Goal: Register for event/course: Register for event/course

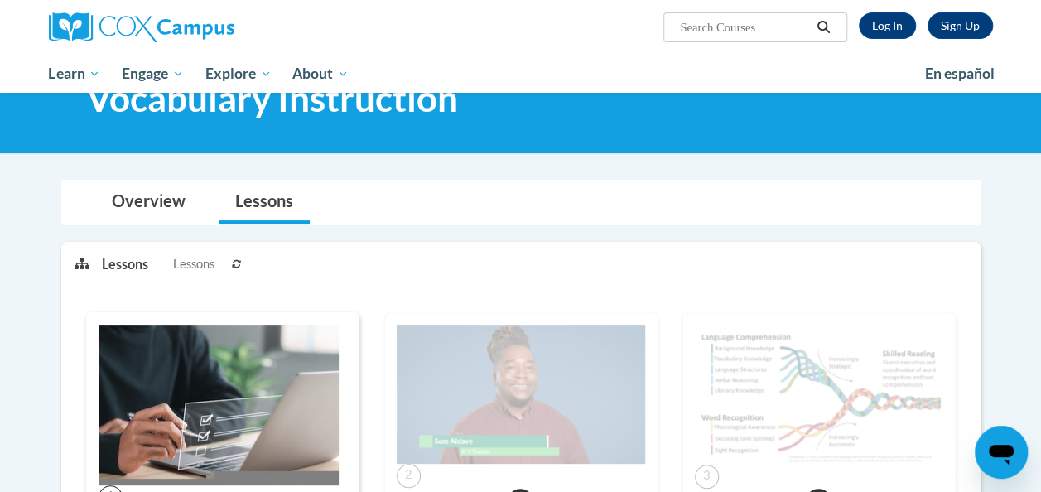
scroll to position [358, 0]
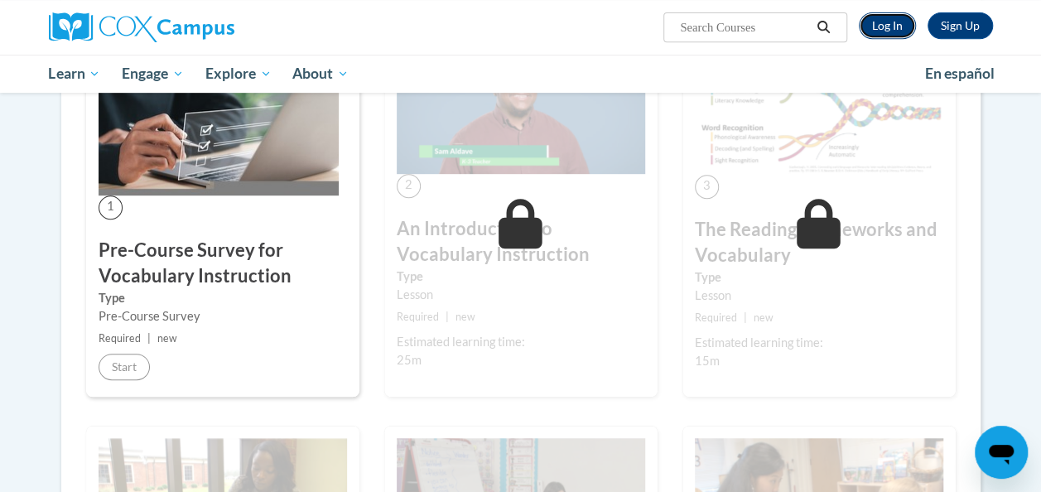
click at [885, 26] on link "Log In" at bounding box center [887, 25] width 57 height 27
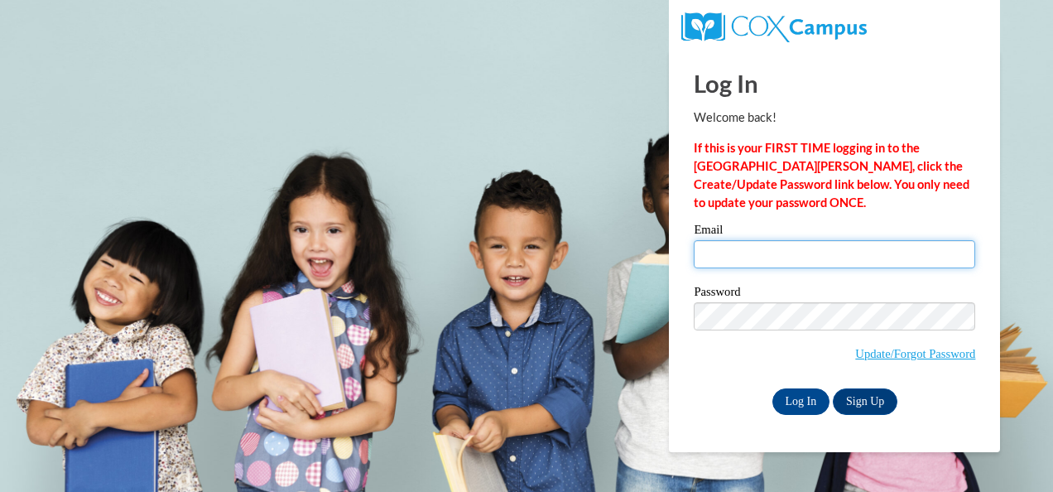
click at [840, 248] on input "Email" at bounding box center [835, 254] width 282 height 28
click at [841, 255] on input "Email" at bounding box center [835, 254] width 282 height 28
type input "kmlauber1s@semo.edu"
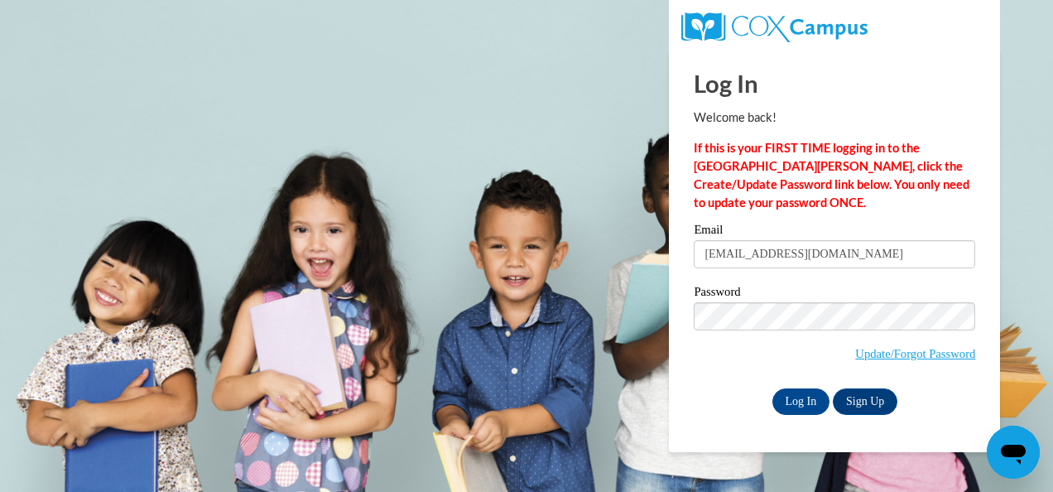
click at [842, 273] on div "Email kmlauber1s@semo.edu" at bounding box center [835, 252] width 282 height 57
click at [812, 403] on input "Log In" at bounding box center [802, 401] width 58 height 27
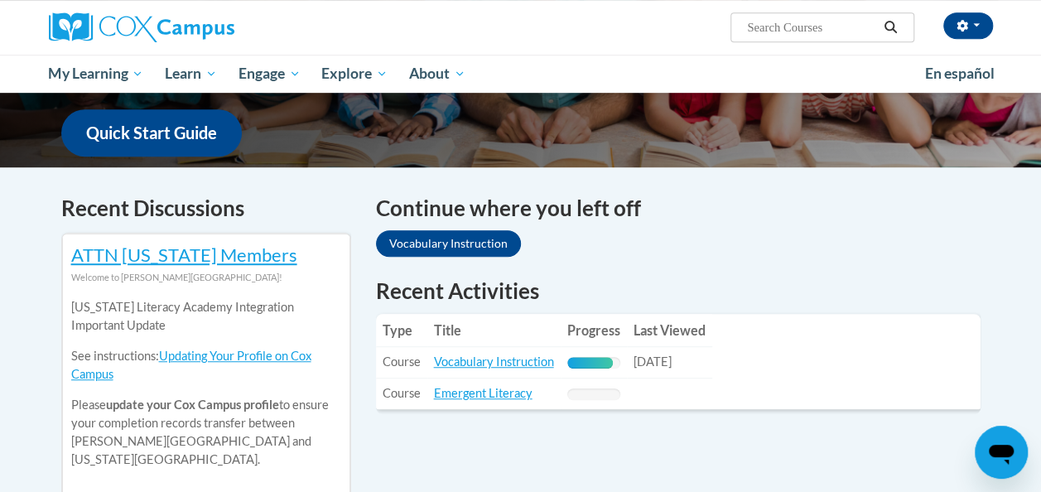
scroll to position [452, 0]
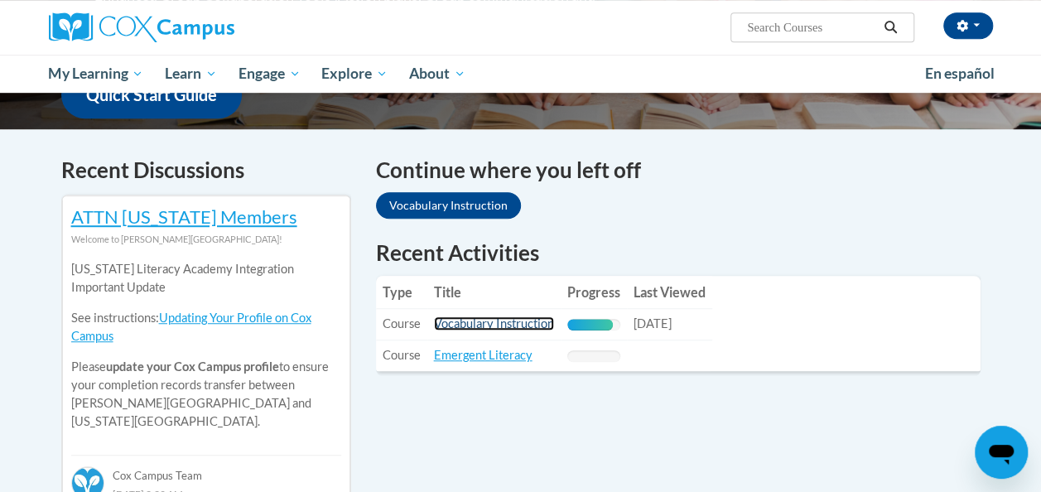
click at [528, 330] on link "Vocabulary Instruction" at bounding box center [494, 323] width 120 height 14
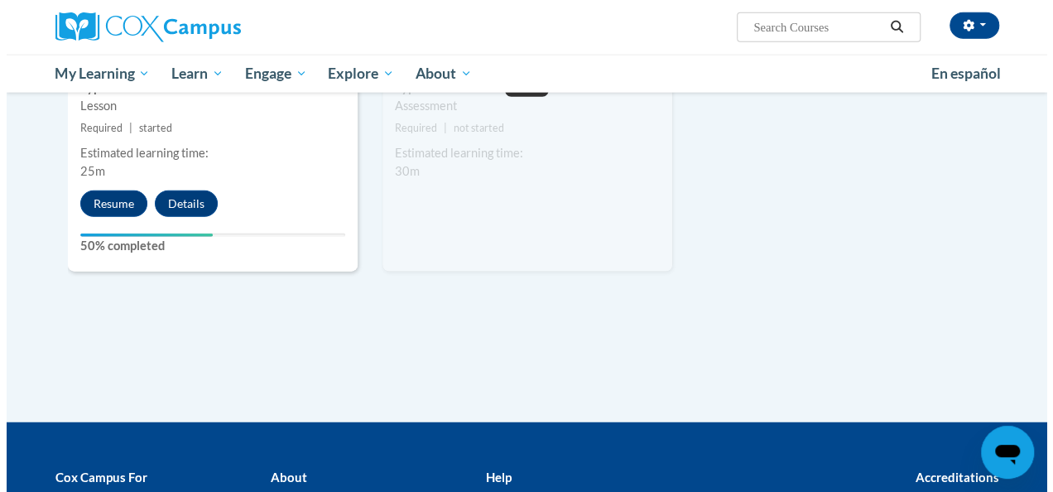
scroll to position [1962, 0]
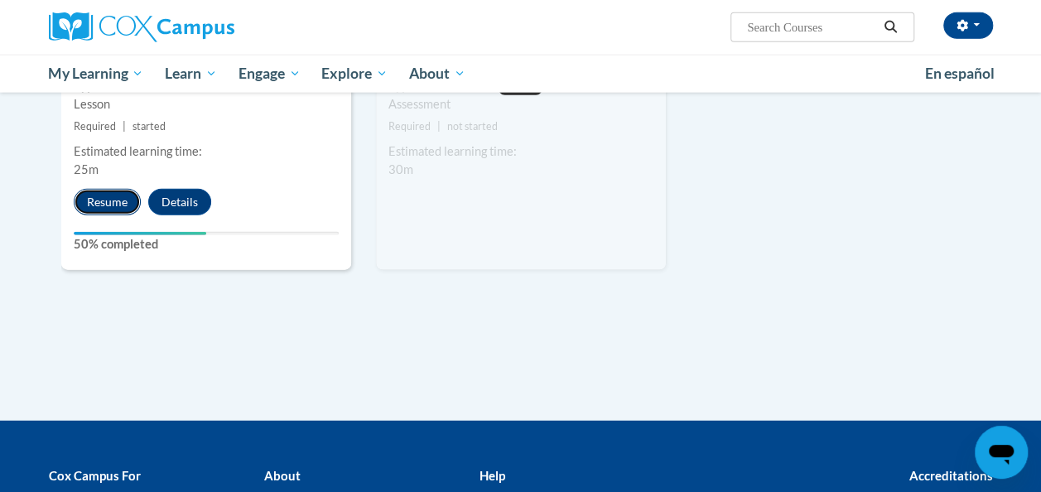
click at [103, 195] on button "Resume" at bounding box center [107, 202] width 67 height 27
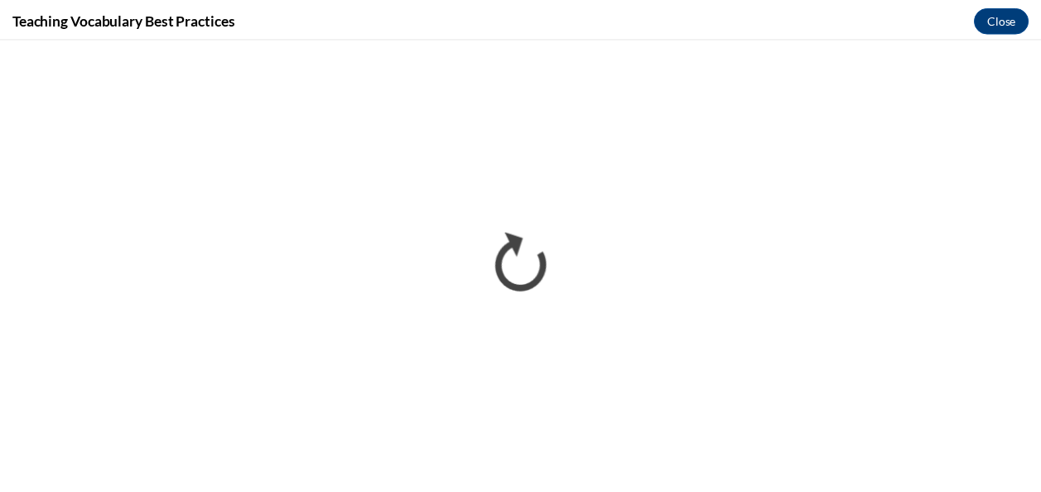
scroll to position [0, 0]
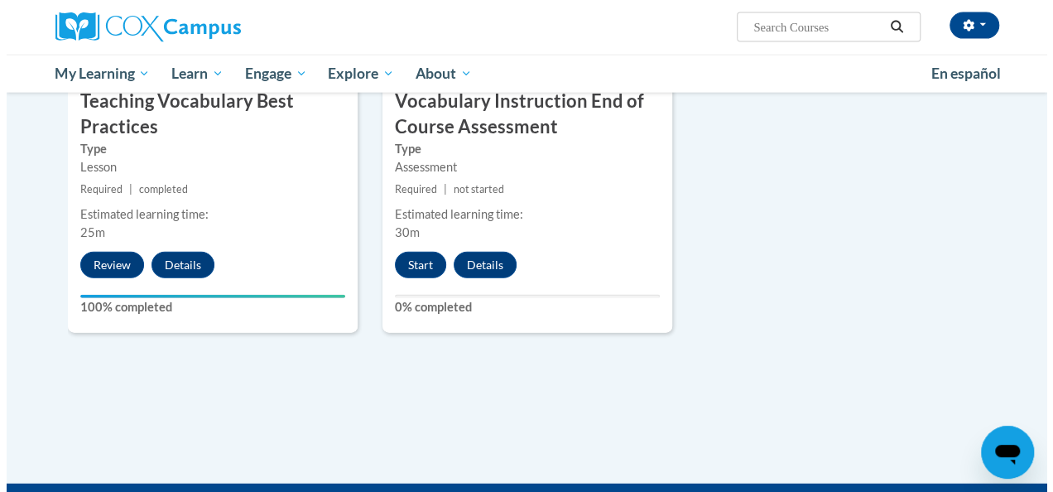
scroll to position [1908, 0]
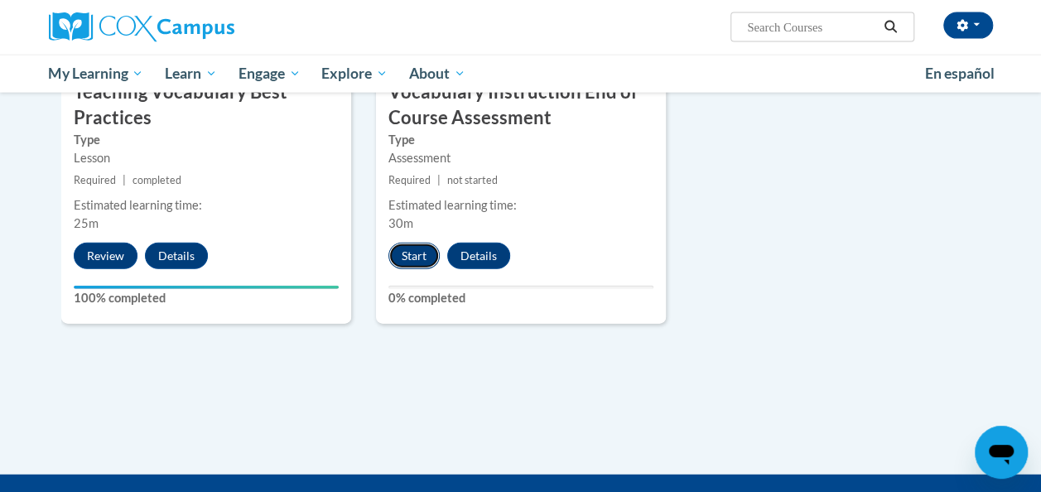
click at [416, 253] on button "Start" at bounding box center [413, 256] width 51 height 27
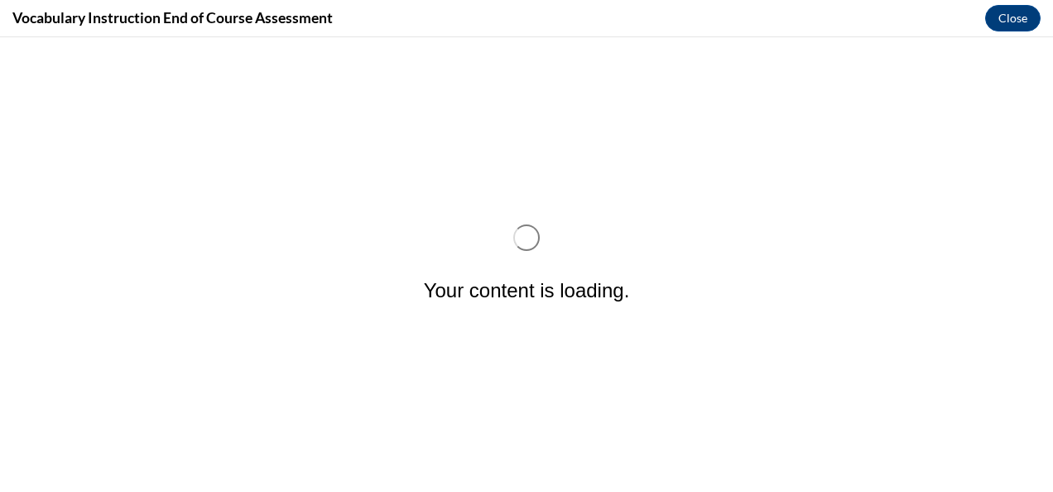
scroll to position [0, 0]
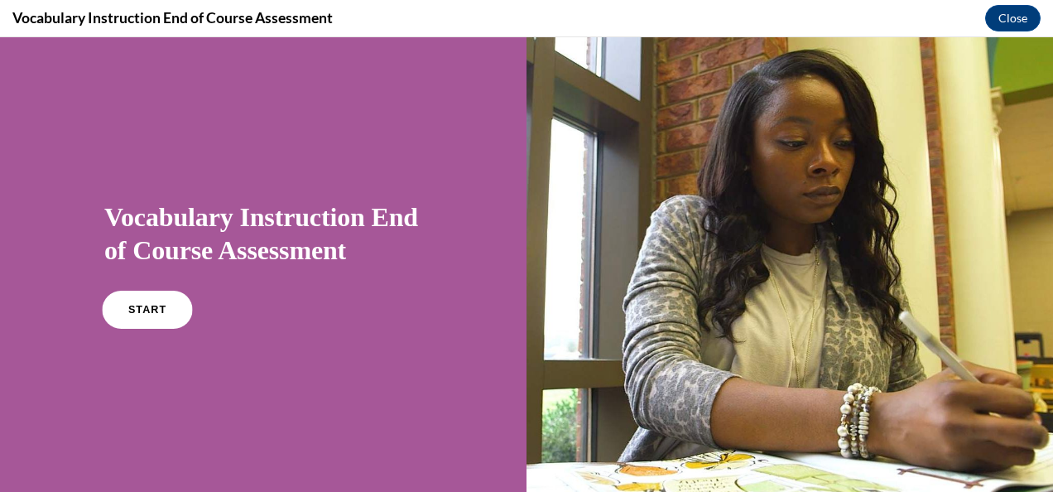
click at [147, 307] on span "START" at bounding box center [147, 310] width 38 height 12
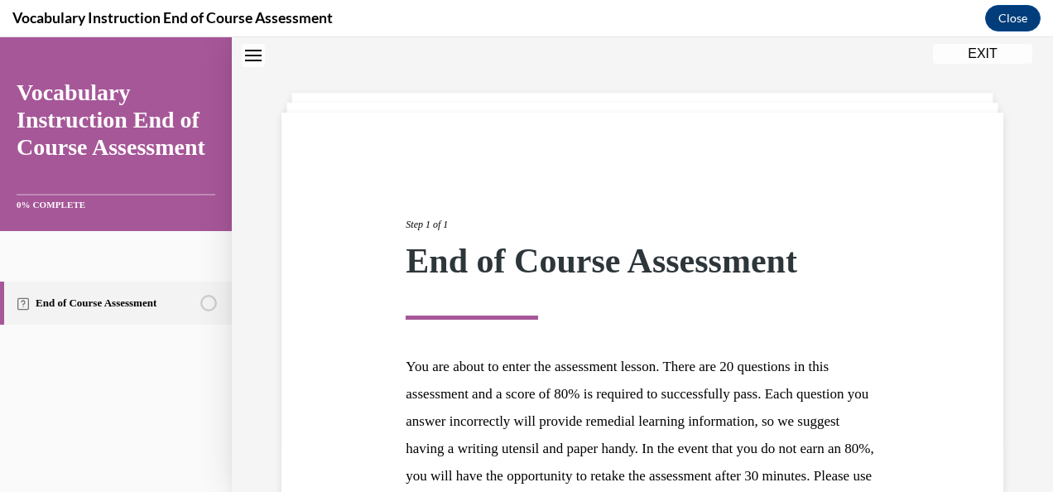
scroll to position [268, 0]
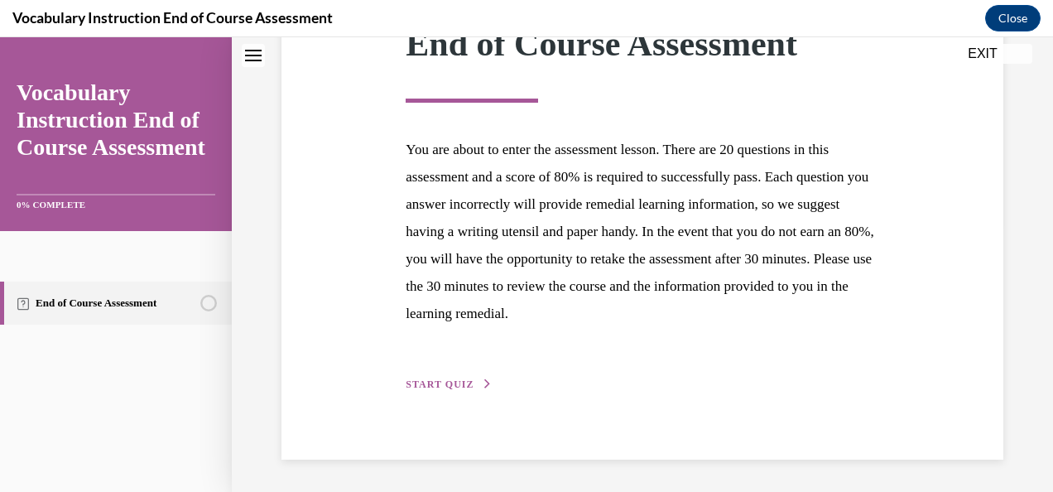
click at [452, 399] on div "Step 1 of 1 End of Course Assessment You are about to enter the assessment less…" at bounding box center [643, 178] width 722 height 564
click at [451, 382] on span "START QUIZ" at bounding box center [440, 384] width 68 height 12
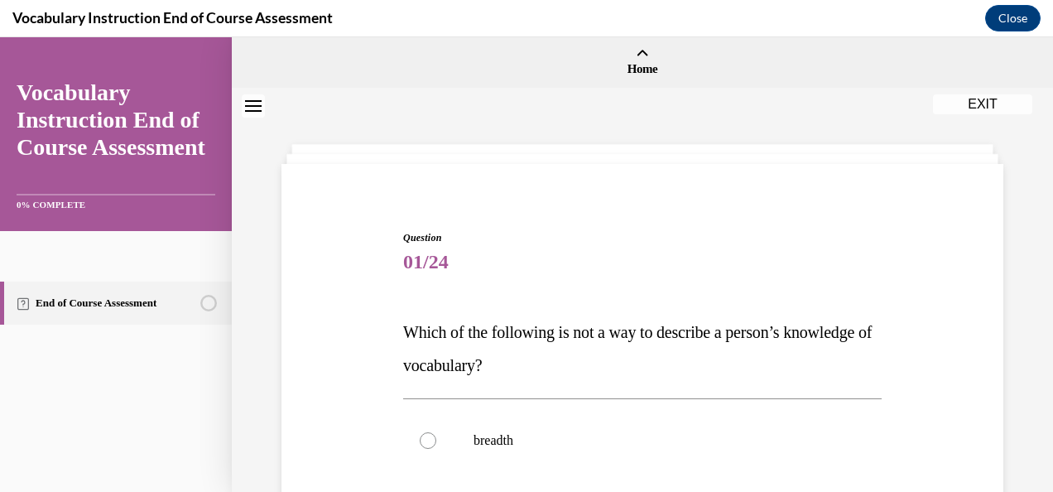
scroll to position [264, 0]
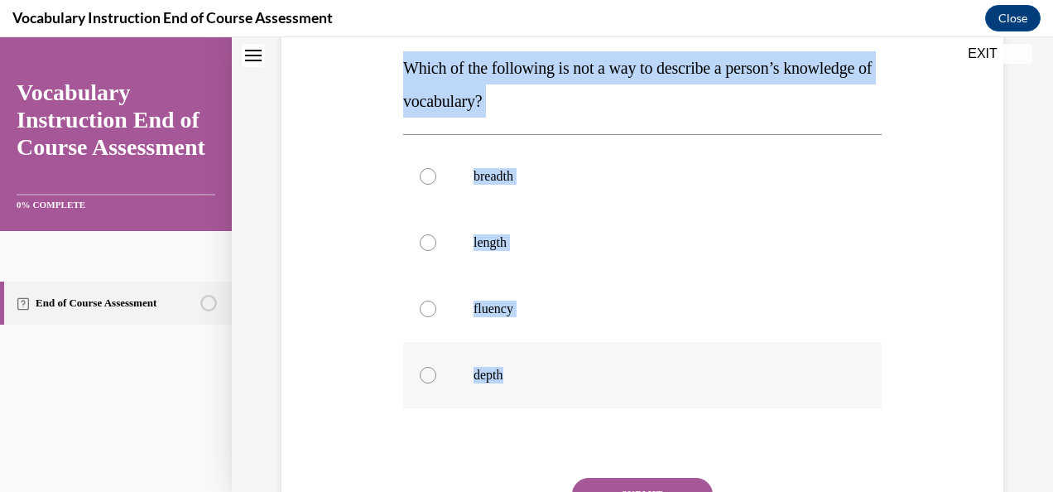
drag, startPoint x: 392, startPoint y: 65, endPoint x: 528, endPoint y: 394, distance: 356.8
click at [528, 394] on div "Question 01/24 Which of the following is not a way to describe a person’s knowl…" at bounding box center [642, 264] width 730 height 697
copy div "Which of the following is not a way to describe a person’s knowledge of vocabul…"
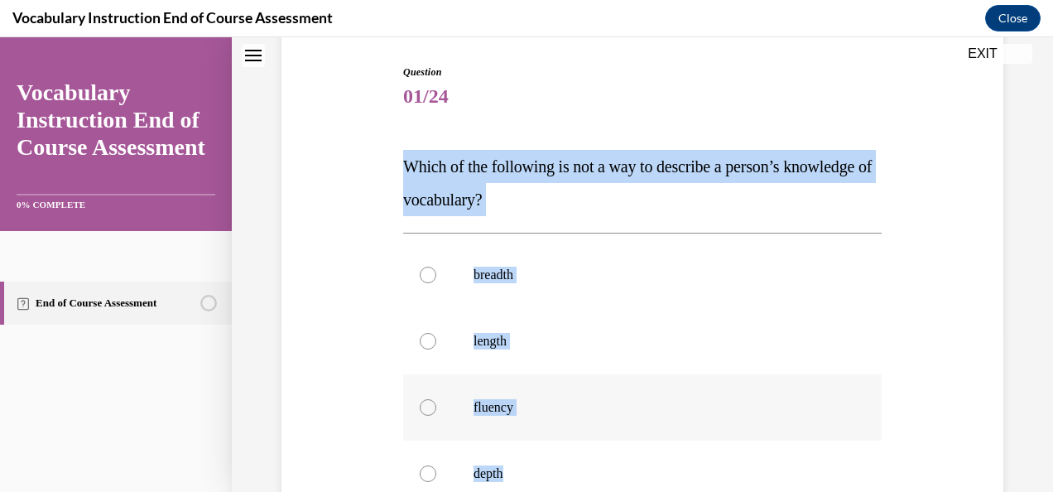
scroll to position [418, 0]
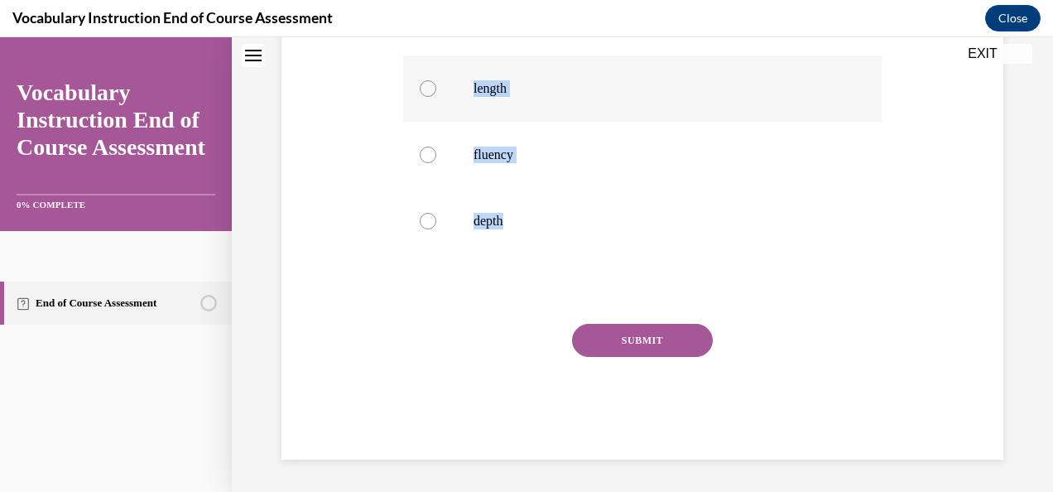
click at [457, 86] on label "length" at bounding box center [642, 88] width 479 height 66
click at [436, 86] on input "length" at bounding box center [428, 88] width 17 height 17
radio input "true"
click at [615, 339] on button "SUBMIT" at bounding box center [642, 340] width 141 height 33
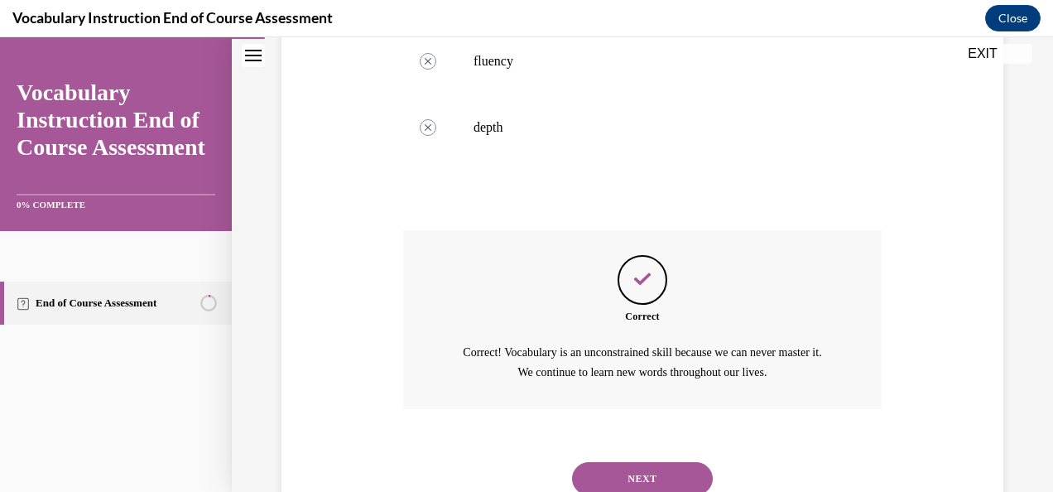
scroll to position [571, 0]
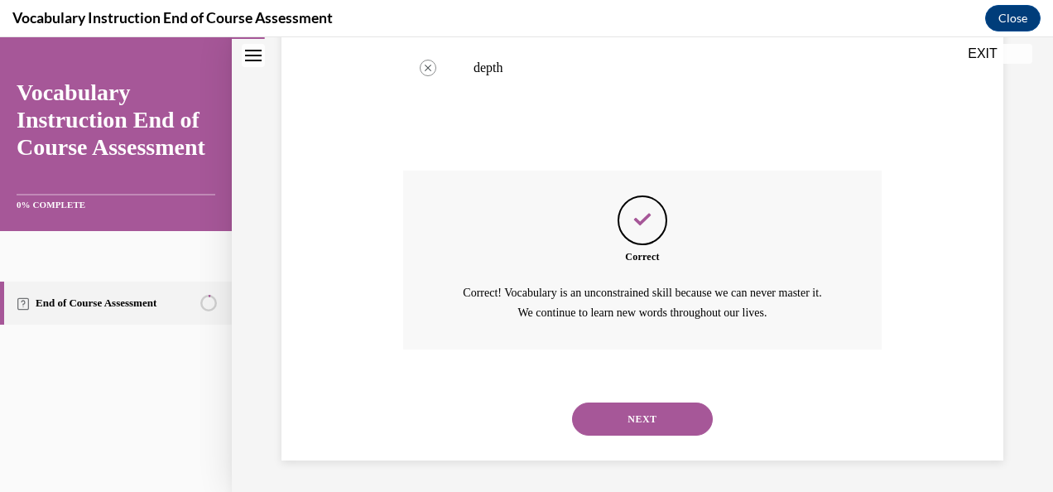
click at [615, 431] on button "NEXT" at bounding box center [642, 419] width 141 height 33
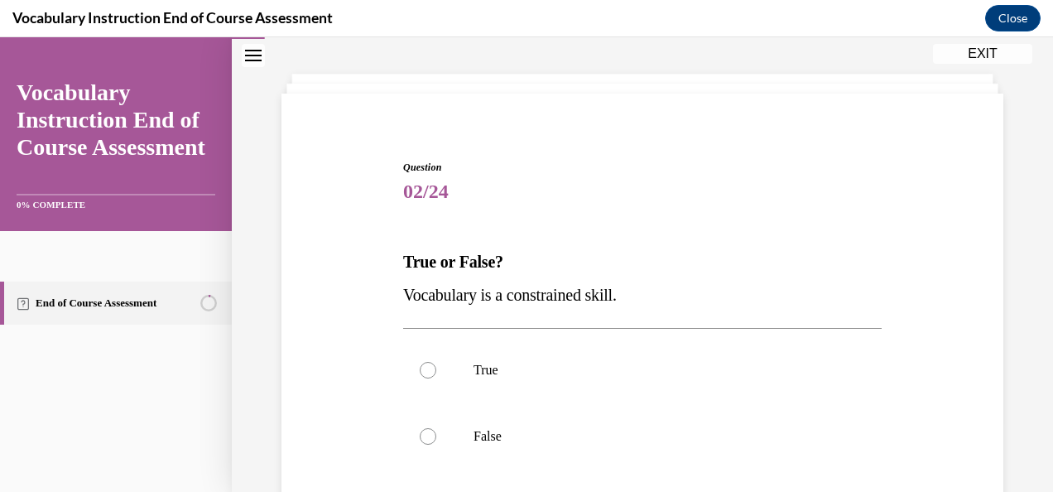
scroll to position [148, 0]
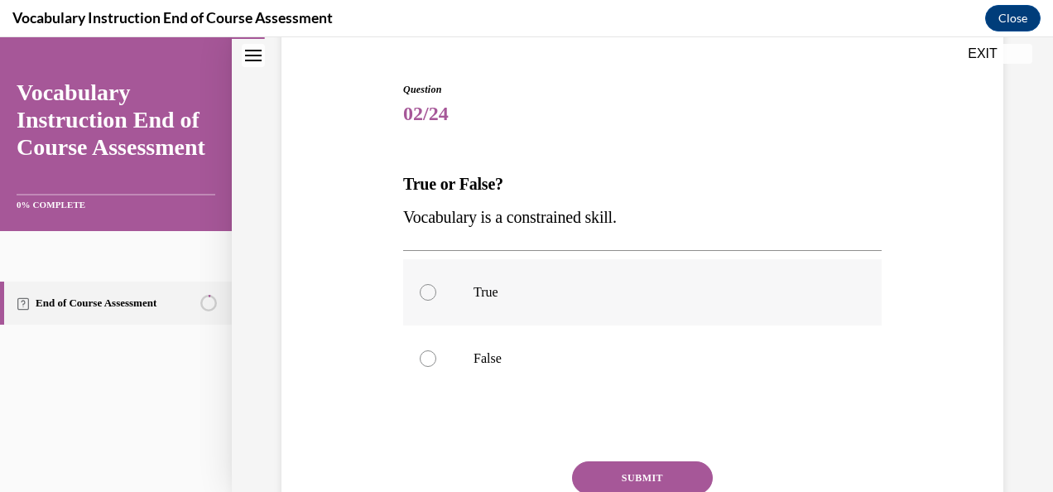
click at [518, 294] on p "True" at bounding box center [657, 292] width 367 height 17
click at [436, 294] on input "True" at bounding box center [428, 292] width 17 height 17
radio input "true"
click at [668, 467] on button "SUBMIT" at bounding box center [642, 477] width 141 height 33
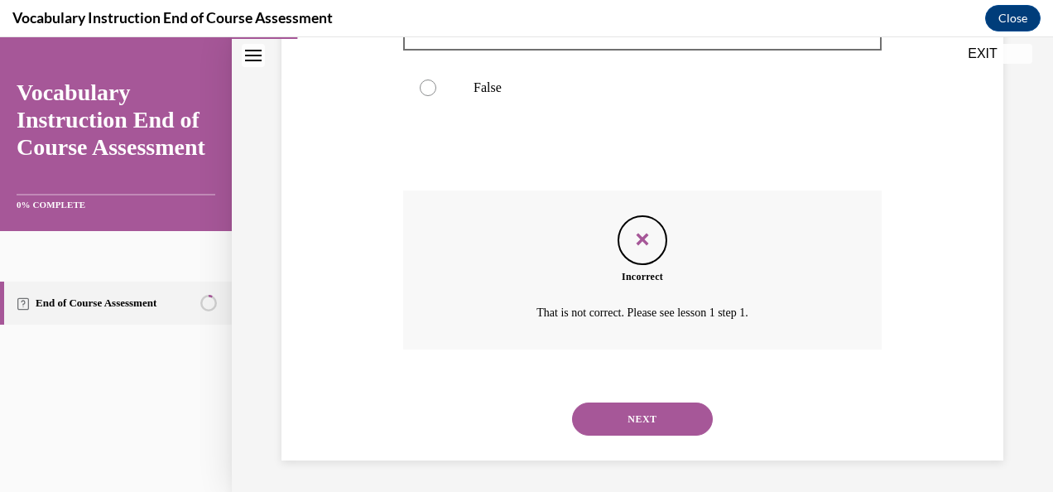
scroll to position [420, 0]
click at [682, 416] on button "NEXT" at bounding box center [642, 418] width 141 height 33
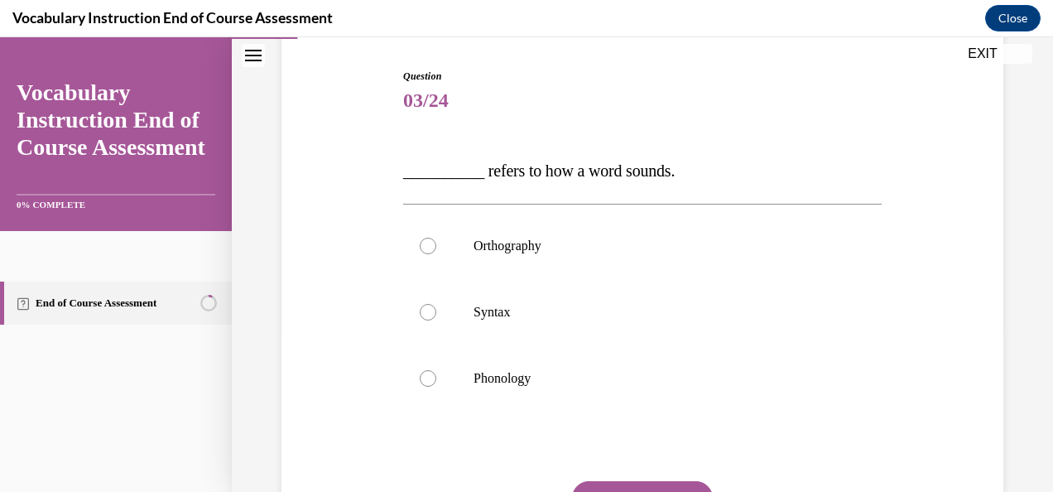
scroll to position [215, 0]
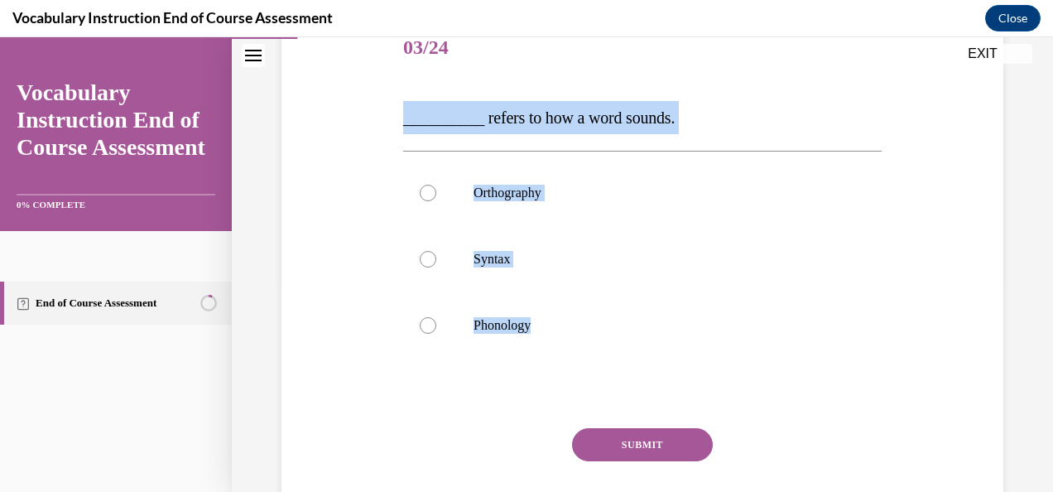
drag, startPoint x: 393, startPoint y: 95, endPoint x: 737, endPoint y: 388, distance: 451.2
click at [737, 388] on div "Question 03/24 __________ refers to how a word sounds. Orthography Syntax Phono…" at bounding box center [642, 265] width 730 height 598
copy div "__________ refers to how a word sounds. Orthography Syntax Phonology"
click at [510, 321] on p "Phonology" at bounding box center [657, 325] width 367 height 17
click at [436, 321] on input "Phonology" at bounding box center [428, 325] width 17 height 17
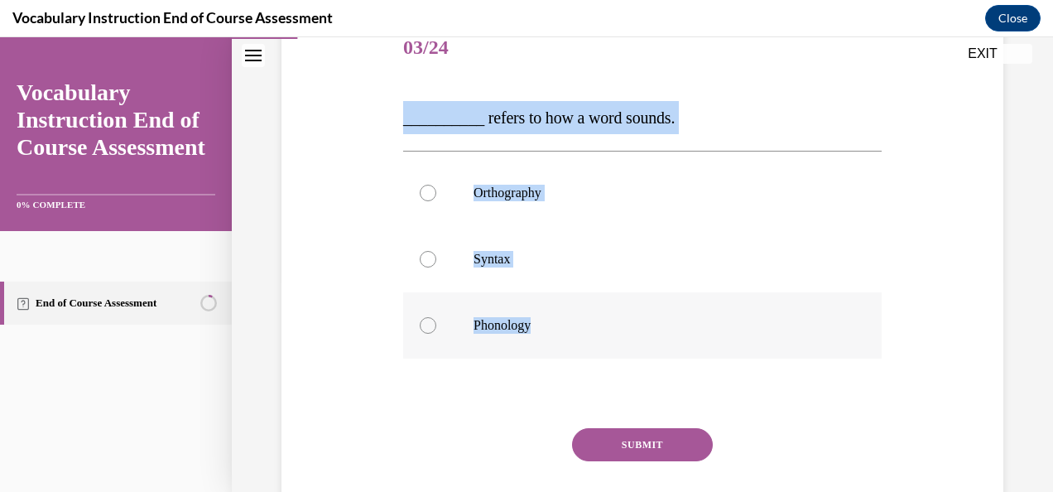
radio input "true"
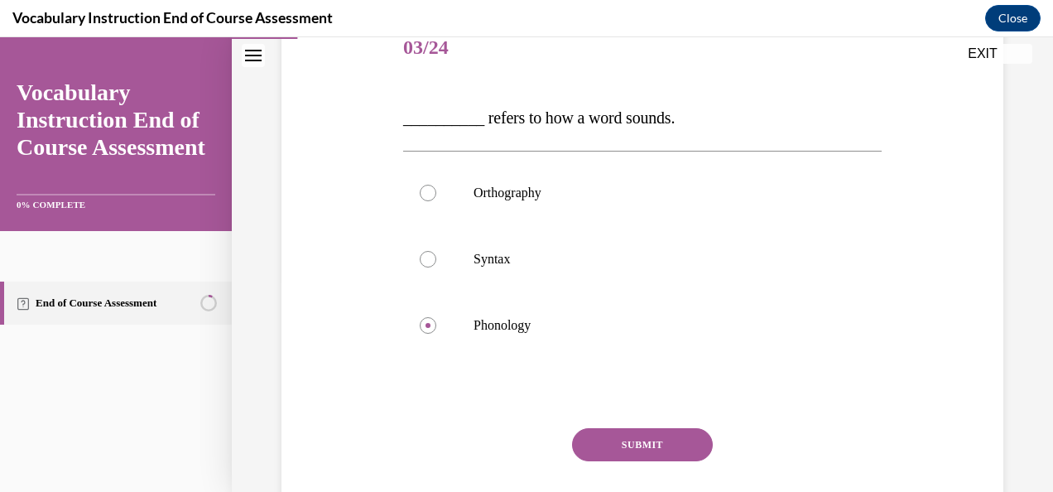
click at [691, 446] on button "SUBMIT" at bounding box center [642, 444] width 141 height 33
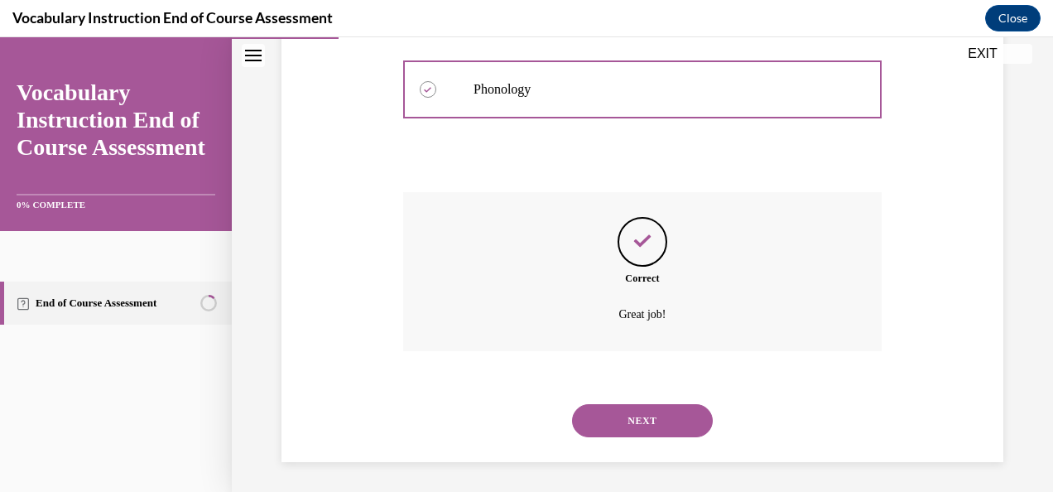
scroll to position [453, 0]
click at [646, 398] on div "NEXT" at bounding box center [642, 418] width 479 height 66
click at [663, 422] on button "NEXT" at bounding box center [642, 418] width 141 height 33
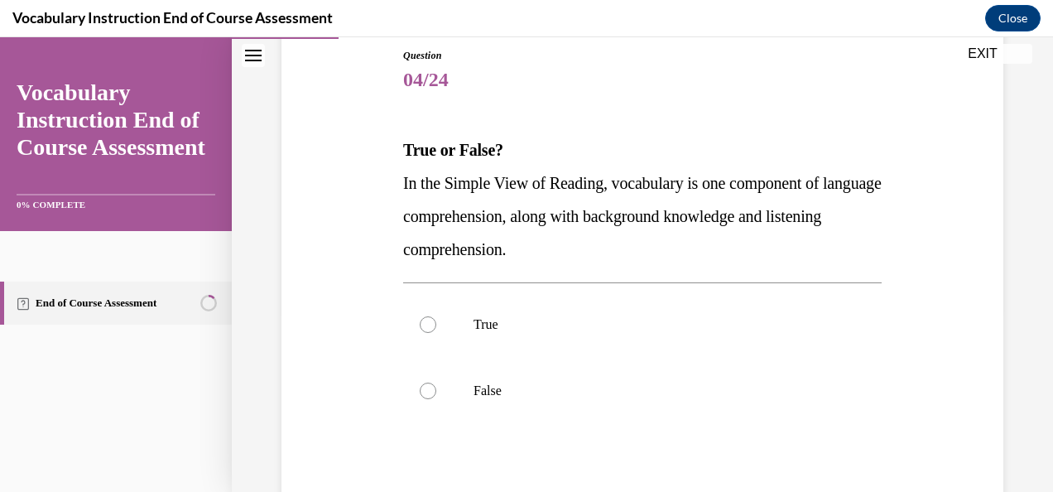
scroll to position [184, 0]
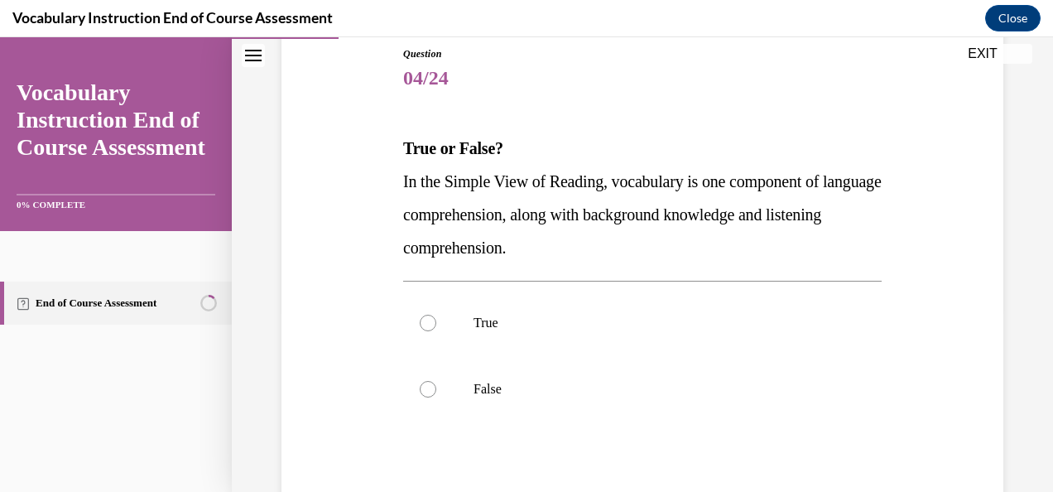
drag, startPoint x: 392, startPoint y: 133, endPoint x: 407, endPoint y: 153, distance: 26.0
drag, startPoint x: 407, startPoint y: 153, endPoint x: 402, endPoint y: 141, distance: 13.7
click at [403, 141] on strong "True or False?" at bounding box center [453, 148] width 100 height 18
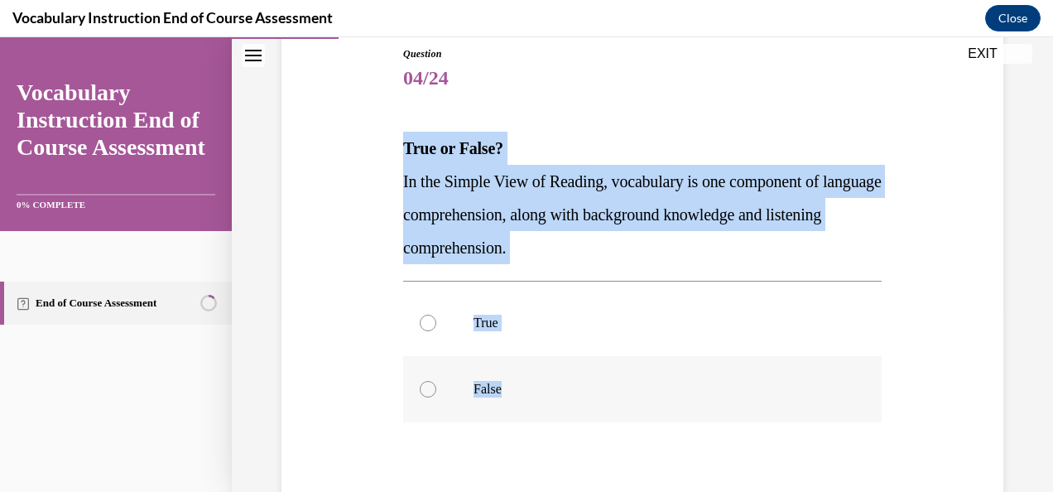
drag, startPoint x: 402, startPoint y: 141, endPoint x: 609, endPoint y: 412, distance: 340.9
click at [609, 412] on div "Question 04/24 True or False? In the Simple View of Reading, vocabulary is one …" at bounding box center [642, 336] width 479 height 581
copy div "True or False? In the Simple View of Reading, vocabulary is one component of la…"
click at [527, 333] on label "True" at bounding box center [642, 323] width 479 height 66
click at [436, 331] on input "True" at bounding box center [428, 323] width 17 height 17
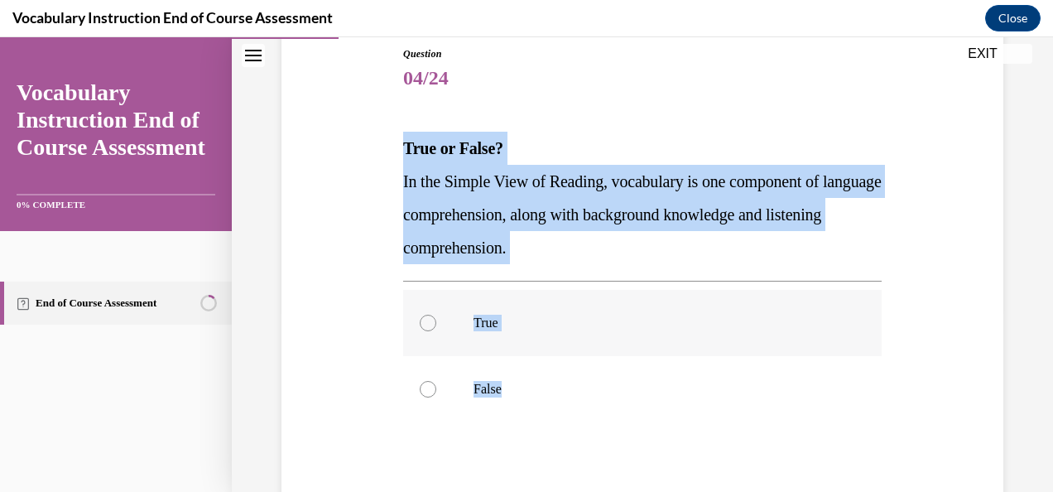
radio input "true"
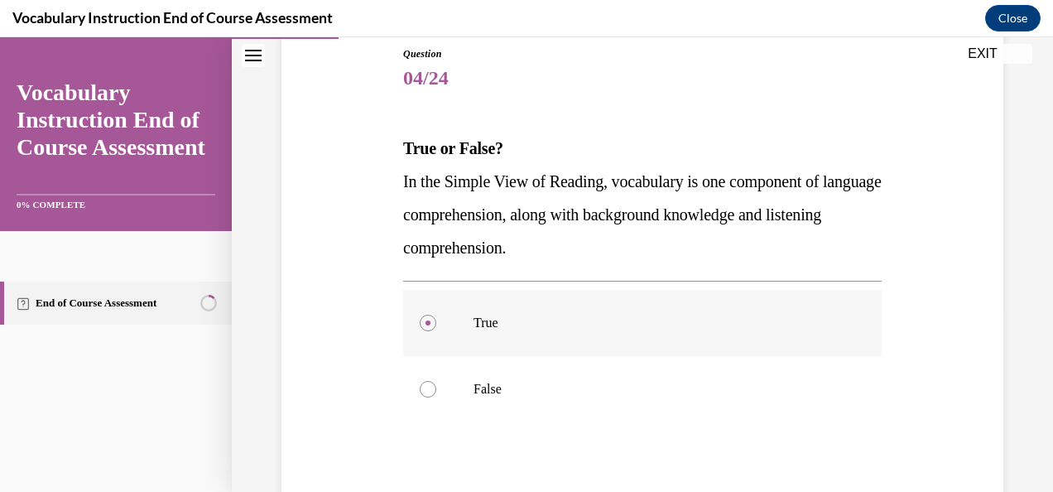
scroll to position [352, 0]
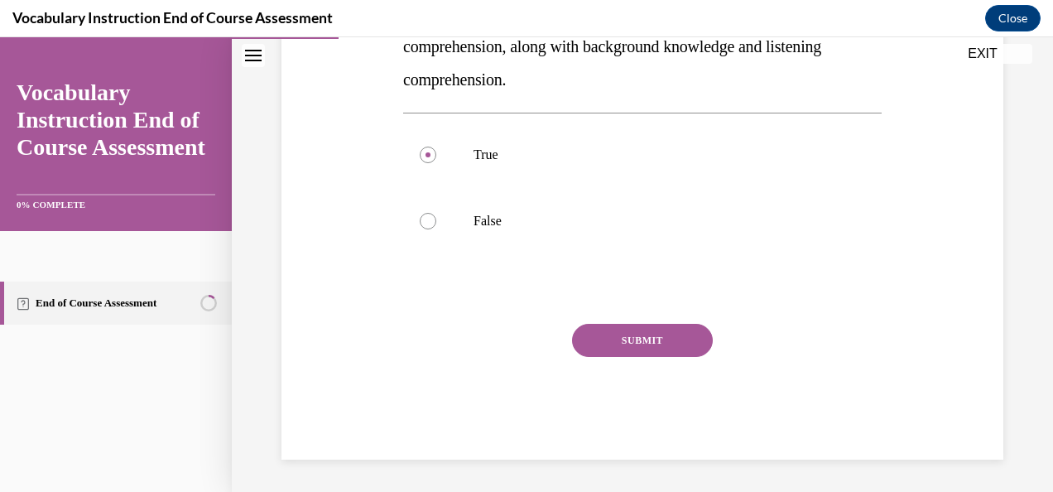
click at [658, 359] on div "SUBMIT" at bounding box center [642, 365] width 479 height 83
click at [651, 354] on button "SUBMIT" at bounding box center [642, 340] width 141 height 33
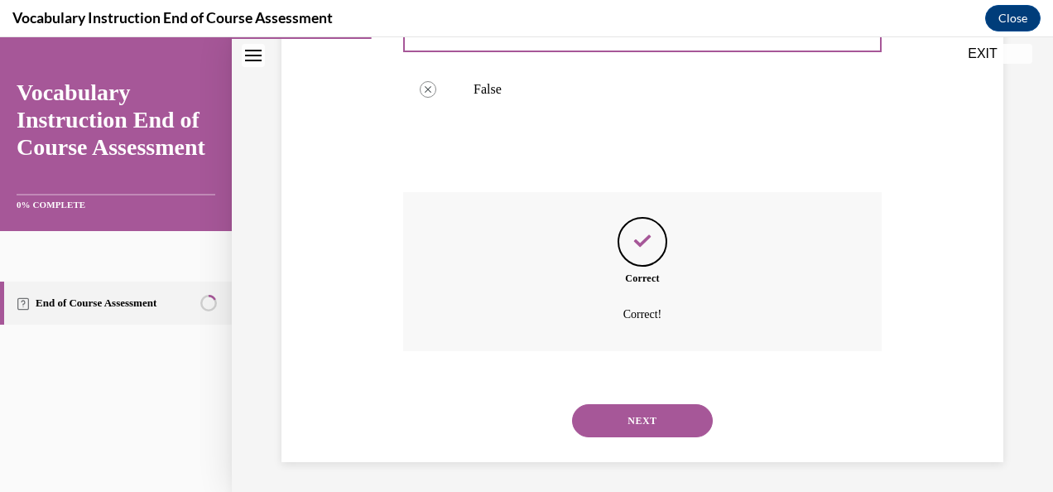
scroll to position [486, 0]
click at [684, 432] on button "NEXT" at bounding box center [642, 418] width 141 height 33
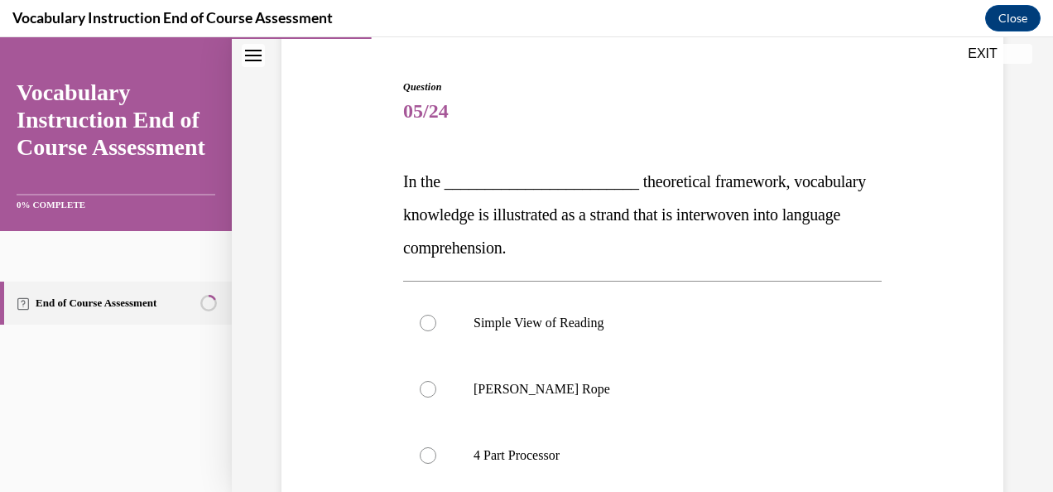
scroll to position [178, 0]
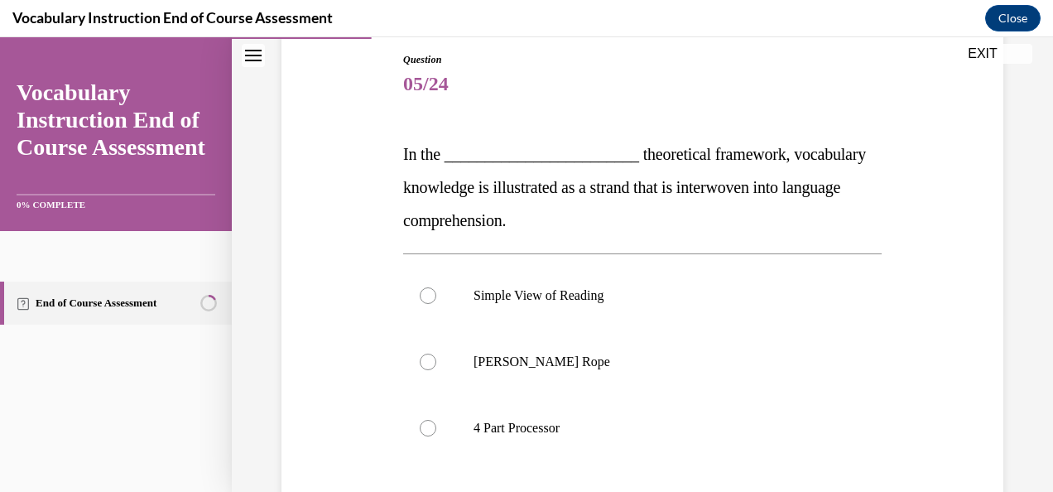
drag, startPoint x: 395, startPoint y: 145, endPoint x: 396, endPoint y: 121, distance: 24.0
drag, startPoint x: 396, startPoint y: 121, endPoint x: 376, endPoint y: 160, distance: 43.7
click at [376, 160] on div "Question 05/24 In the ________________________ theoretical framework, vocabular…" at bounding box center [642, 334] width 730 height 664
drag, startPoint x: 398, startPoint y: 151, endPoint x: 470, endPoint y: 190, distance: 81.9
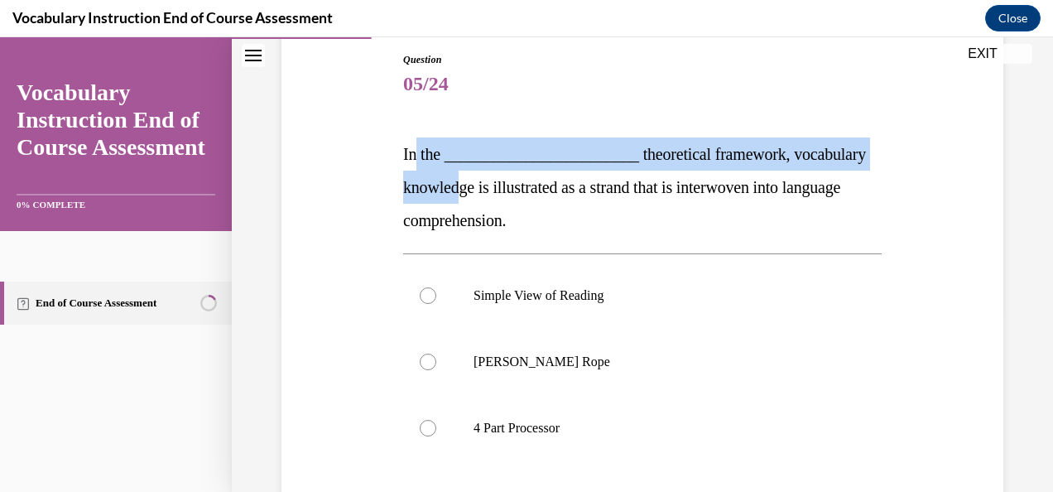
drag, startPoint x: 470, startPoint y: 190, endPoint x: 407, endPoint y: 147, distance: 75.1
click at [407, 147] on span "In the ________________________ theoretical framework, vocabulary knowledge is …" at bounding box center [634, 187] width 463 height 84
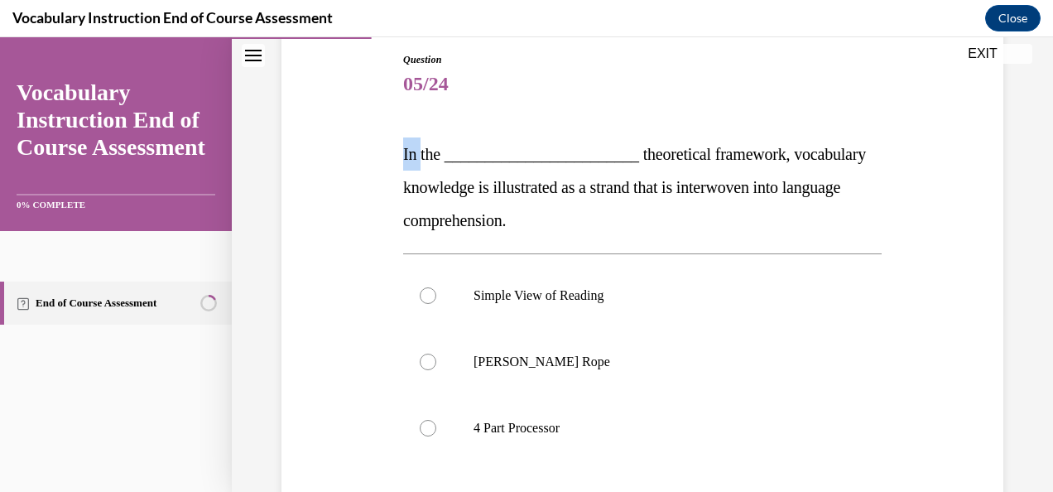
click at [407, 147] on span "In the ________________________ theoretical framework, vocabulary knowledge is …" at bounding box center [634, 187] width 463 height 84
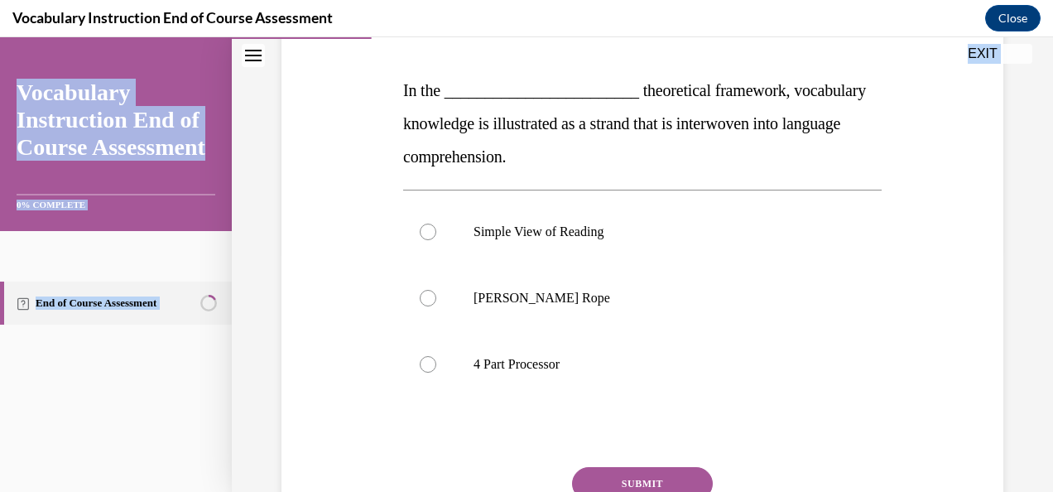
scroll to position [385, 0]
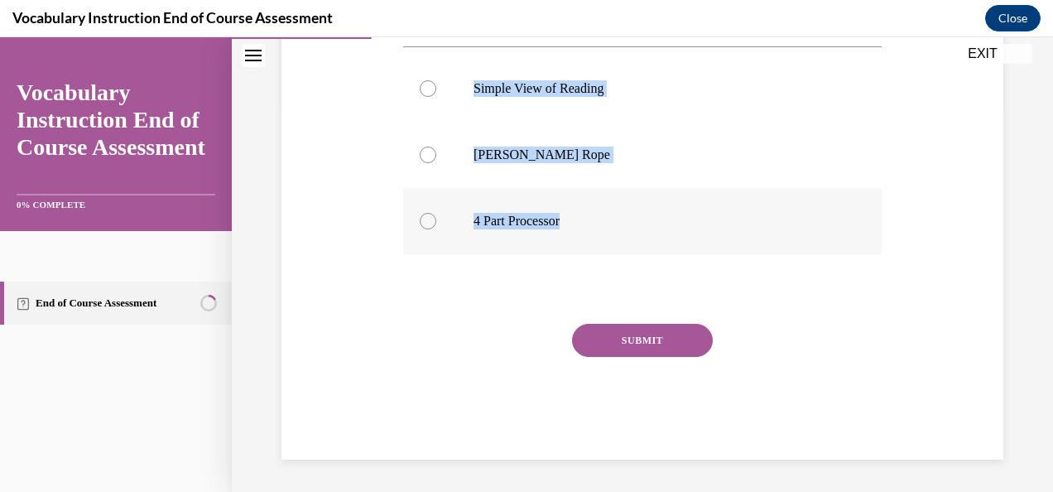
drag, startPoint x: 398, startPoint y: 147, endPoint x: 615, endPoint y: 243, distance: 236.9
click at [615, 243] on div "Question 05/24 In the ________________________ theoretical framework, vocabular…" at bounding box center [642, 139] width 487 height 639
copy div "In the ________________________ theoretical framework, vocabulary knowledge is …"
click at [475, 272] on div "Question 05/24 In the ________________________ theoretical framework, vocabular…" at bounding box center [642, 152] width 479 height 615
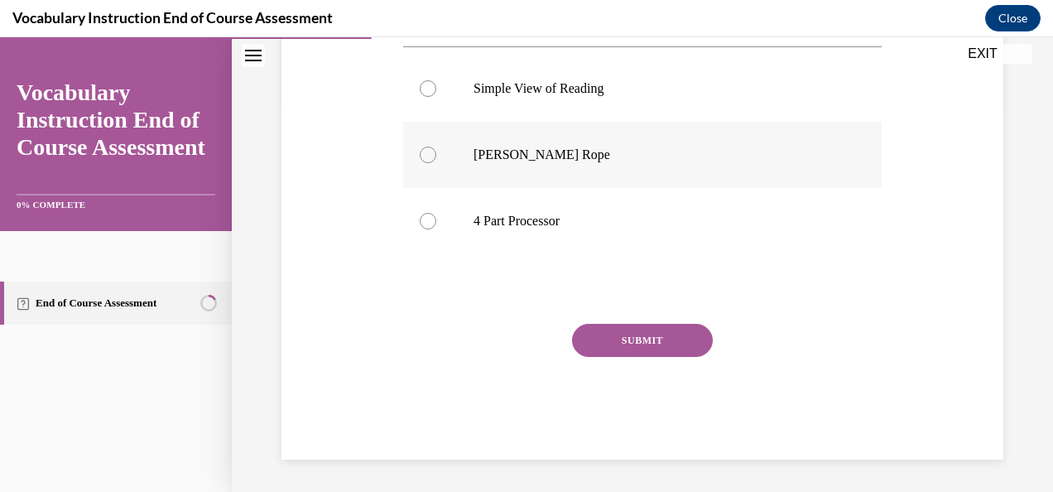
click at [537, 164] on label "Scarborough's Rope" at bounding box center [642, 155] width 479 height 66
click at [436, 163] on input "Scarborough's Rope" at bounding box center [428, 155] width 17 height 17
radio input "true"
click at [672, 339] on button "SUBMIT" at bounding box center [642, 340] width 141 height 33
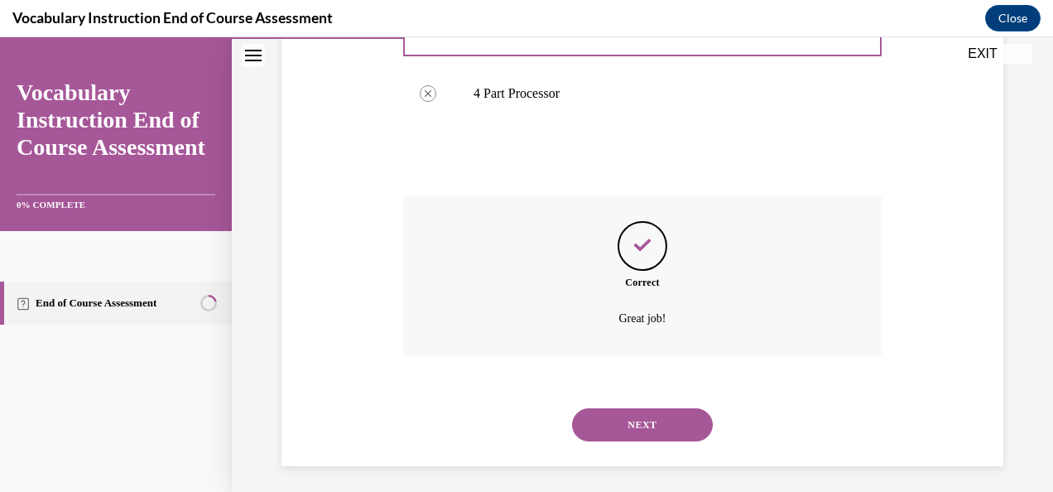
scroll to position [519, 0]
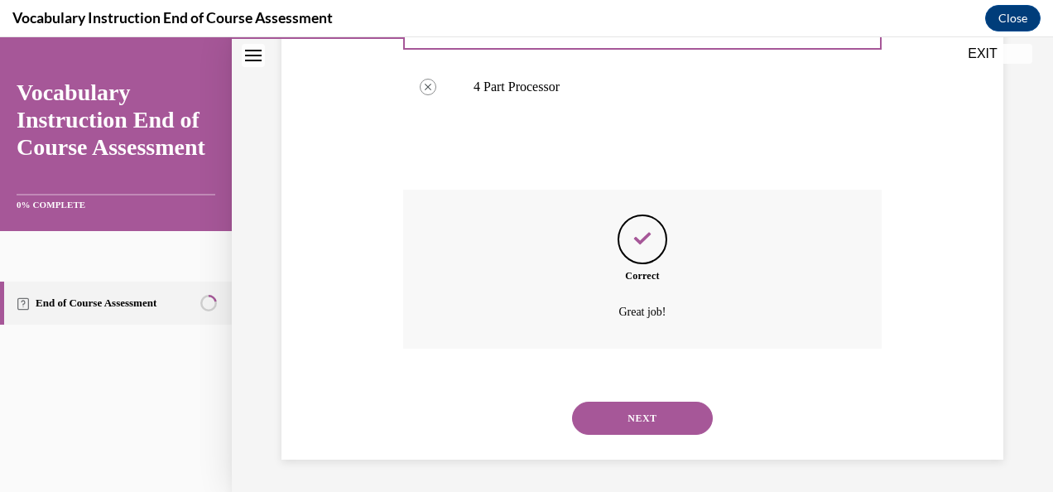
click at [667, 407] on button "NEXT" at bounding box center [642, 418] width 141 height 33
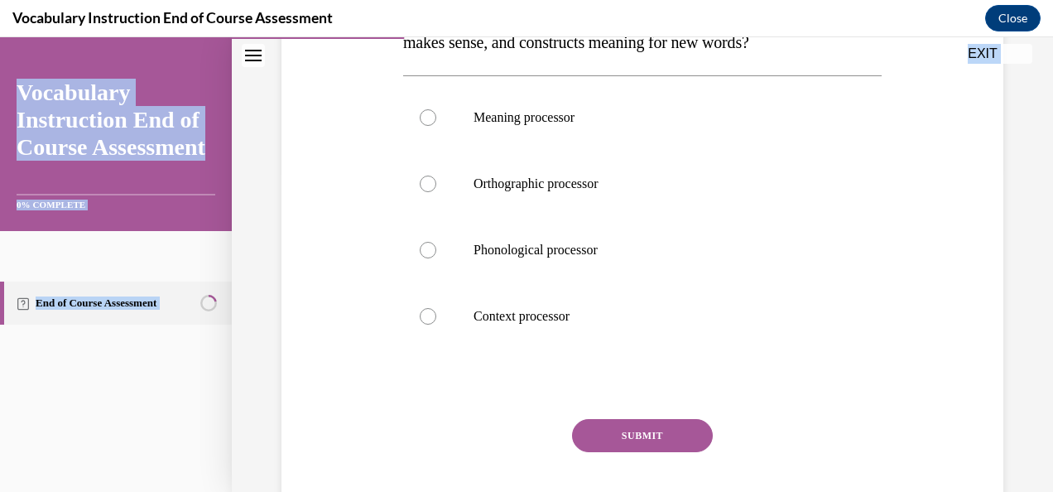
scroll to position [418, 0]
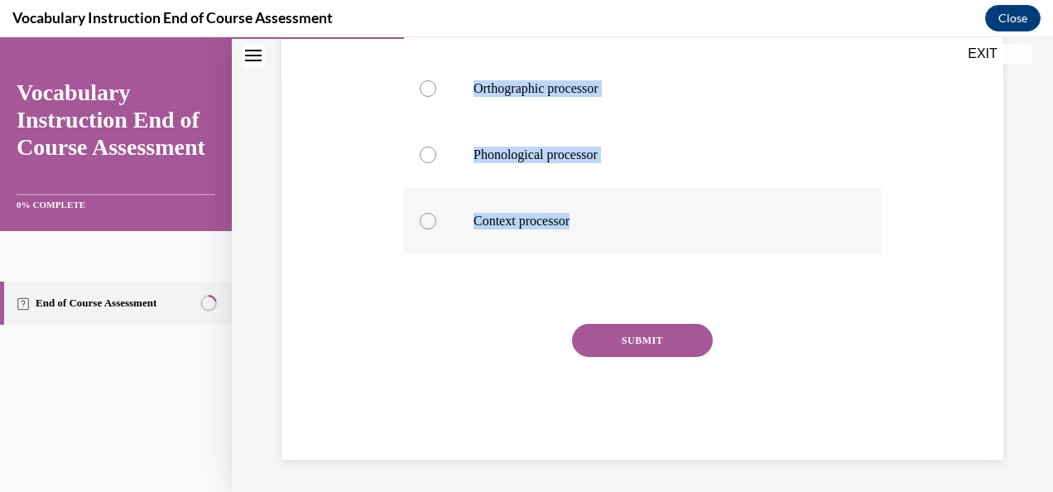
drag, startPoint x: 398, startPoint y: 192, endPoint x: 605, endPoint y: 237, distance: 212.6
click at [605, 237] on div "Question 06/24 Which brain processor stores known words, organizes them in a wa…" at bounding box center [642, 123] width 487 height 672
copy div "Which brain processor stores known words, organizes them in a way that makes se…"
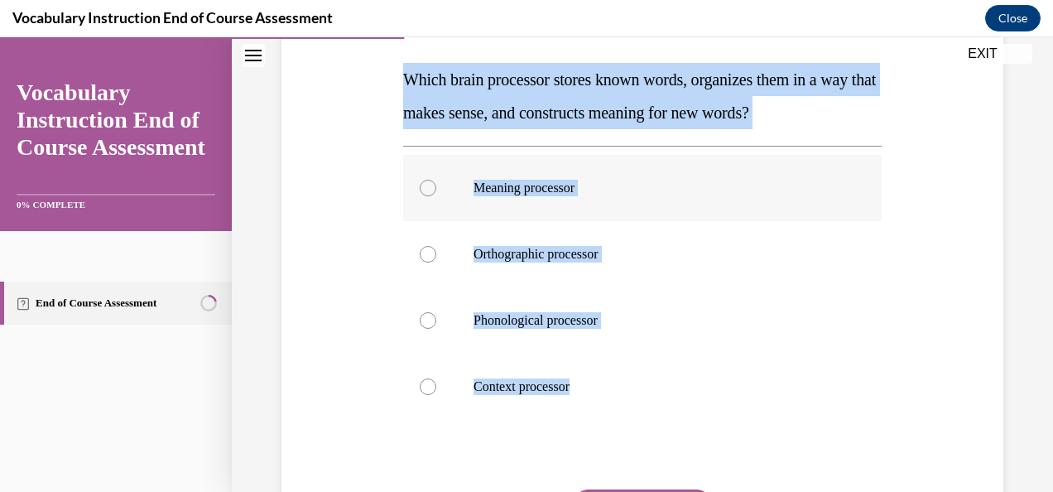
click at [566, 207] on label "Meaning processor" at bounding box center [642, 188] width 479 height 66
click at [436, 196] on input "Meaning processor" at bounding box center [428, 188] width 17 height 17
radio input "true"
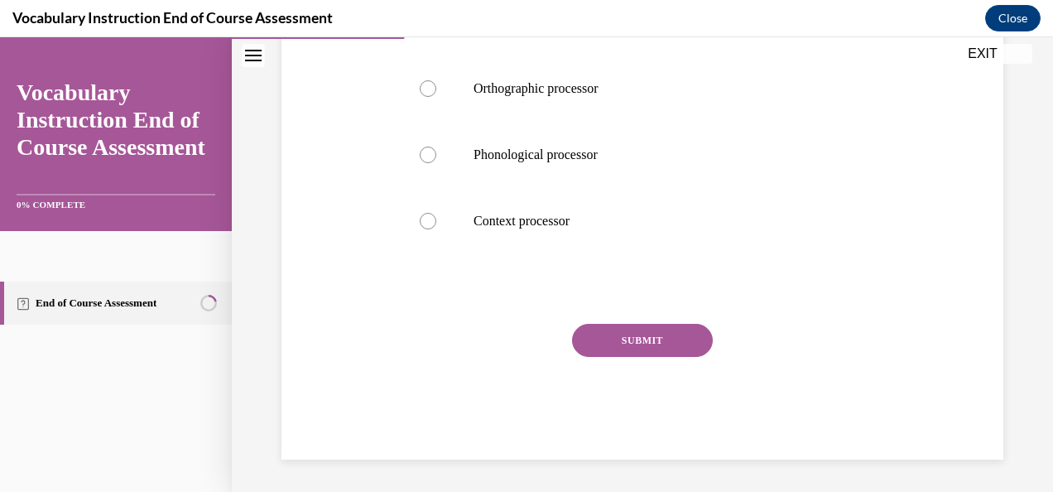
click at [648, 351] on button "SUBMIT" at bounding box center [642, 340] width 141 height 33
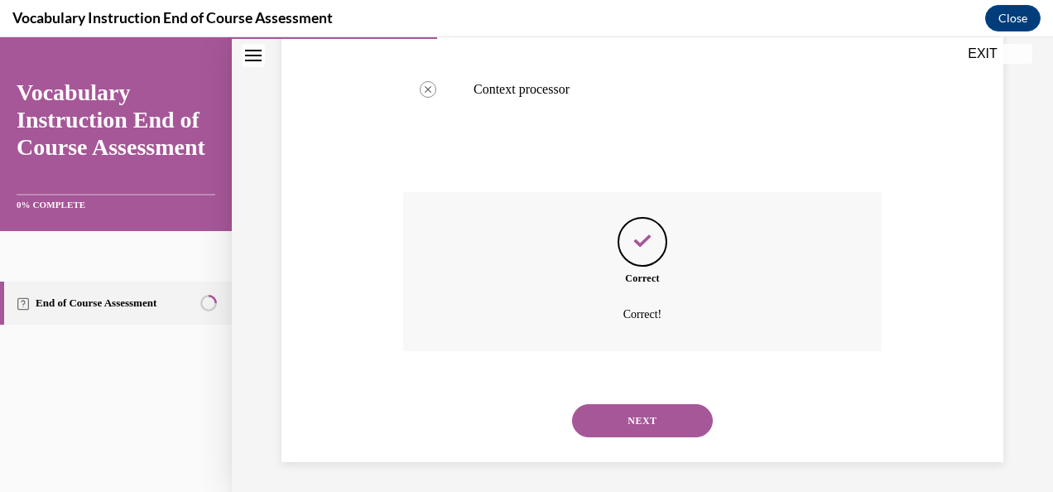
scroll to position [552, 0]
click at [658, 407] on button "NEXT" at bounding box center [642, 418] width 141 height 33
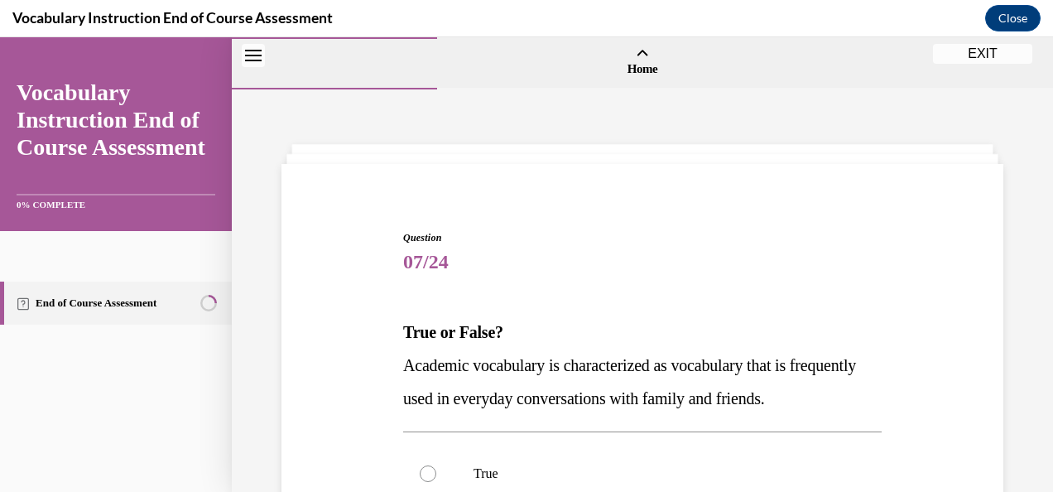
scroll to position [111, 0]
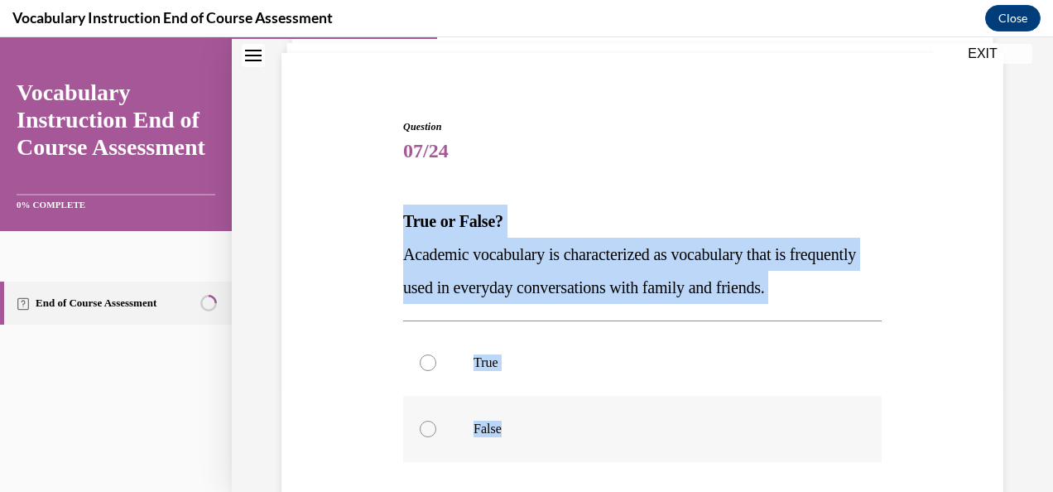
drag, startPoint x: 391, startPoint y: 212, endPoint x: 529, endPoint y: 444, distance: 270.0
click at [529, 444] on div "Question 07/24 True or False? Academic vocabulary is characterized as vocabular…" at bounding box center [642, 369] width 730 height 598
copy div "True or False? Academic vocabulary is characterized as vocabulary that is frequ…"
click at [479, 412] on label "False" at bounding box center [642, 429] width 479 height 66
click at [436, 421] on input "False" at bounding box center [428, 429] width 17 height 17
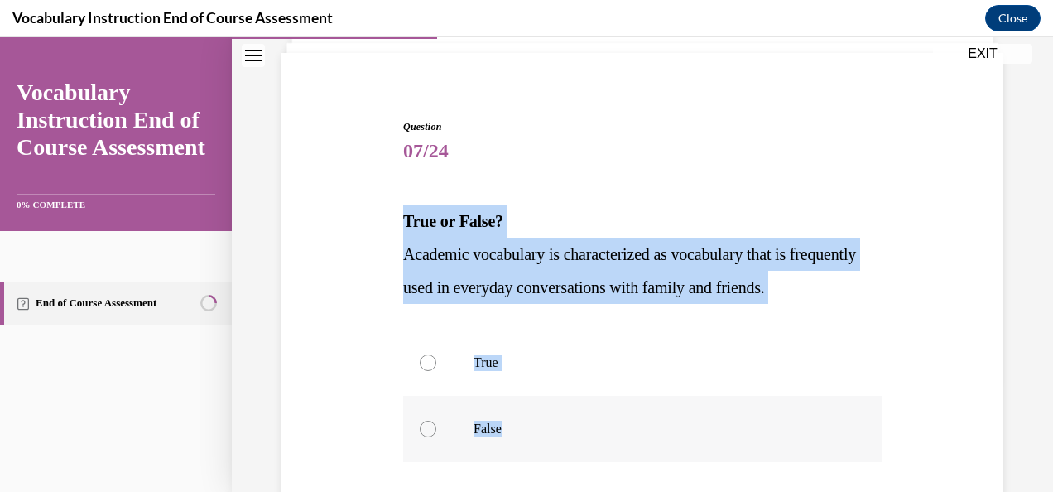
radio input "true"
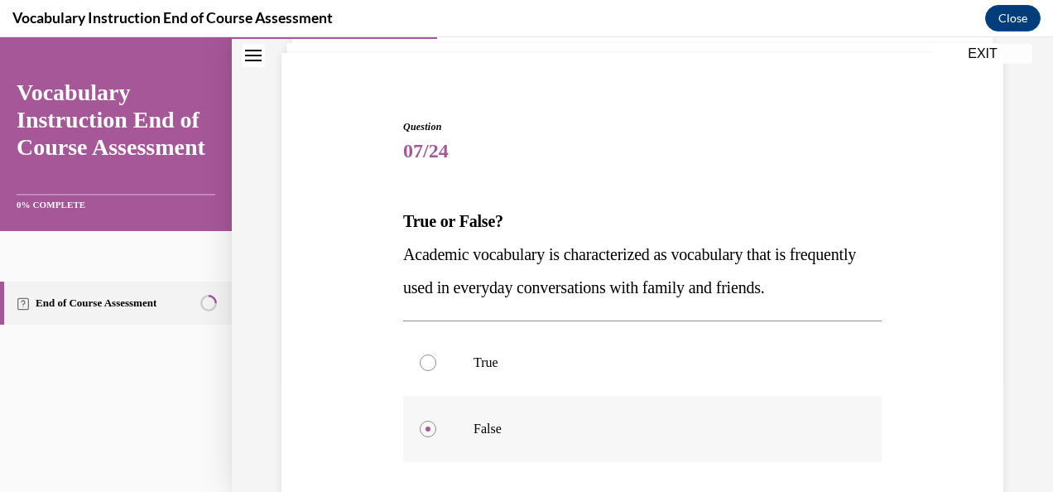
scroll to position [319, 0]
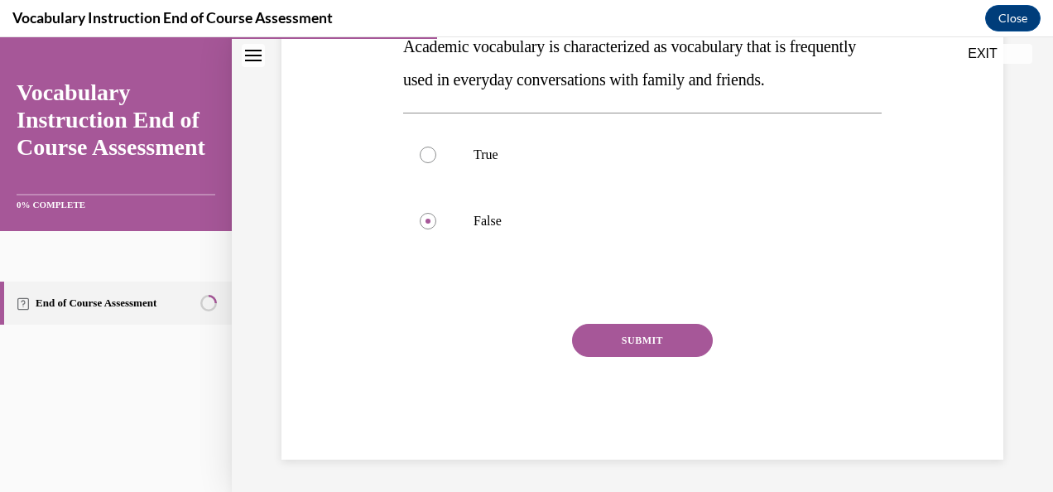
click at [661, 339] on button "SUBMIT" at bounding box center [642, 340] width 141 height 33
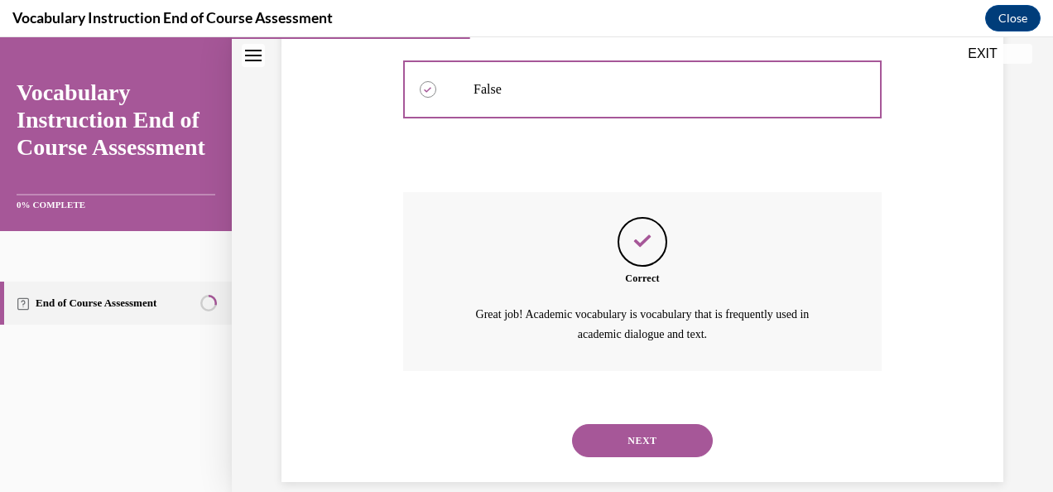
scroll to position [472, 0]
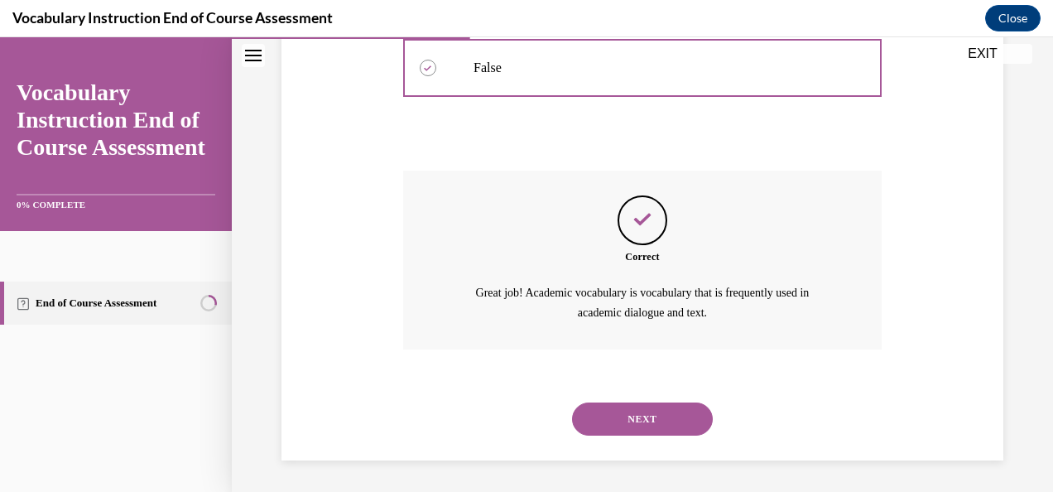
click at [618, 409] on button "NEXT" at bounding box center [642, 419] width 141 height 33
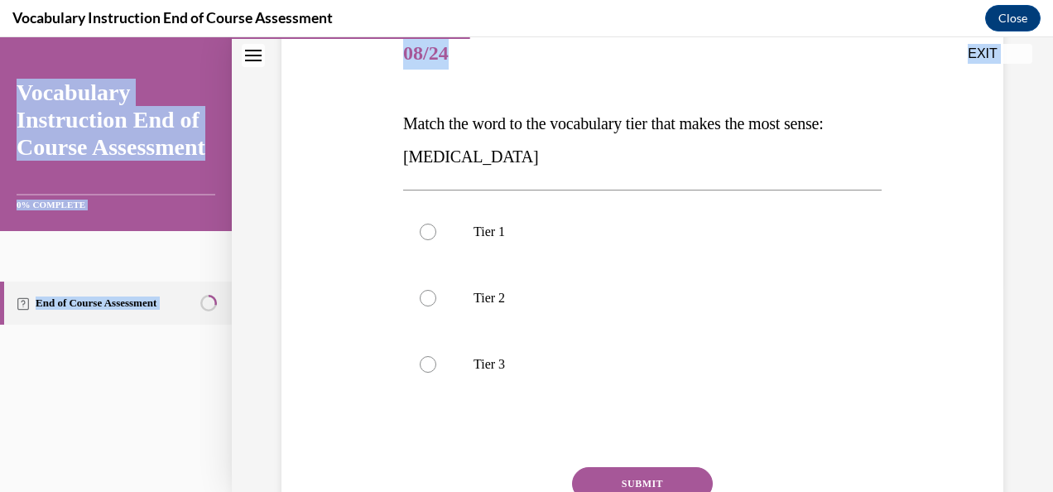
scroll to position [352, 0]
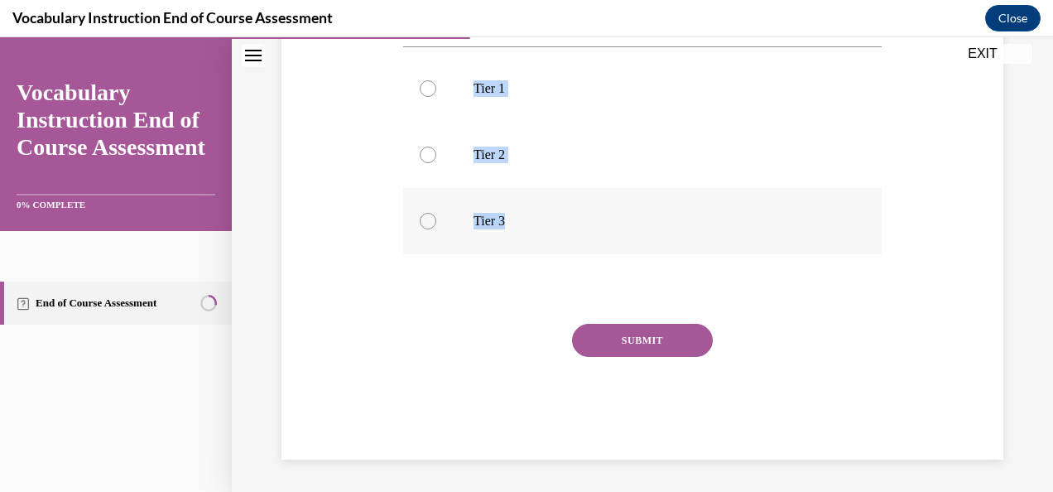
drag, startPoint x: 401, startPoint y: 225, endPoint x: 586, endPoint y: 238, distance: 185.1
click at [586, 238] on div "Question 08/24 Match the word to the vocabulary tier that makes the most sense:…" at bounding box center [642, 168] width 479 height 581
copy div "Match the word to the vocabulary tier that makes the most sense: anaphylaxis Ti…"
click at [480, 226] on p "Tier 3" at bounding box center [657, 221] width 367 height 17
click at [436, 226] on input "Tier 3" at bounding box center [428, 221] width 17 height 17
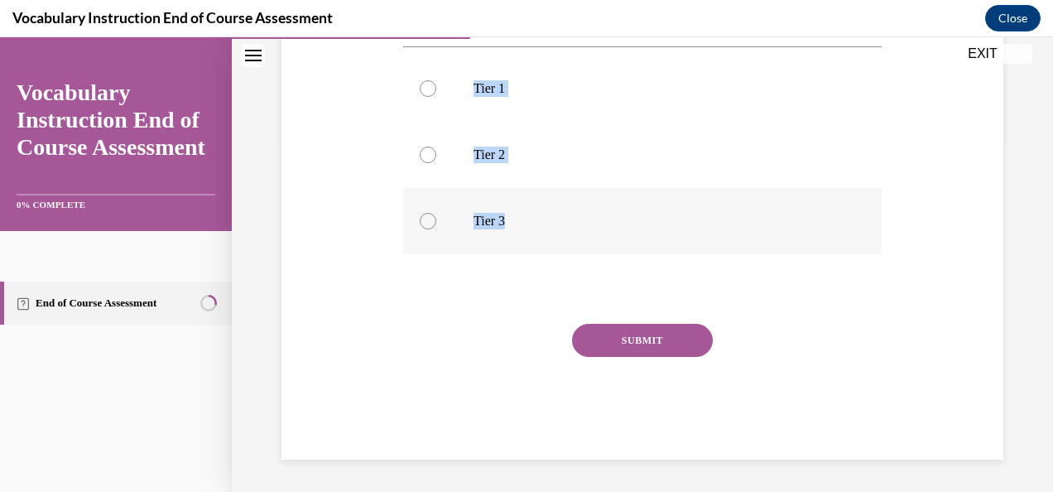
radio input "true"
click at [664, 343] on button "SUBMIT" at bounding box center [642, 340] width 141 height 33
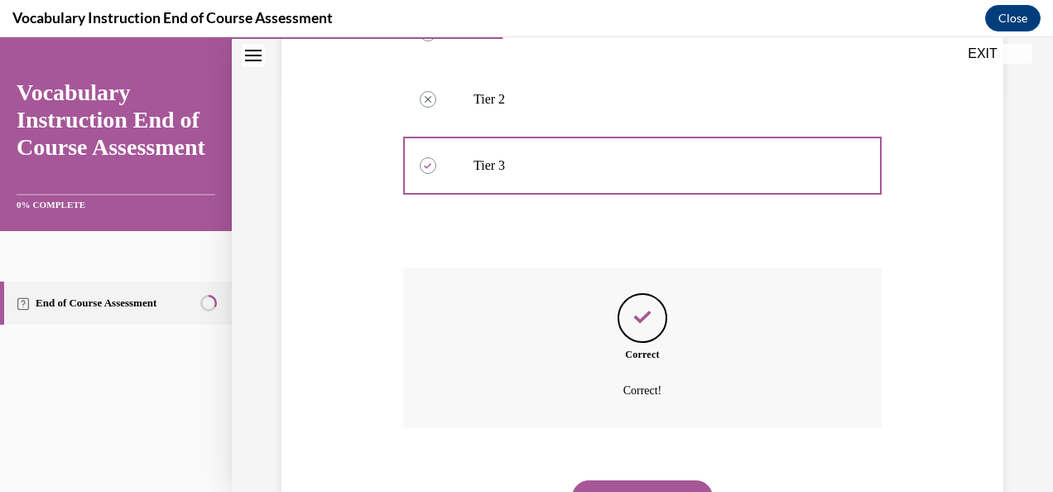
scroll to position [486, 0]
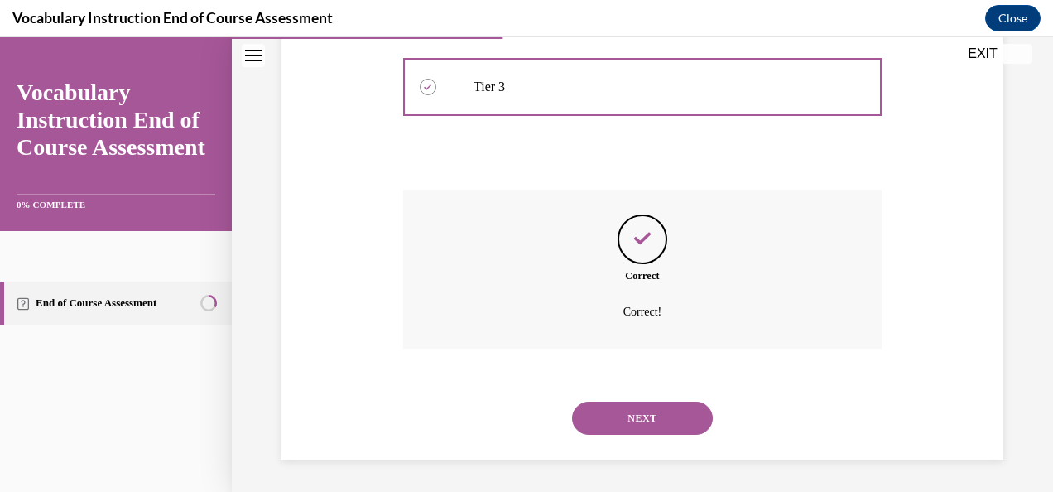
click at [641, 422] on button "NEXT" at bounding box center [642, 418] width 141 height 33
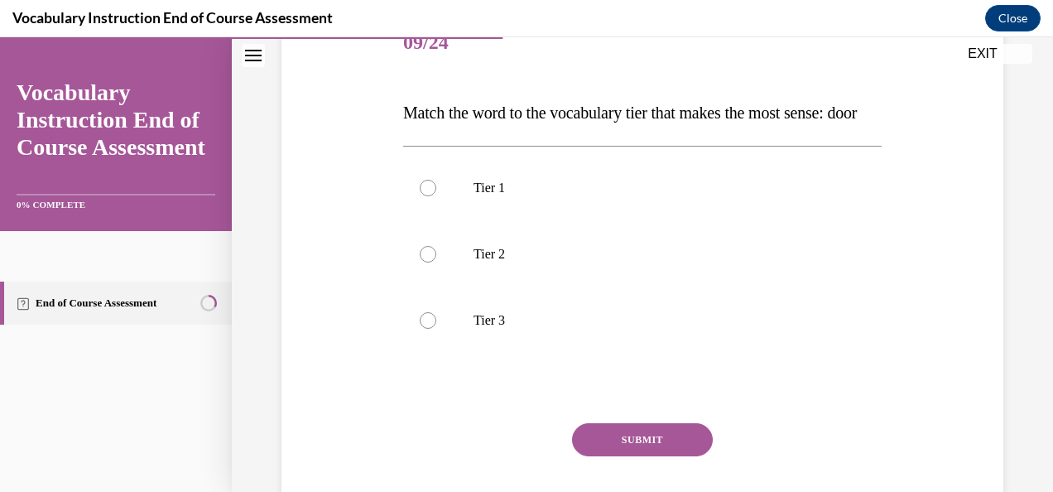
scroll to position [220, 0]
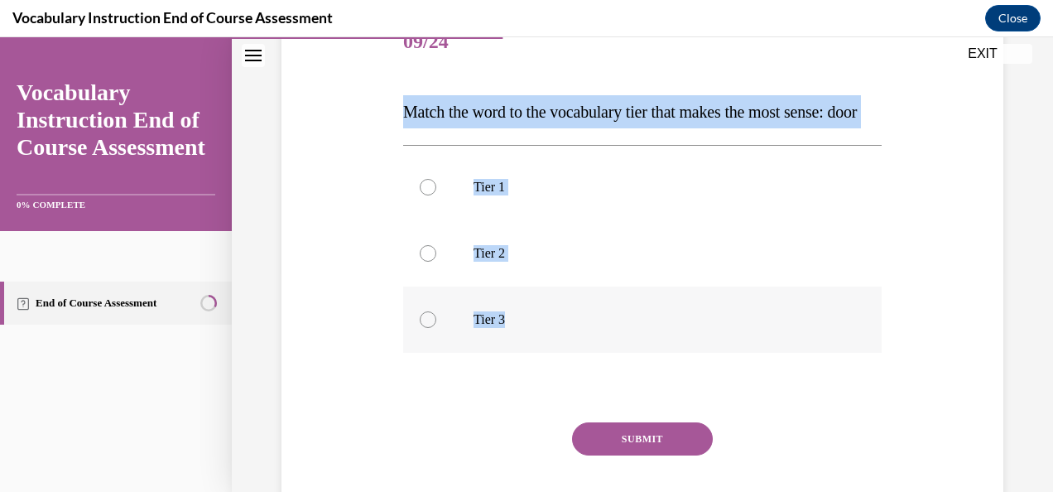
drag, startPoint x: 400, startPoint y: 104, endPoint x: 559, endPoint y: 374, distance: 313.3
click at [559, 374] on div "Question 09/24 Match the word to the vocabulary tier that makes the most sense:…" at bounding box center [642, 271] width 487 height 573
copy div "Match the word to the vocabulary tier that makes the most sense: door Tier 1 Ti…"
click at [507, 220] on label "Tier 1" at bounding box center [642, 187] width 479 height 66
click at [436, 195] on input "Tier 1" at bounding box center [428, 187] width 17 height 17
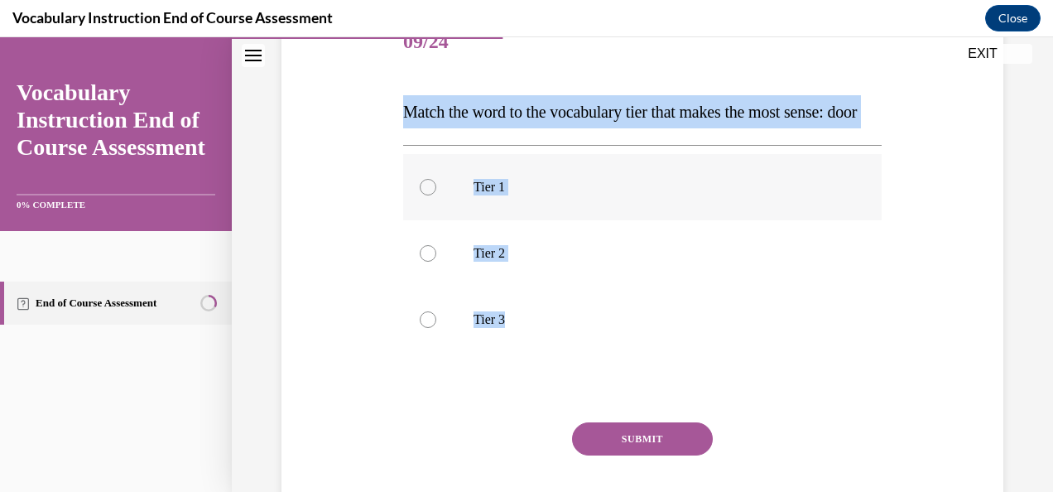
radio input "true"
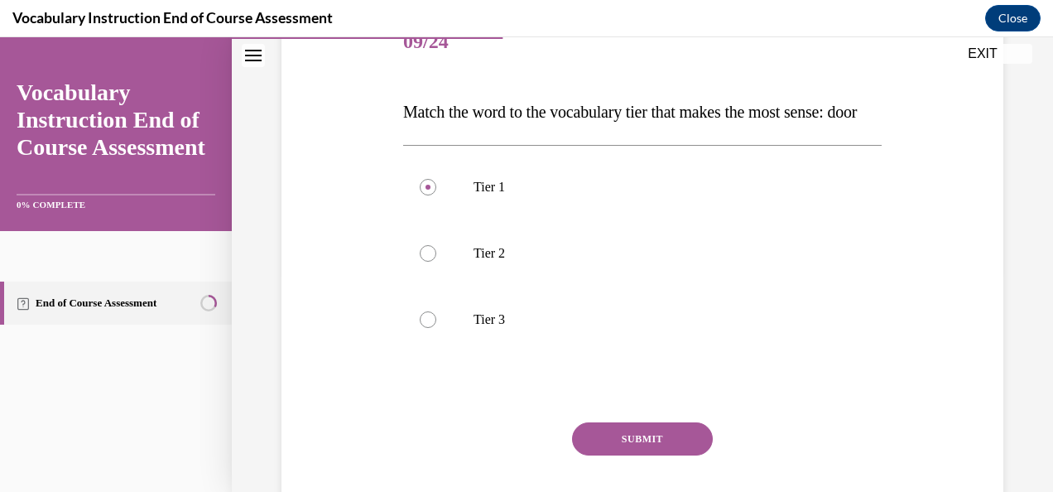
click at [689, 456] on button "SUBMIT" at bounding box center [642, 438] width 141 height 33
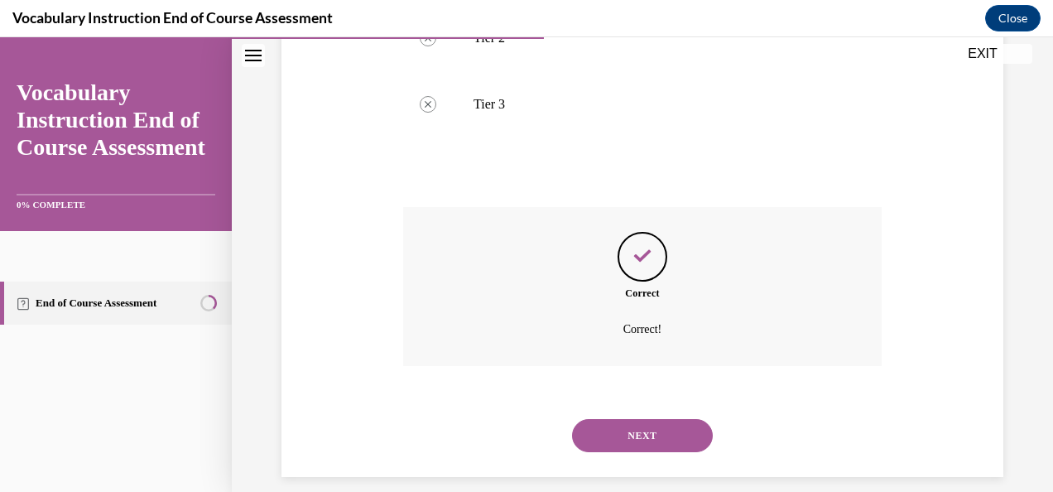
scroll to position [486, 0]
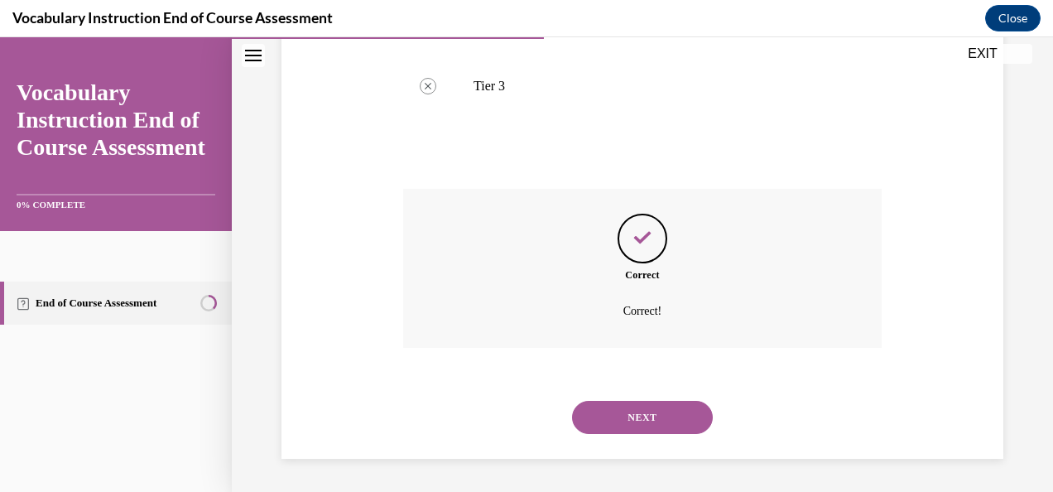
click at [646, 421] on button "NEXT" at bounding box center [642, 417] width 141 height 33
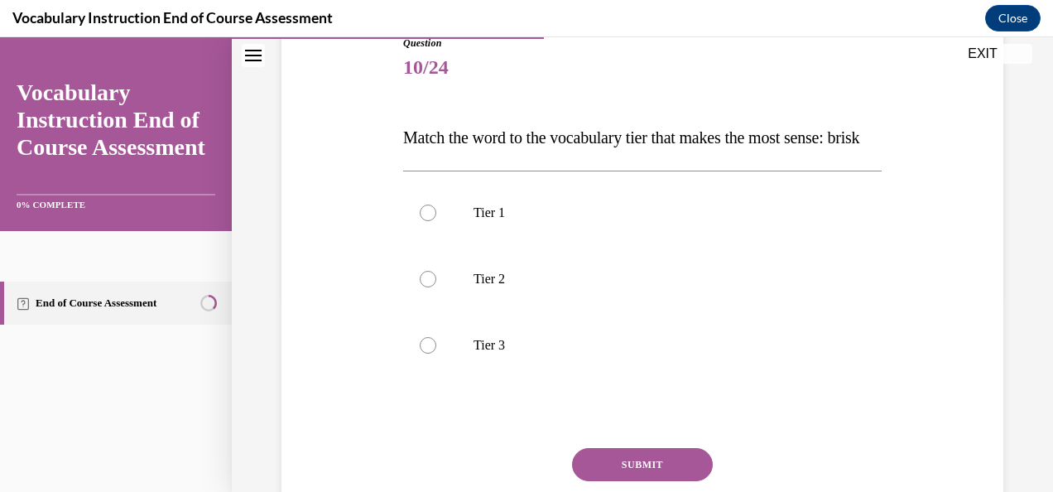
scroll to position [195, 0]
click at [543, 311] on label "Tier 2" at bounding box center [642, 278] width 479 height 66
click at [436, 287] on input "Tier 2" at bounding box center [428, 278] width 17 height 17
radio input "true"
click at [682, 480] on button "SUBMIT" at bounding box center [642, 463] width 141 height 33
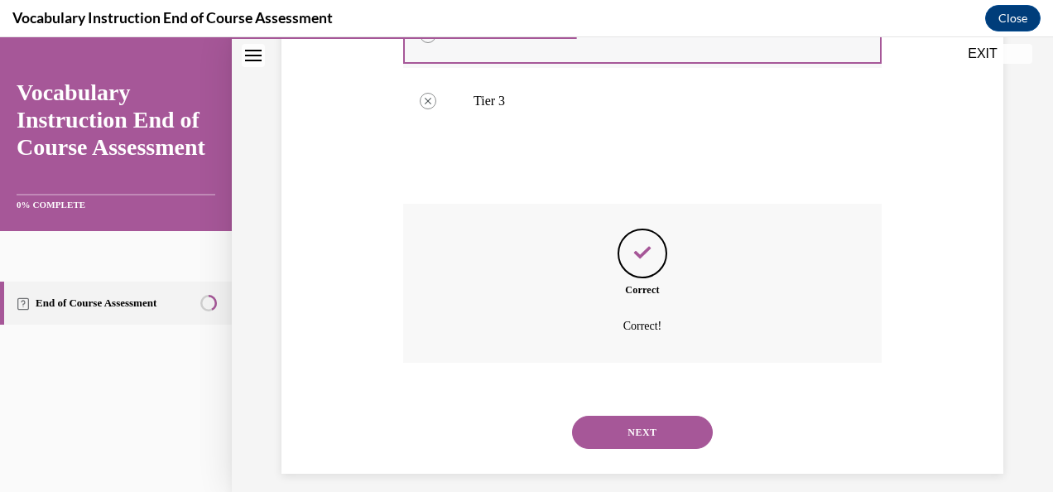
scroll to position [486, 0]
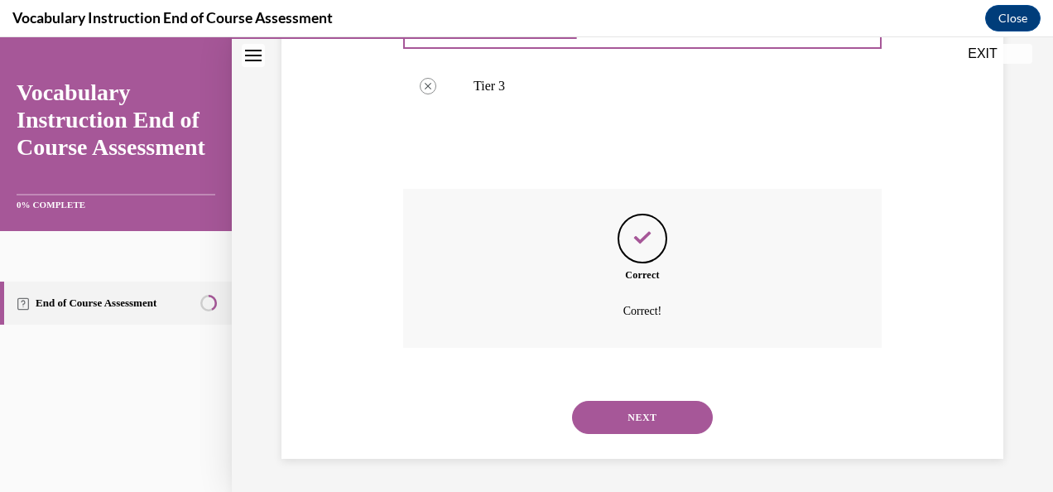
click at [661, 417] on button "NEXT" at bounding box center [642, 417] width 141 height 33
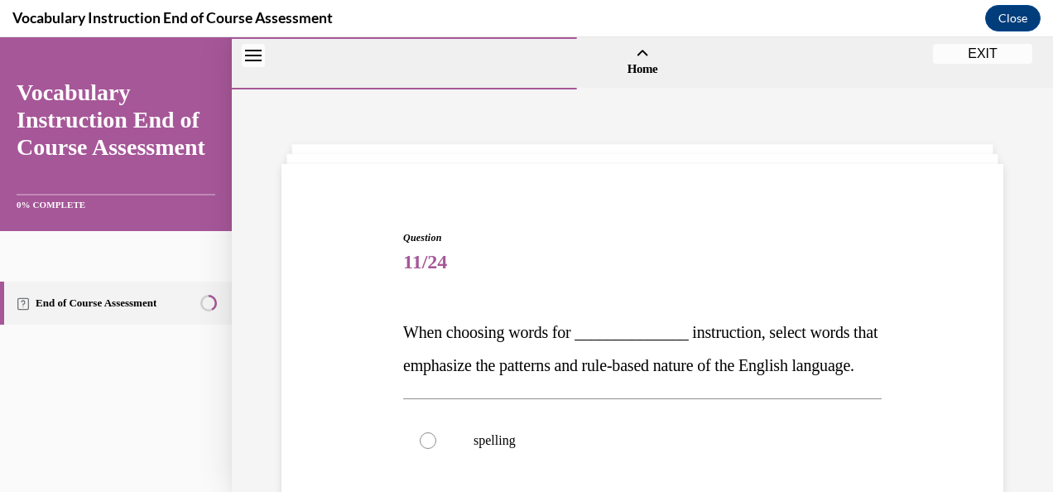
scroll to position [212, 0]
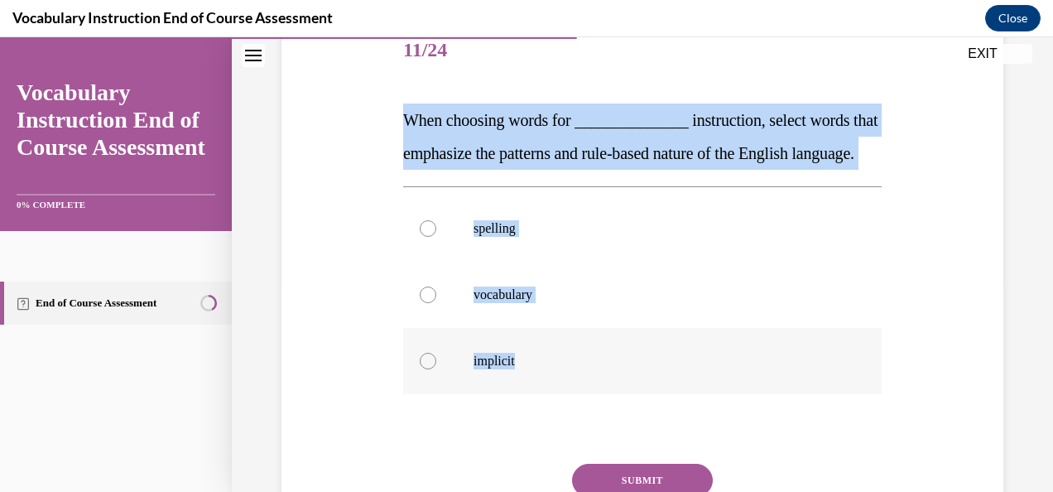
drag, startPoint x: 403, startPoint y: 114, endPoint x: 586, endPoint y: 421, distance: 357.4
click at [586, 421] on div "Question 11/24 When choosing words for ______________ instruction, select words…" at bounding box center [642, 308] width 479 height 581
copy div "When choosing words for ______________ instruction, select words that emphasize…"
click at [573, 262] on label "spelling" at bounding box center [642, 228] width 479 height 66
click at [436, 237] on input "spelling" at bounding box center [428, 228] width 17 height 17
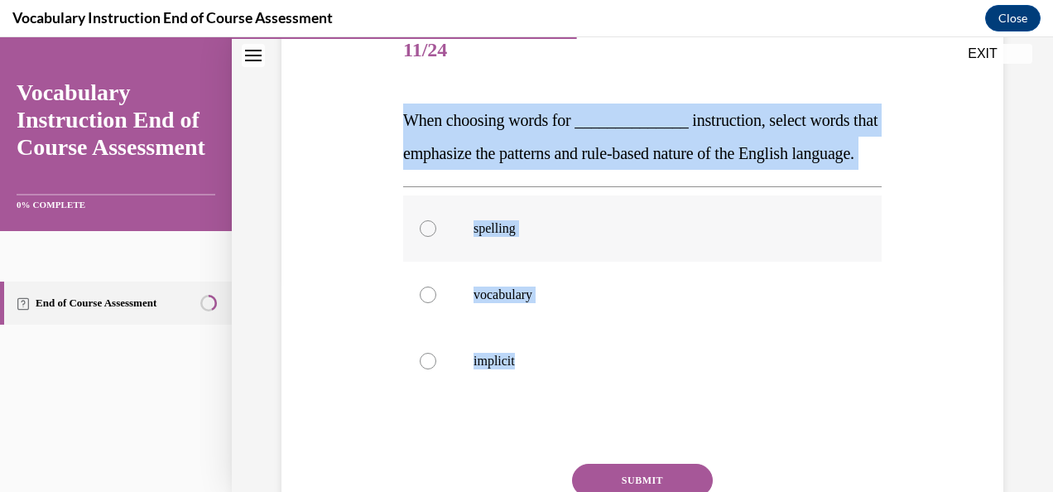
radio input "true"
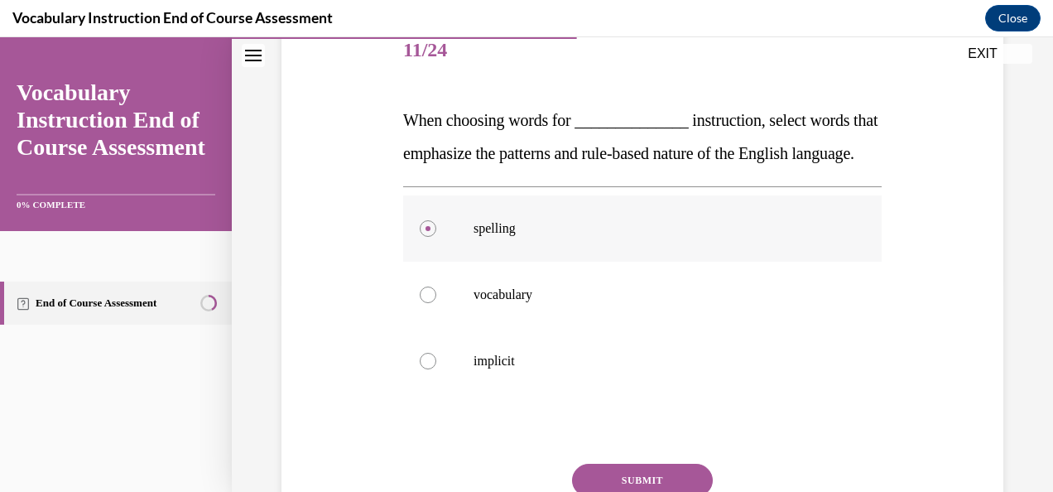
scroll to position [385, 0]
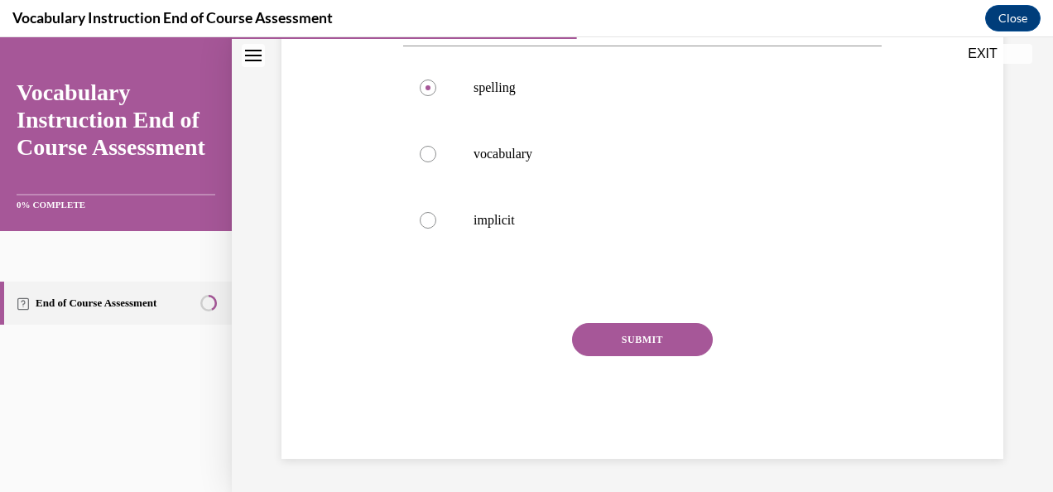
click at [650, 348] on button "SUBMIT" at bounding box center [642, 339] width 141 height 33
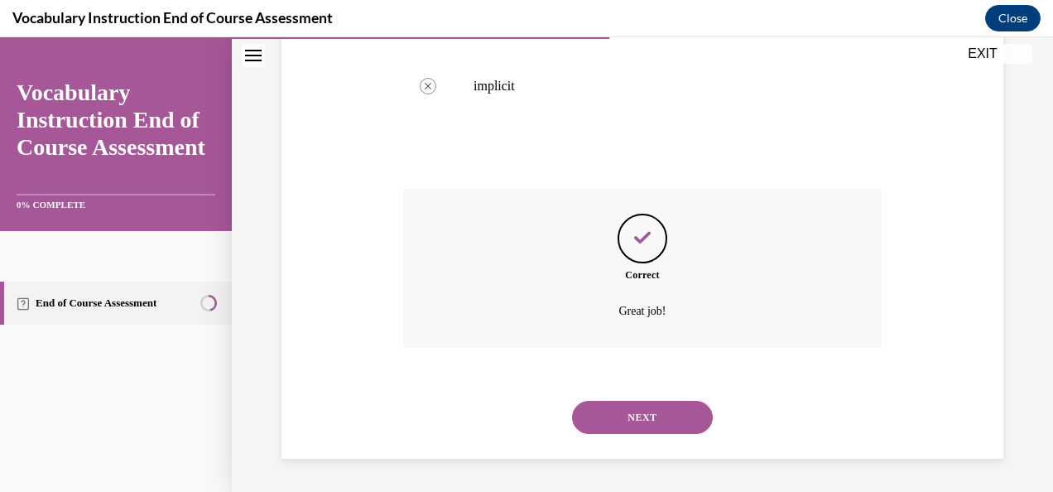
scroll to position [519, 0]
click at [668, 419] on button "NEXT" at bounding box center [642, 417] width 141 height 33
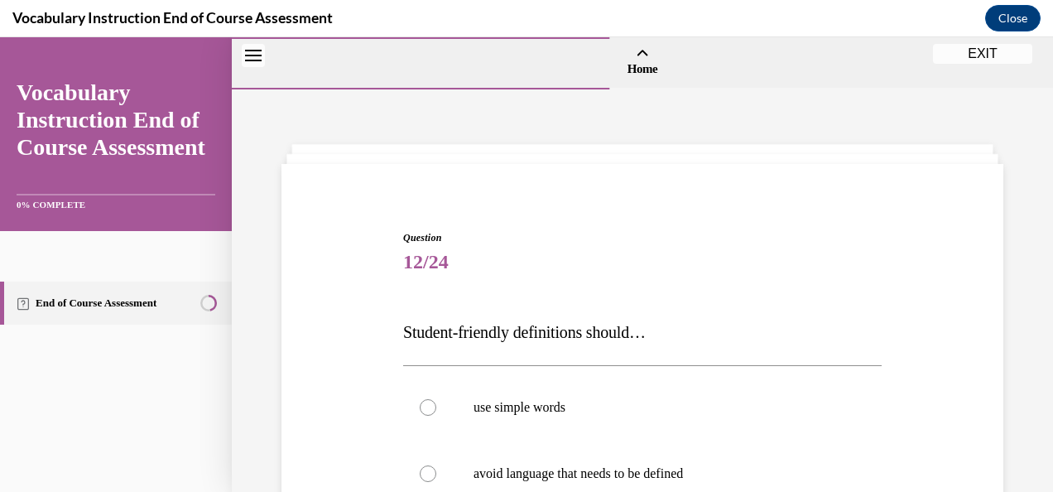
scroll to position [212, 0]
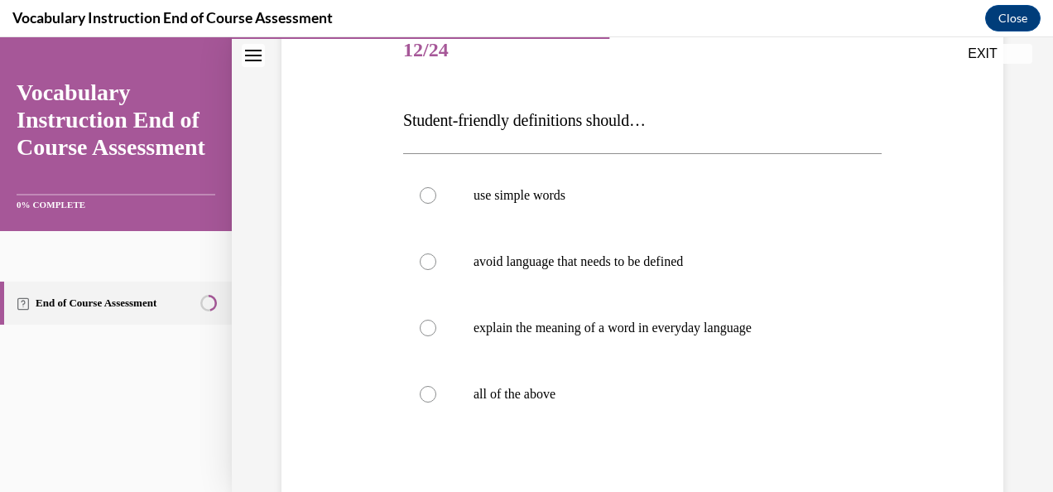
drag, startPoint x: 394, startPoint y: 129, endPoint x: 386, endPoint y: 65, distance: 65.1
drag, startPoint x: 386, startPoint y: 65, endPoint x: 371, endPoint y: 99, distance: 37.1
click at [371, 99] on div "Question 12/24 Student-friendly definitions should… use simple words avoid lang…" at bounding box center [642, 301] width 730 height 664
drag, startPoint x: 407, startPoint y: 108, endPoint x: 390, endPoint y: 102, distance: 17.8
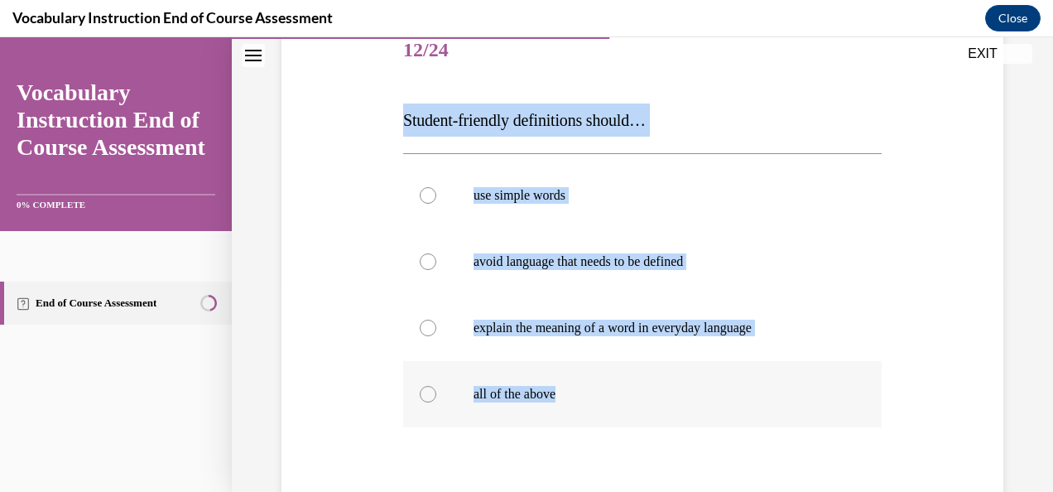
drag, startPoint x: 390, startPoint y: 102, endPoint x: 619, endPoint y: 411, distance: 384.3
click at [619, 411] on div "Question 12/24 Student-friendly definitions should… use simple words avoid lang…" at bounding box center [642, 301] width 730 height 664
copy div "Student-friendly definitions should… use simple words avoid language that needs…"
click at [528, 393] on p "all of the above" at bounding box center [657, 394] width 367 height 17
click at [436, 393] on input "all of the above" at bounding box center [428, 394] width 17 height 17
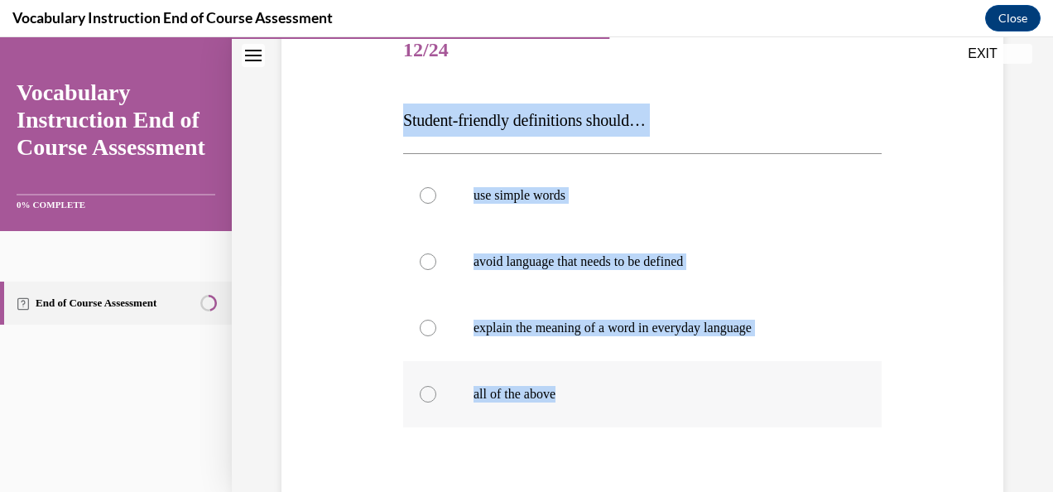
radio input "true"
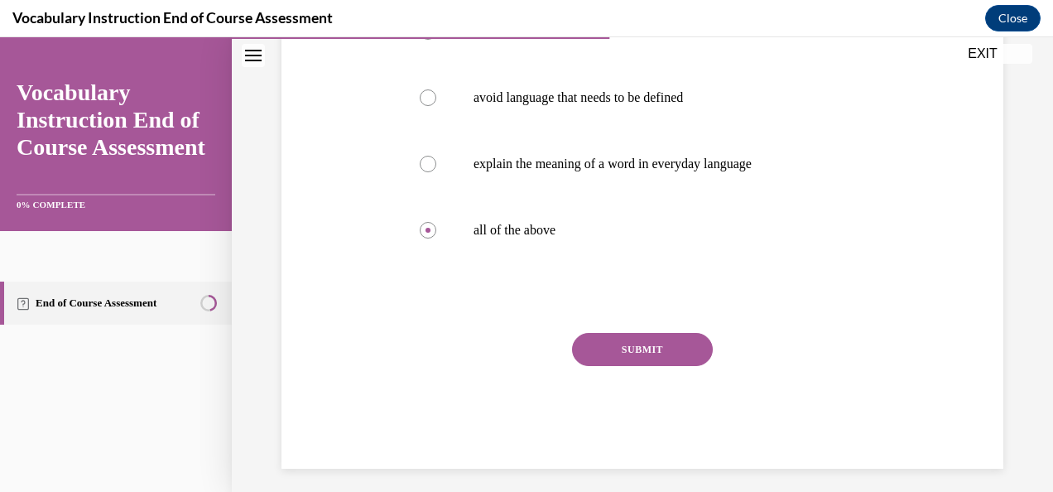
click at [628, 351] on button "SUBMIT" at bounding box center [642, 349] width 141 height 33
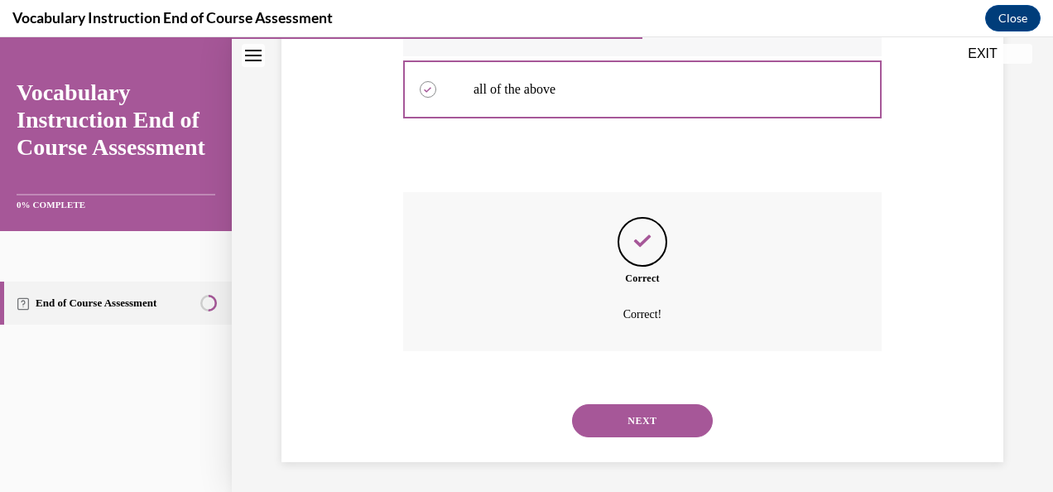
scroll to position [518, 0]
click at [651, 422] on button "NEXT" at bounding box center [642, 419] width 141 height 33
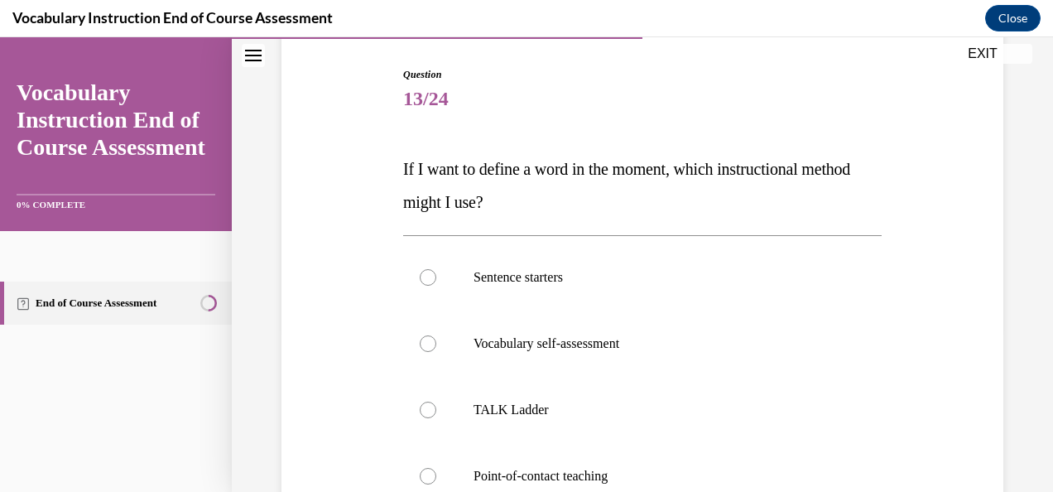
scroll to position [166, 0]
drag, startPoint x: 398, startPoint y: 163, endPoint x: 431, endPoint y: 139, distance: 40.9
drag, startPoint x: 431, startPoint y: 139, endPoint x: 388, endPoint y: 144, distance: 43.4
click at [388, 144] on div "Question 13/24 If I want to define a word in the moment, which instructional me…" at bounding box center [642, 363] width 730 height 697
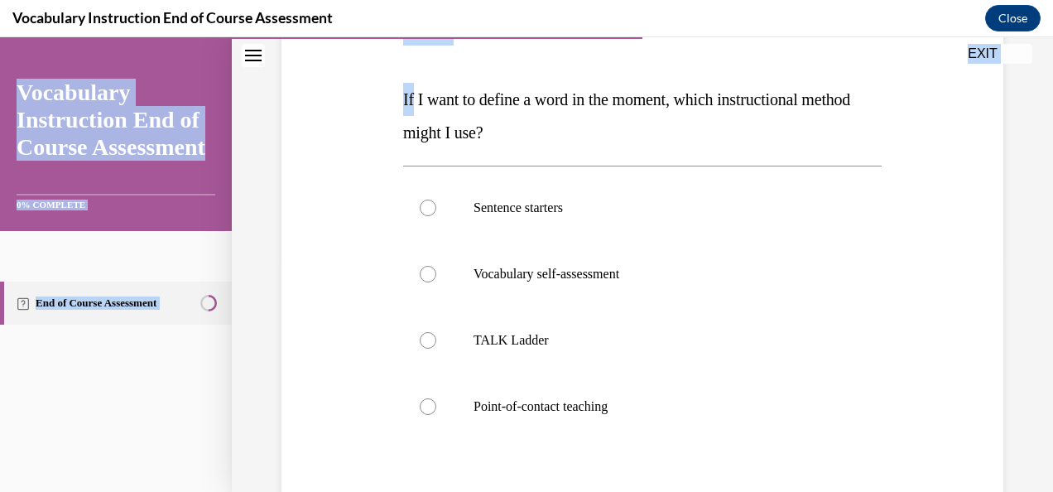
scroll to position [418, 0]
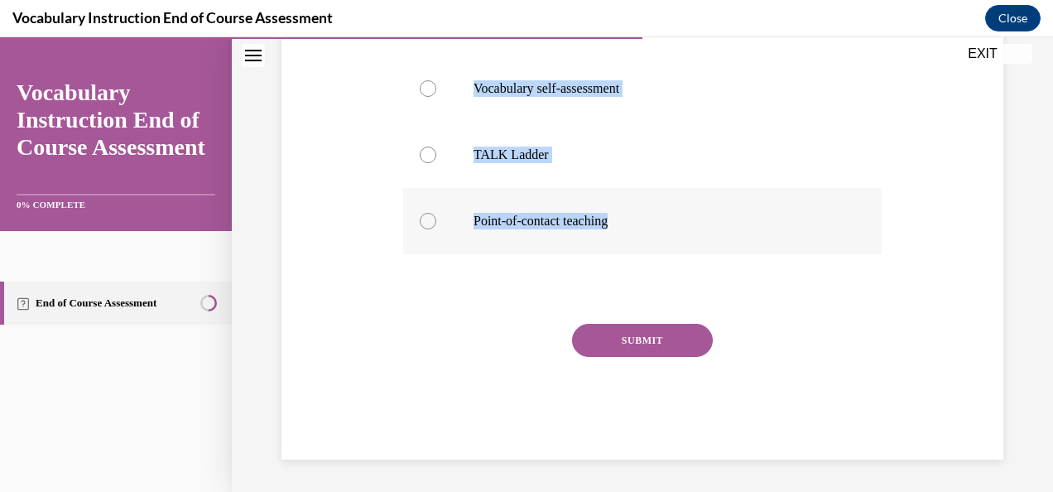
drag, startPoint x: 388, startPoint y: 144, endPoint x: 654, endPoint y: 229, distance: 279.7
click at [654, 229] on div "Question 13/24 If I want to define a word in the moment, which instructional me…" at bounding box center [642, 110] width 730 height 697
click at [547, 218] on p "Point-of-contact teaching" at bounding box center [657, 221] width 367 height 17
click at [436, 218] on input "Point-of-contact teaching" at bounding box center [428, 221] width 17 height 17
radio input "true"
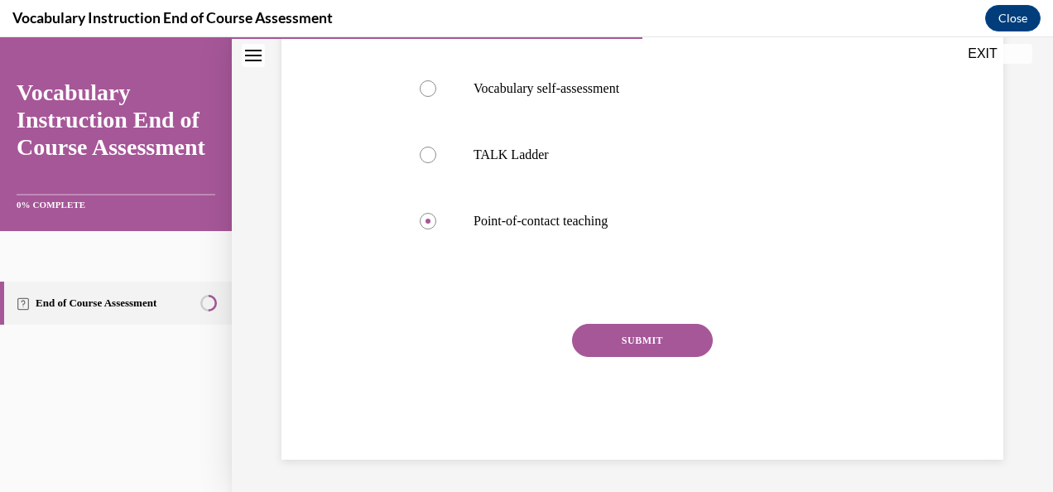
click at [663, 333] on button "SUBMIT" at bounding box center [642, 340] width 141 height 33
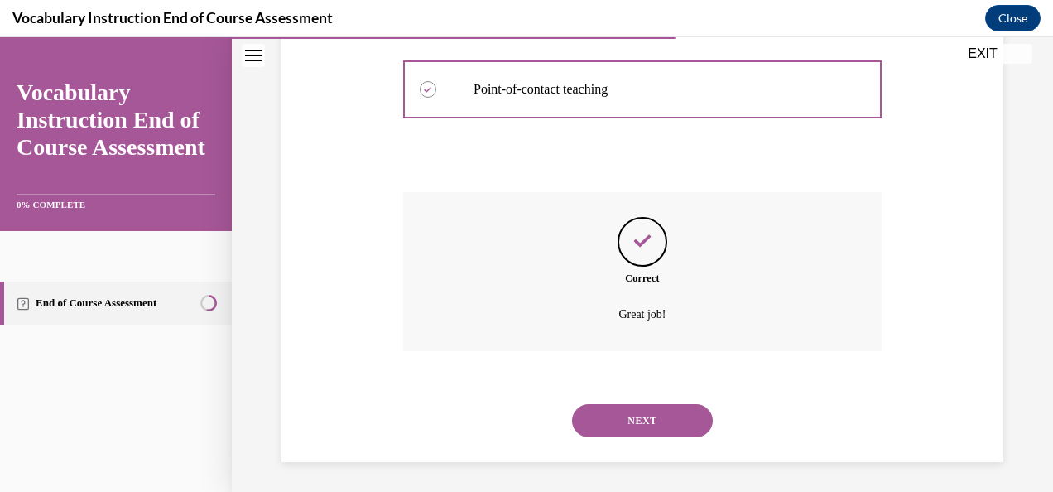
scroll to position [552, 0]
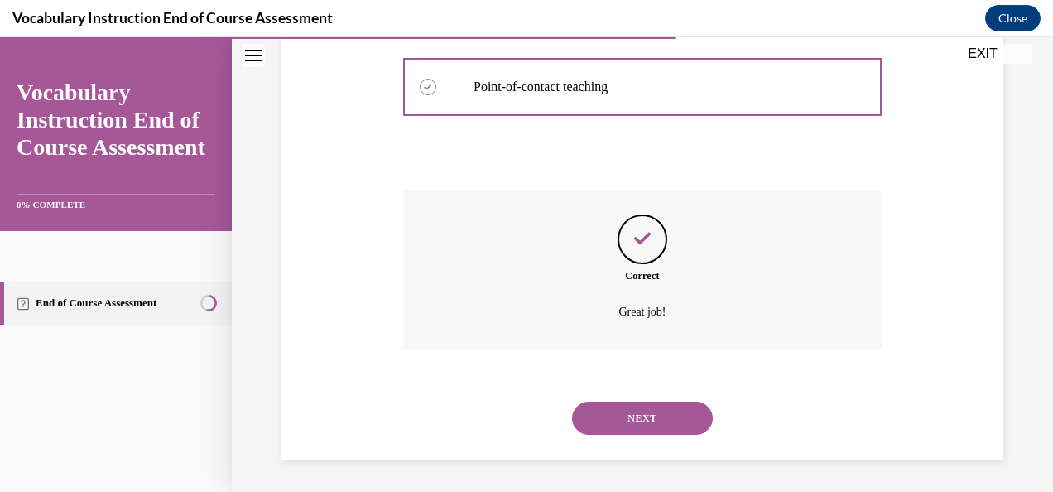
click at [664, 417] on button "NEXT" at bounding box center [642, 418] width 141 height 33
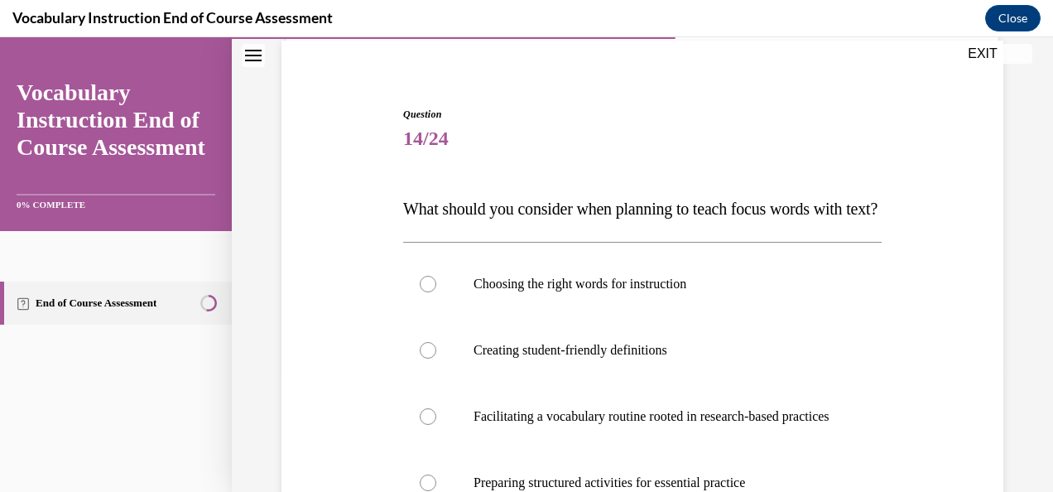
scroll to position [124, 0]
drag, startPoint x: 398, startPoint y: 202, endPoint x: 449, endPoint y: 219, distance: 54.2
drag, startPoint x: 449, startPoint y: 219, endPoint x: 412, endPoint y: 210, distance: 37.8
click at [412, 210] on span "What should you consider when planning to teach focus words with text?" at bounding box center [640, 208] width 475 height 18
drag, startPoint x: 406, startPoint y: 207, endPoint x: 460, endPoint y: 228, distance: 58.5
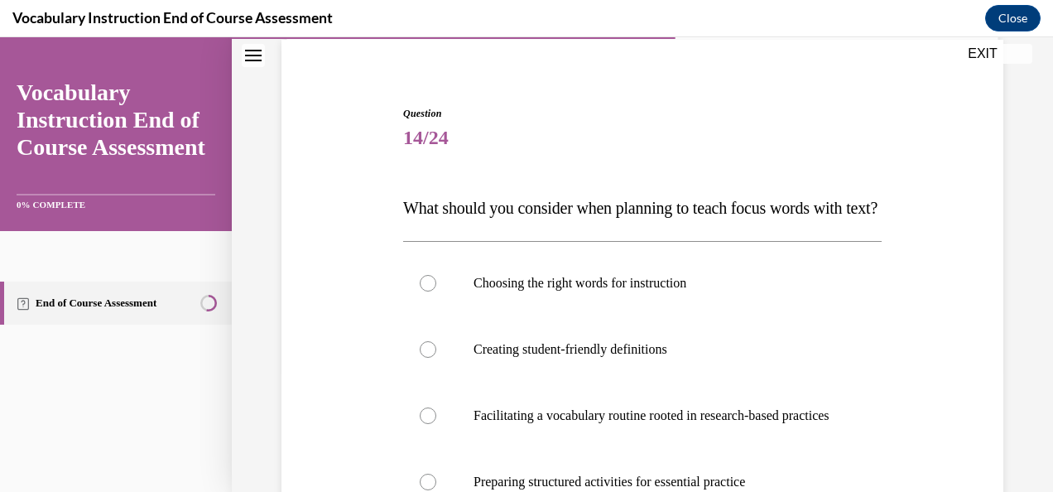
drag, startPoint x: 460, startPoint y: 228, endPoint x: 407, endPoint y: 208, distance: 57.4
click at [407, 208] on span "What should you consider when planning to teach focus words with text?" at bounding box center [640, 208] width 475 height 18
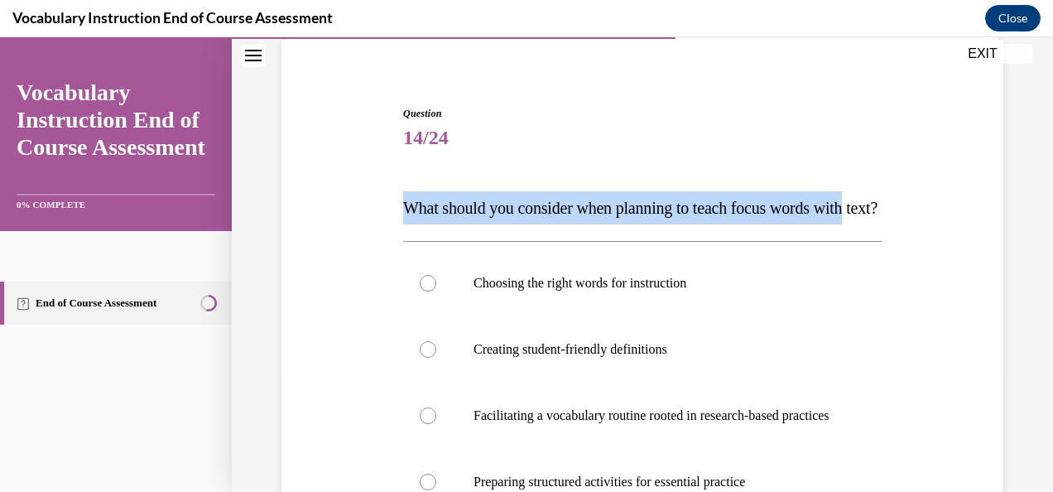
drag, startPoint x: 399, startPoint y: 202, endPoint x: 439, endPoint y: 252, distance: 63.6
click at [439, 252] on div "Question 14/24 What should you consider when planning to teach focus words with…" at bounding box center [642, 434] width 487 height 706
drag, startPoint x: 439, startPoint y: 252, endPoint x: 388, endPoint y: 184, distance: 84.6
click at [388, 184] on div "Question 14/24 What should you consider when planning to teach focus words with…" at bounding box center [642, 421] width 730 height 730
drag, startPoint x: 388, startPoint y: 184, endPoint x: 412, endPoint y: 176, distance: 25.4
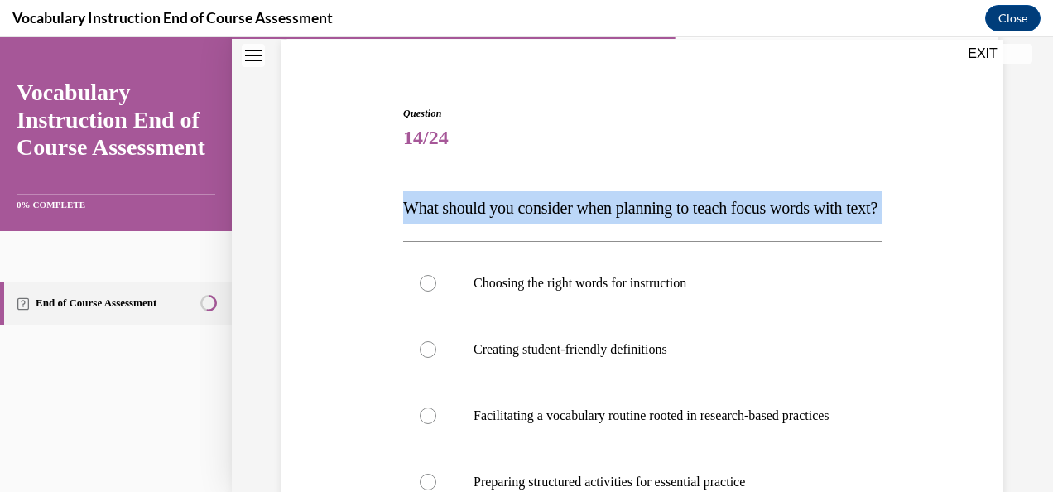
click at [412, 176] on div "Question 14/24 What should you consider when planning to teach focus words with…" at bounding box center [642, 446] width 479 height 681
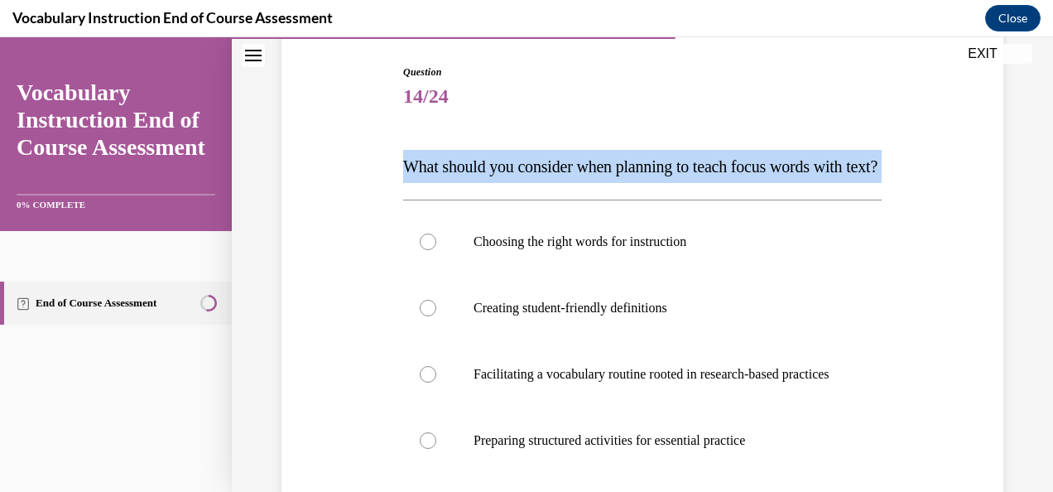
click at [422, 154] on p "What should you consider when planning to teach focus words with text?" at bounding box center [642, 166] width 479 height 33
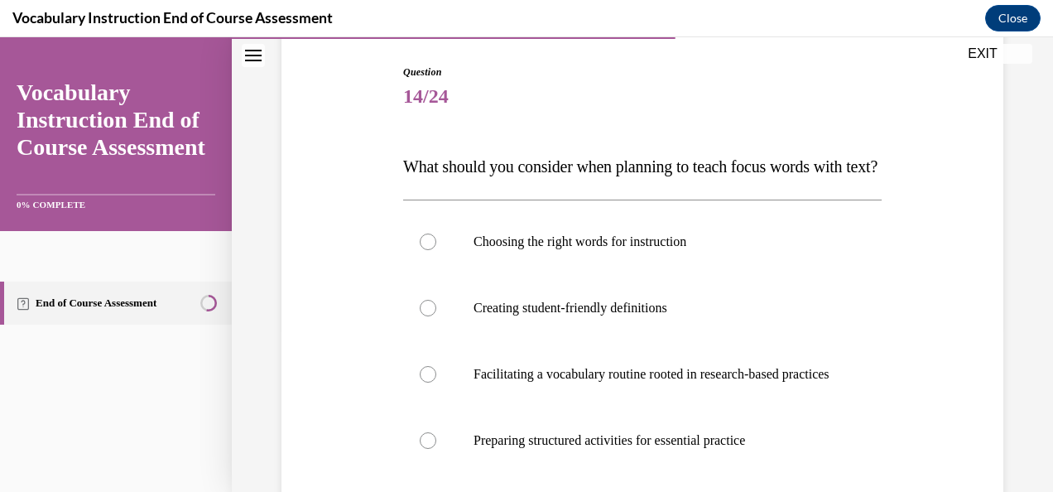
drag, startPoint x: 405, startPoint y: 164, endPoint x: 420, endPoint y: 133, distance: 34.8
drag, startPoint x: 420, startPoint y: 133, endPoint x: 403, endPoint y: 156, distance: 28.5
click at [403, 156] on p "What should you consider when planning to teach focus words with text?" at bounding box center [642, 166] width 479 height 33
drag, startPoint x: 403, startPoint y: 156, endPoint x: 391, endPoint y: 136, distance: 23.4
drag, startPoint x: 391, startPoint y: 136, endPoint x: 393, endPoint y: 118, distance: 17.6
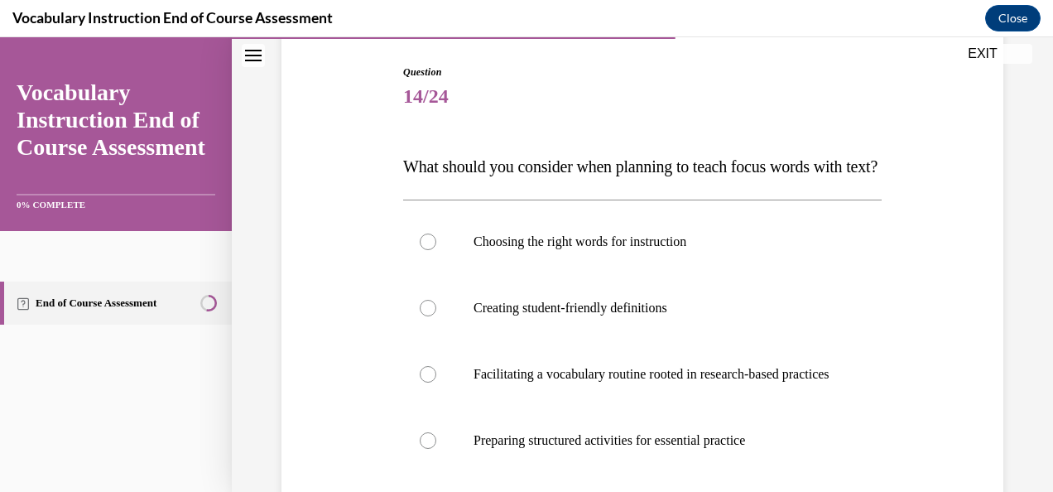
click at [393, 118] on div "Question 14/24 What should you consider when planning to teach focus words with…" at bounding box center [642, 380] width 730 height 730
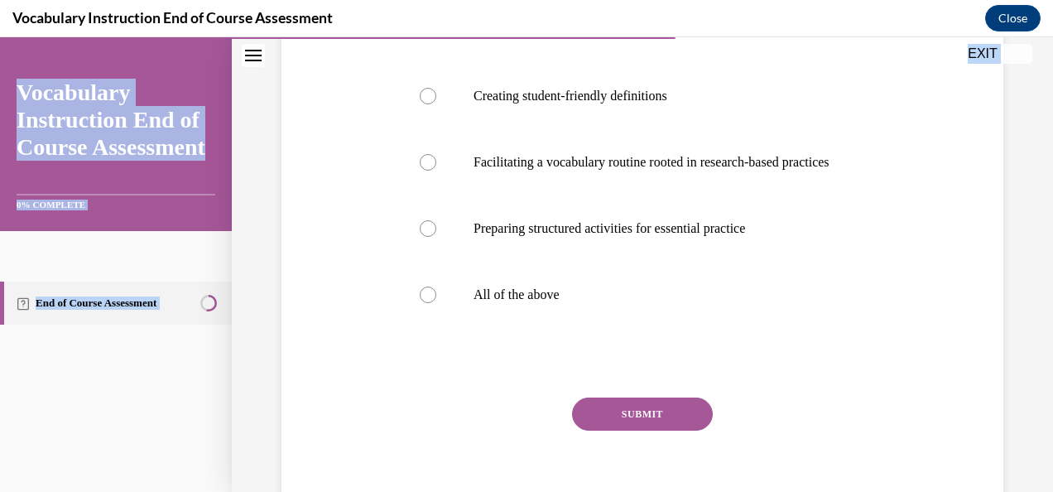
scroll to position [474, 0]
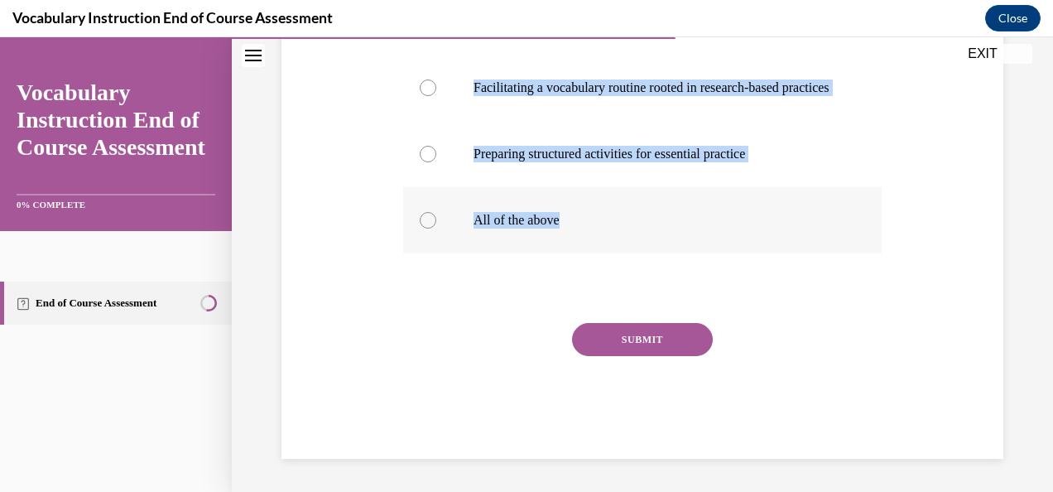
drag, startPoint x: 405, startPoint y: 160, endPoint x: 613, endPoint y: 252, distance: 227.3
click at [613, 252] on div "Question 14/24 What should you consider when planning to teach focus words with…" at bounding box center [642, 118] width 479 height 681
click at [613, 229] on p "All of the above" at bounding box center [657, 220] width 367 height 17
click at [436, 229] on input "All of the above" at bounding box center [428, 220] width 17 height 17
radio input "true"
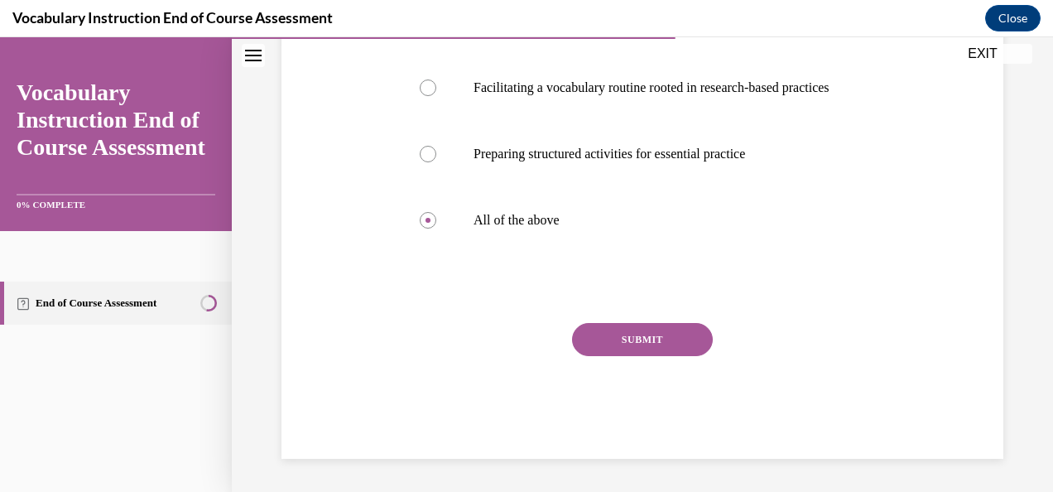
click at [616, 356] on button "SUBMIT" at bounding box center [642, 339] width 141 height 33
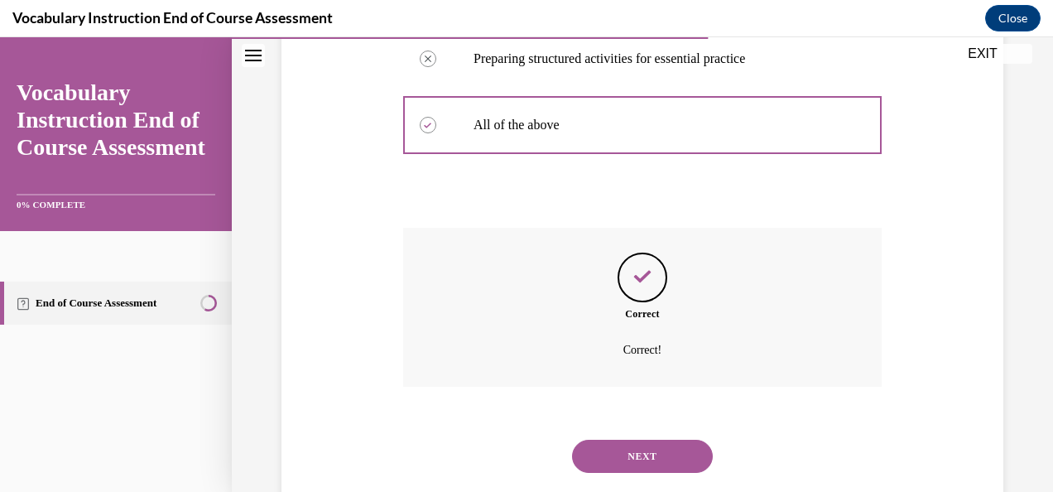
scroll to position [635, 0]
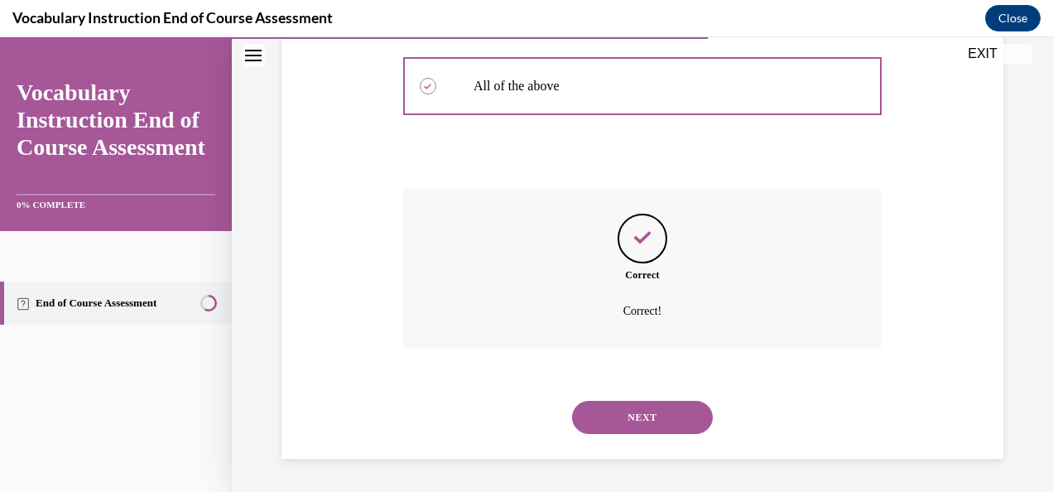
click at [647, 414] on button "NEXT" at bounding box center [642, 417] width 141 height 33
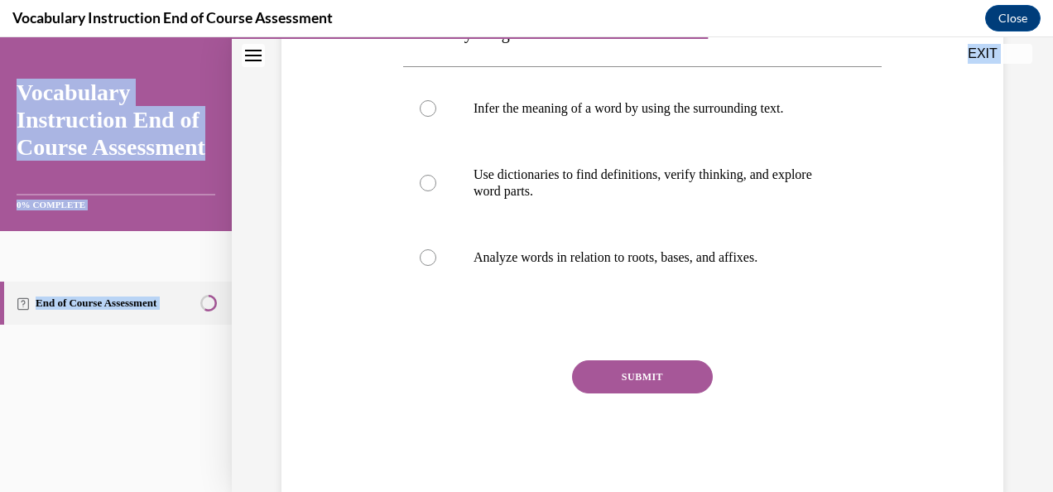
scroll to position [369, 0]
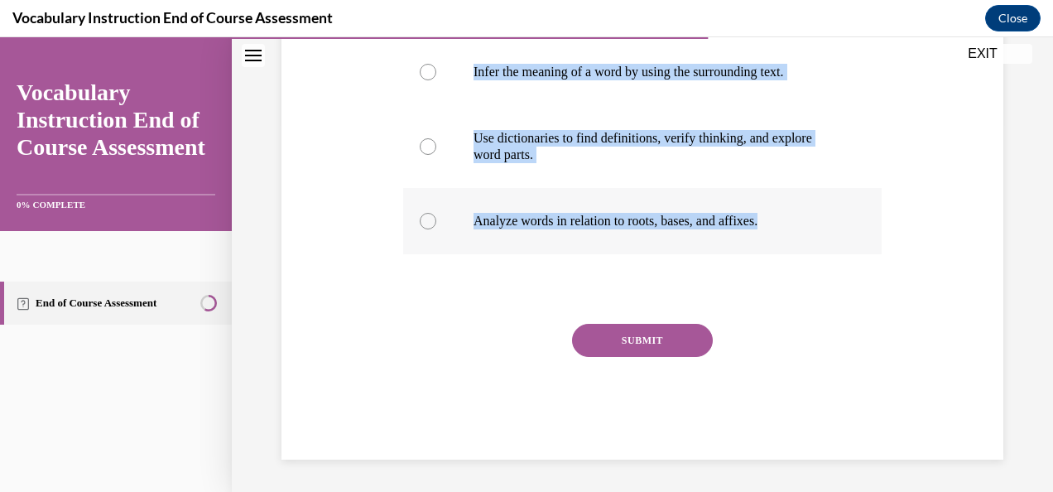
drag, startPoint x: 407, startPoint y: 222, endPoint x: 788, endPoint y: 234, distance: 381.1
click at [788, 234] on div "Question 15/24 Match the word learning strategies to their correct descriptions…" at bounding box center [642, 161] width 479 height 598
click at [514, 126] on label "Use dictionaries to find definitions, verify thinking, and explore word parts." at bounding box center [642, 146] width 479 height 83
click at [436, 138] on input "Use dictionaries to find definitions, verify thinking, and explore word parts." at bounding box center [428, 146] width 17 height 17
radio input "true"
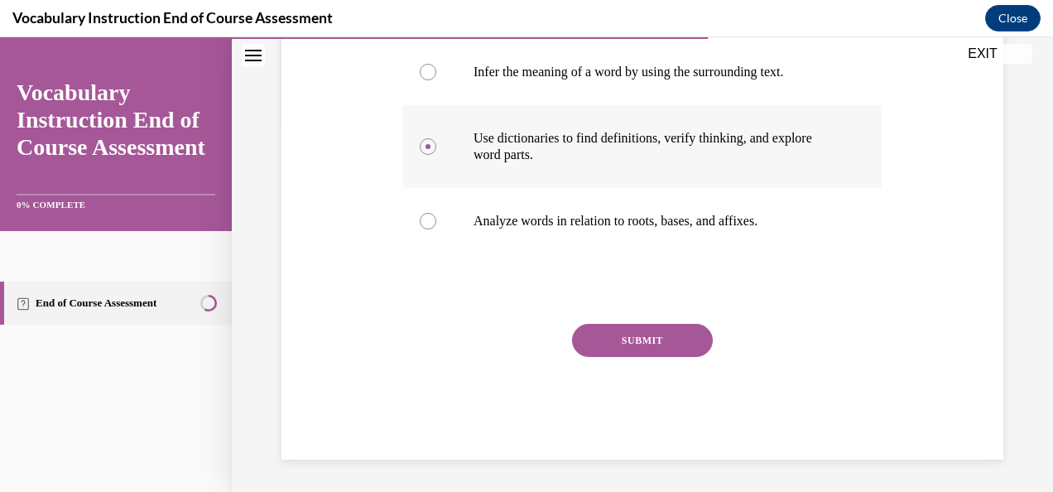
scroll to position [242, 0]
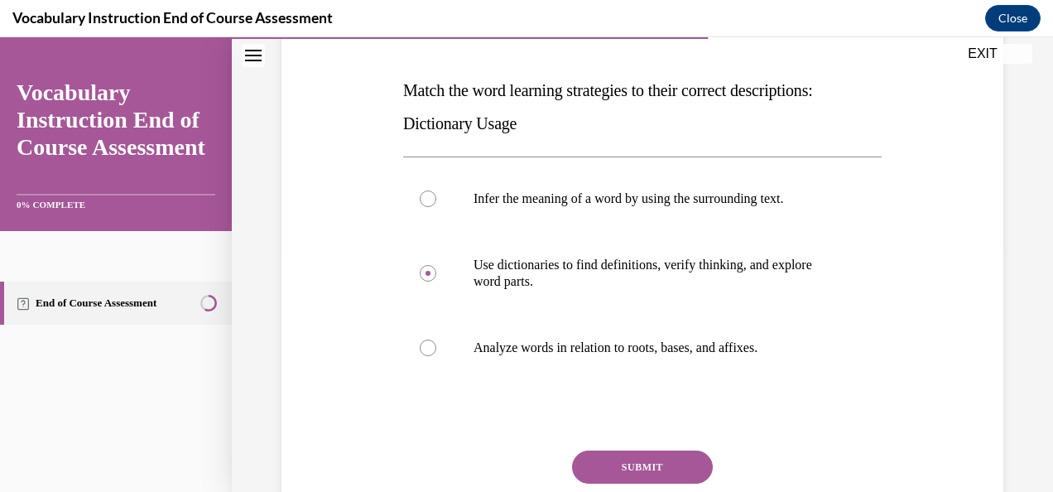
click at [637, 462] on button "SUBMIT" at bounding box center [642, 467] width 141 height 33
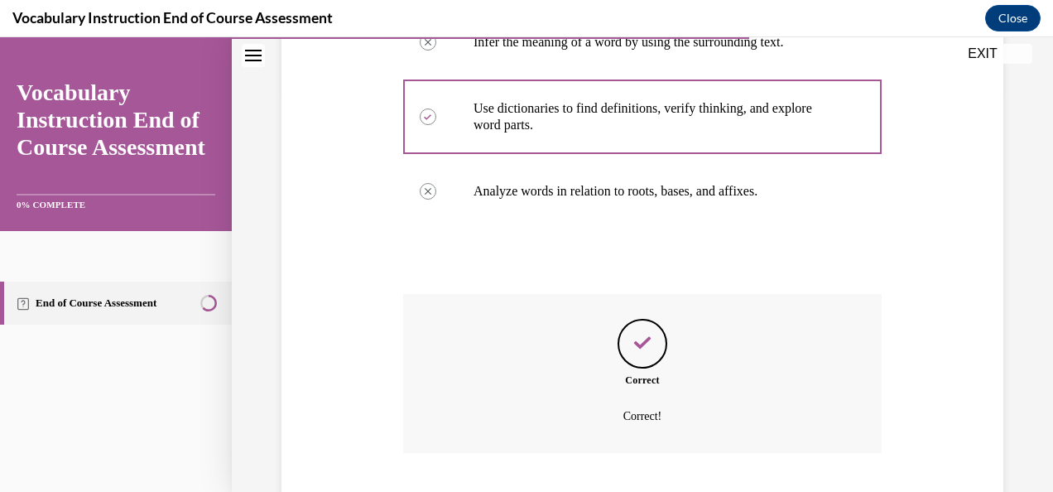
scroll to position [503, 0]
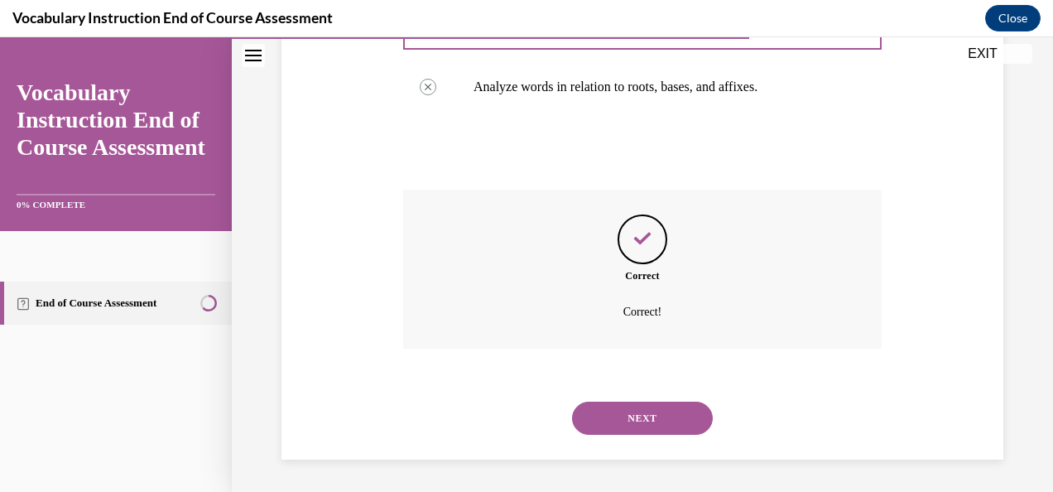
click at [620, 419] on button "NEXT" at bounding box center [642, 418] width 141 height 33
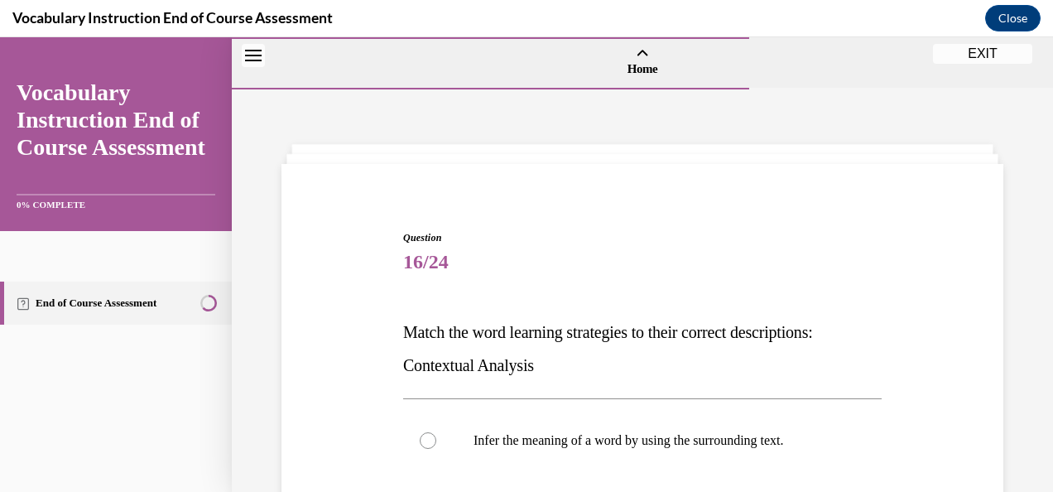
scroll to position [139, 0]
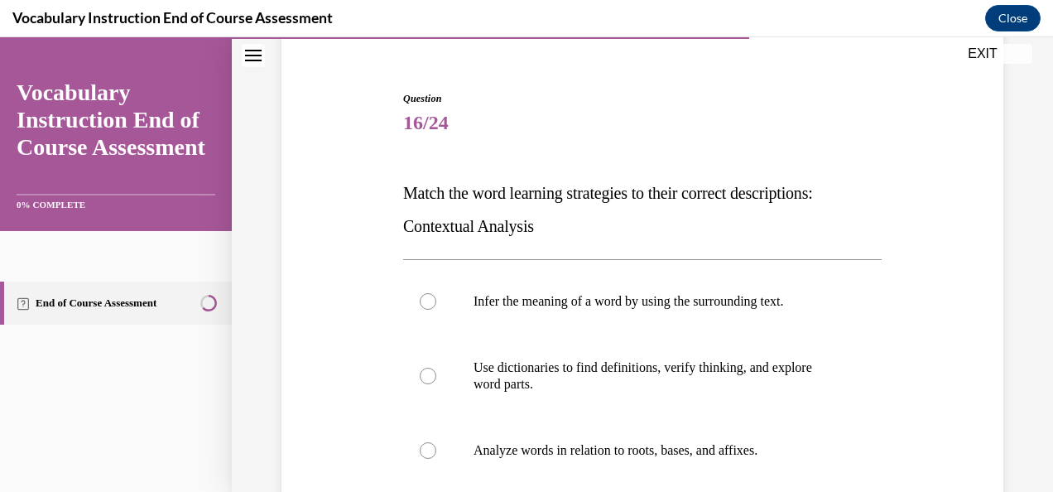
drag, startPoint x: 392, startPoint y: 186, endPoint x: 427, endPoint y: 210, distance: 42.7
drag, startPoint x: 427, startPoint y: 210, endPoint x: 398, endPoint y: 183, distance: 39.2
click at [399, 183] on div "Question 16/24 Match the word learning strategies to their correct descriptions…" at bounding box center [642, 377] width 487 height 623
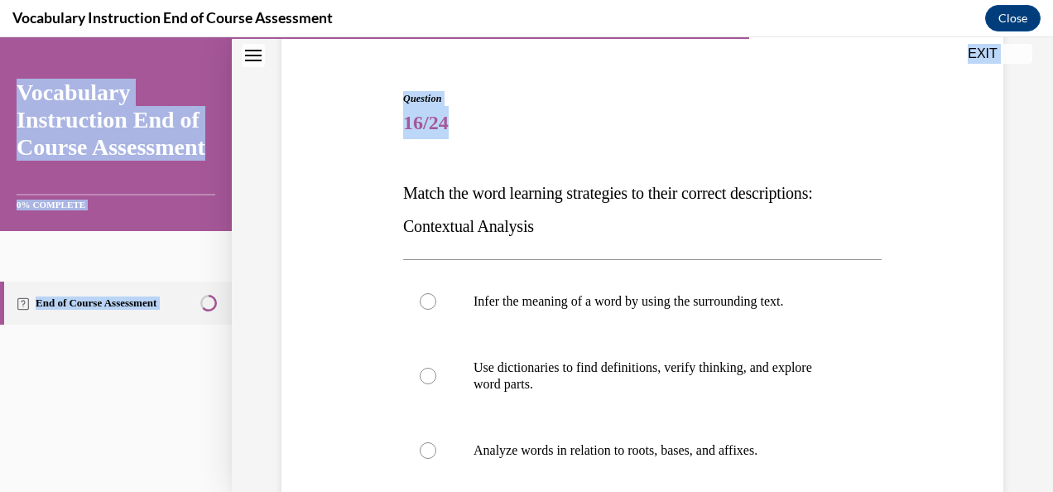
scroll to position [369, 0]
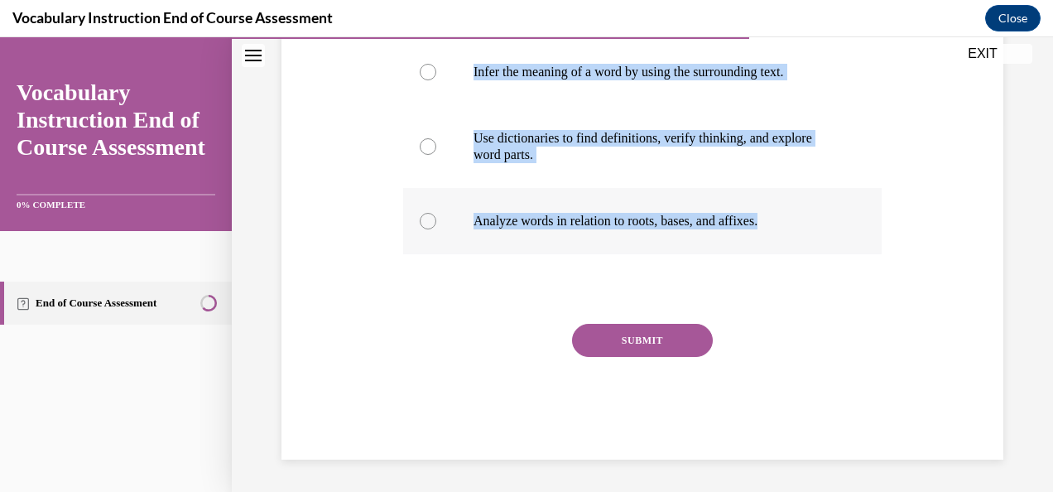
drag, startPoint x: 405, startPoint y: 190, endPoint x: 812, endPoint y: 243, distance: 410.1
click at [812, 243] on div "Question 16/24 Match the word learning strategies to their correct descriptions…" at bounding box center [642, 161] width 479 height 598
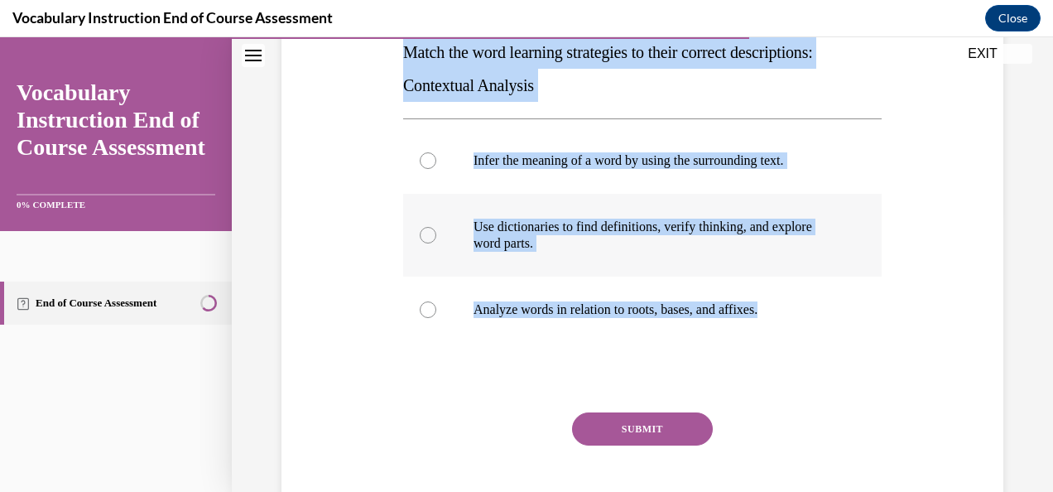
scroll to position [279, 0]
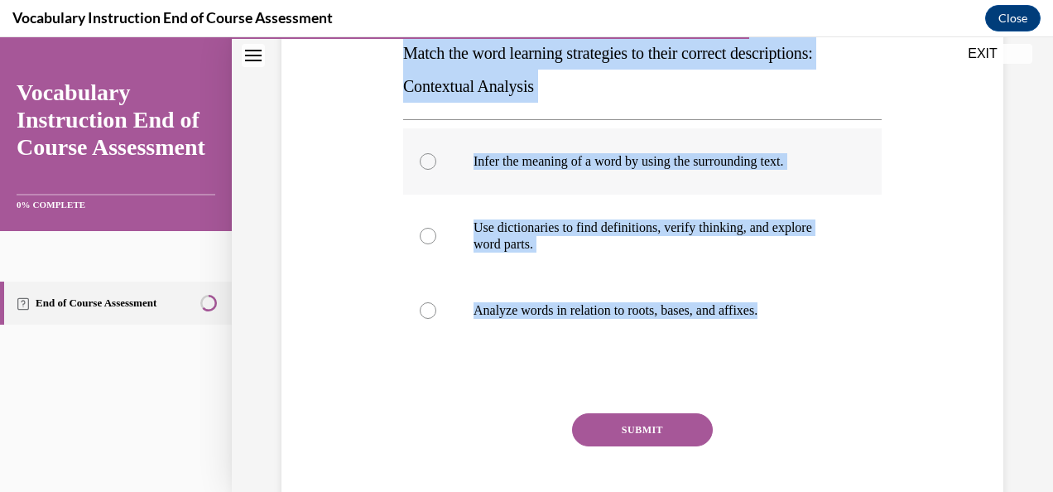
click at [615, 145] on label "Infer the meaning of a word by using the surrounding text." at bounding box center [642, 161] width 479 height 66
click at [436, 153] on input "Infer the meaning of a word by using the surrounding text." at bounding box center [428, 161] width 17 height 17
radio input "true"
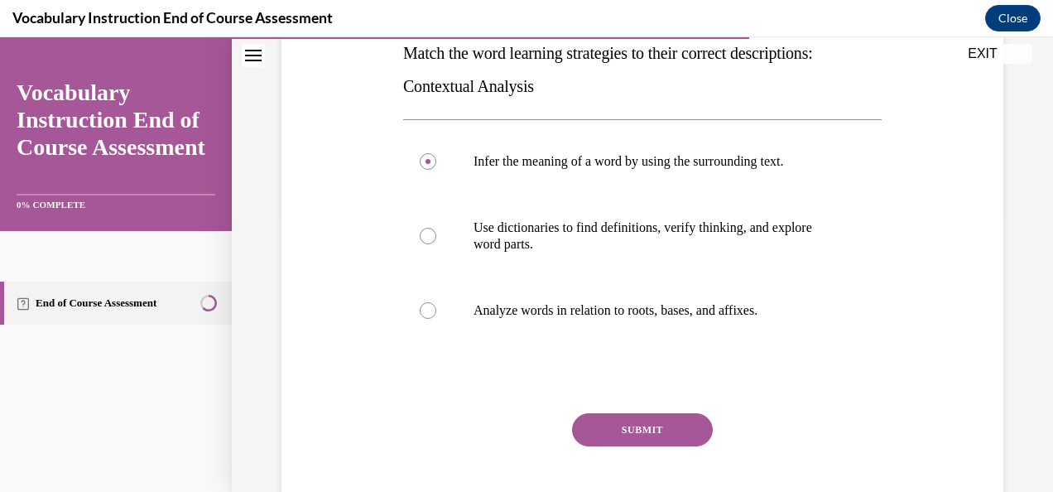
click at [645, 432] on button "SUBMIT" at bounding box center [642, 429] width 141 height 33
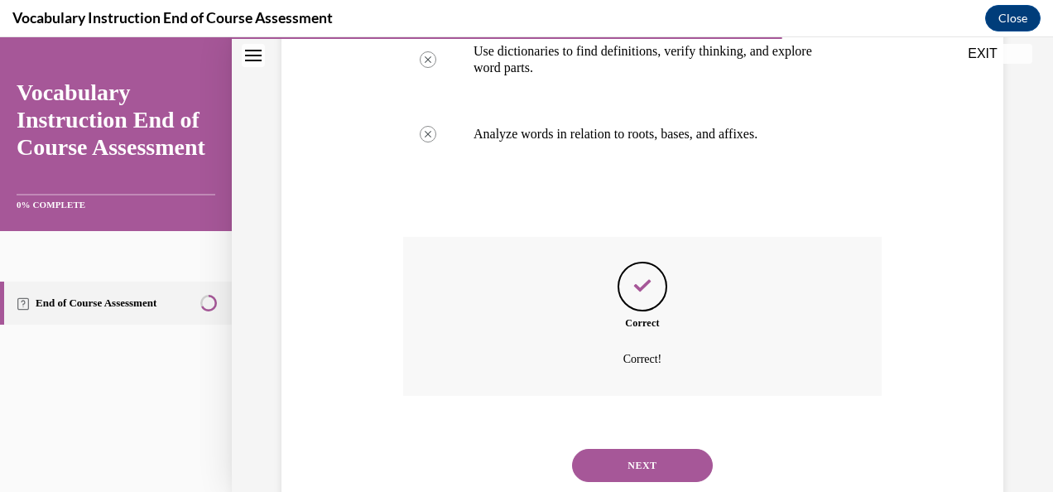
scroll to position [503, 0]
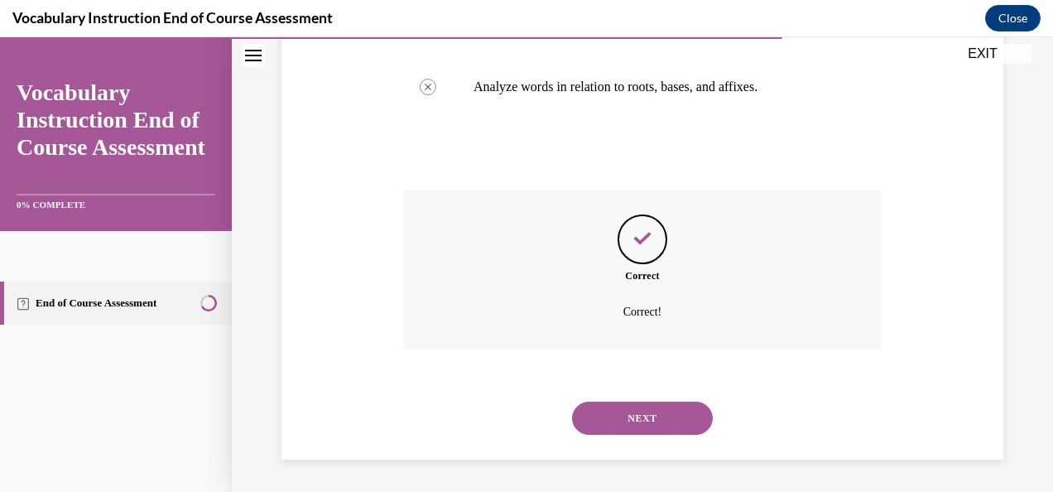
click at [667, 409] on button "NEXT" at bounding box center [642, 418] width 141 height 33
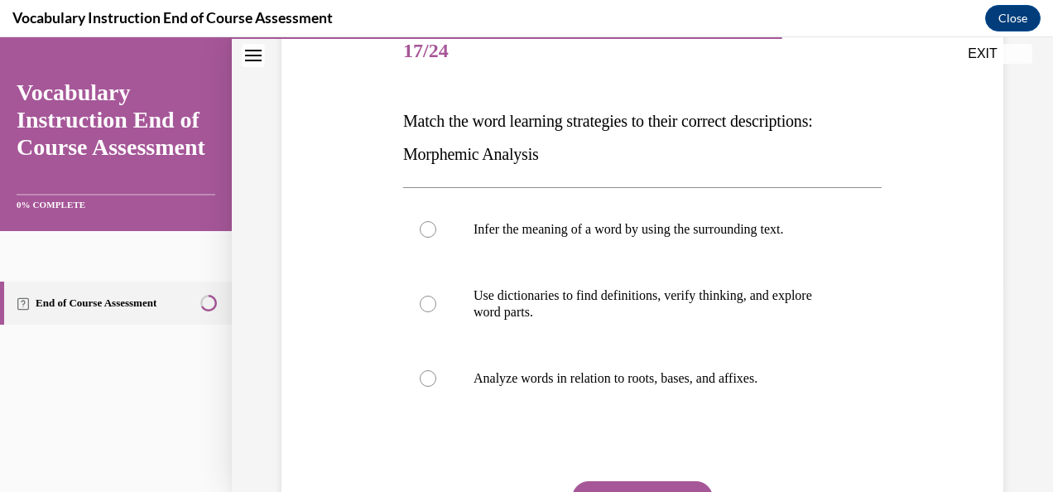
scroll to position [226, 0]
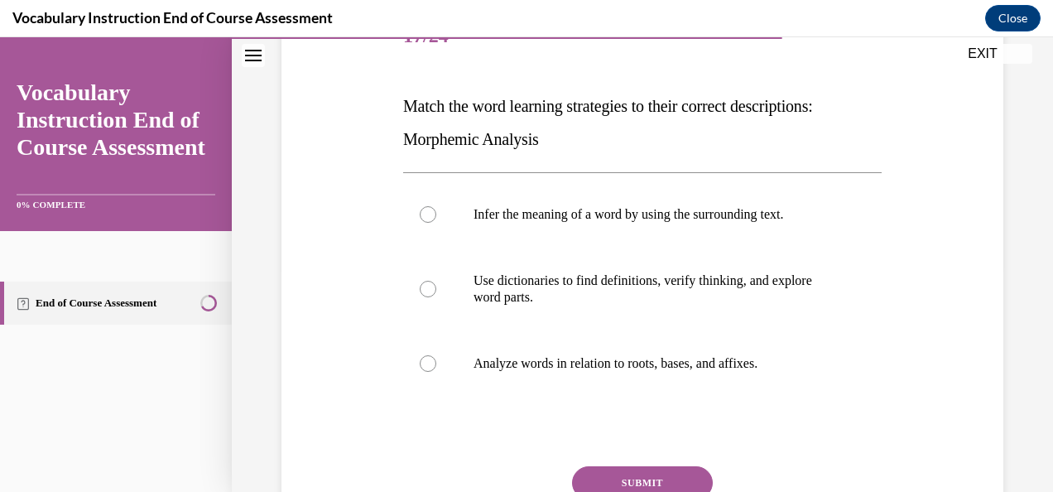
drag, startPoint x: 407, startPoint y: 106, endPoint x: 478, endPoint y: 151, distance: 83.4
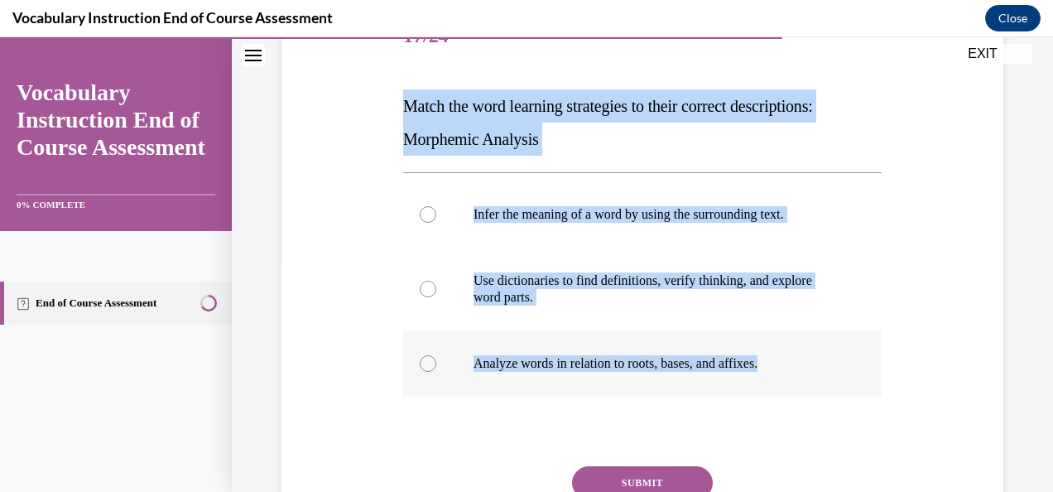
drag, startPoint x: 478, startPoint y: 151, endPoint x: 800, endPoint y: 349, distance: 378.5
click at [800, 349] on div "Question 17/24 Match the word learning strategies to their correct descriptions…" at bounding box center [642, 290] width 487 height 623
click at [570, 350] on label "Analyze words in relation to roots, bases, and affixes." at bounding box center [642, 363] width 479 height 66
click at [436, 355] on input "Analyze words in relation to roots, bases, and affixes." at bounding box center [428, 363] width 17 height 17
radio input "true"
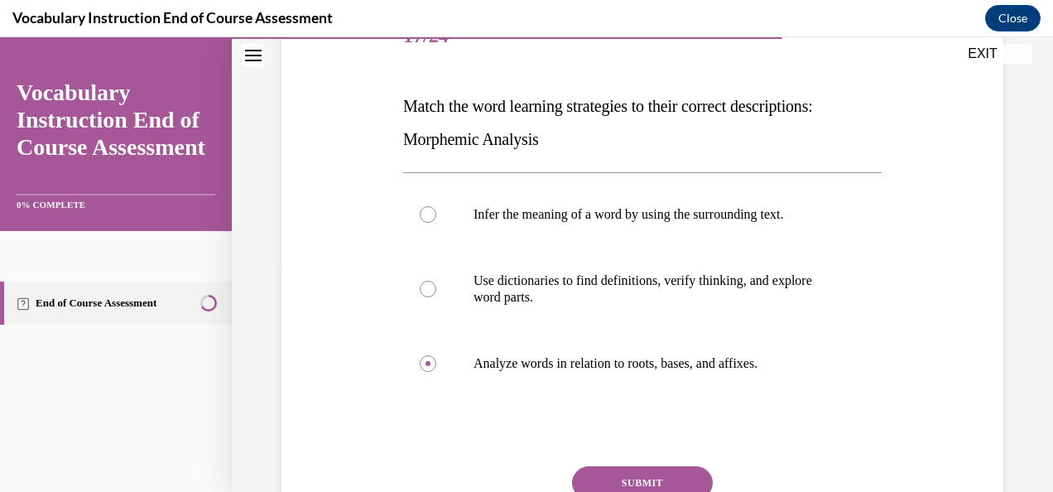
click at [631, 467] on button "SUBMIT" at bounding box center [642, 482] width 141 height 33
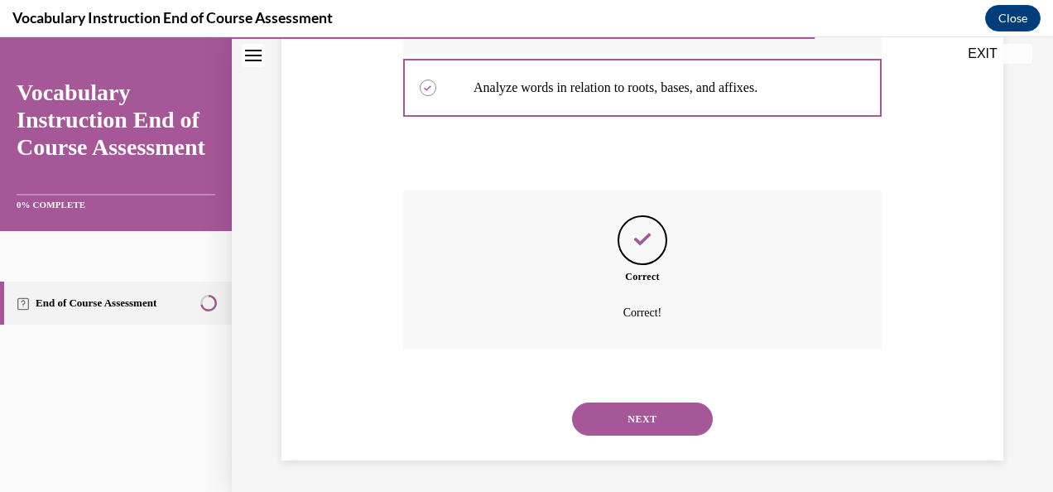
scroll to position [503, 0]
click at [668, 412] on button "NEXT" at bounding box center [642, 418] width 141 height 33
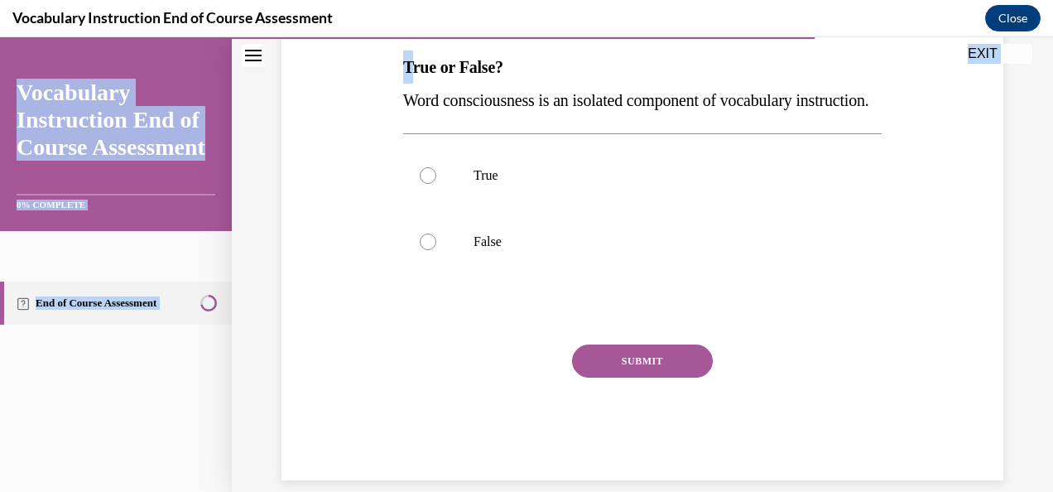
scroll to position [319, 0]
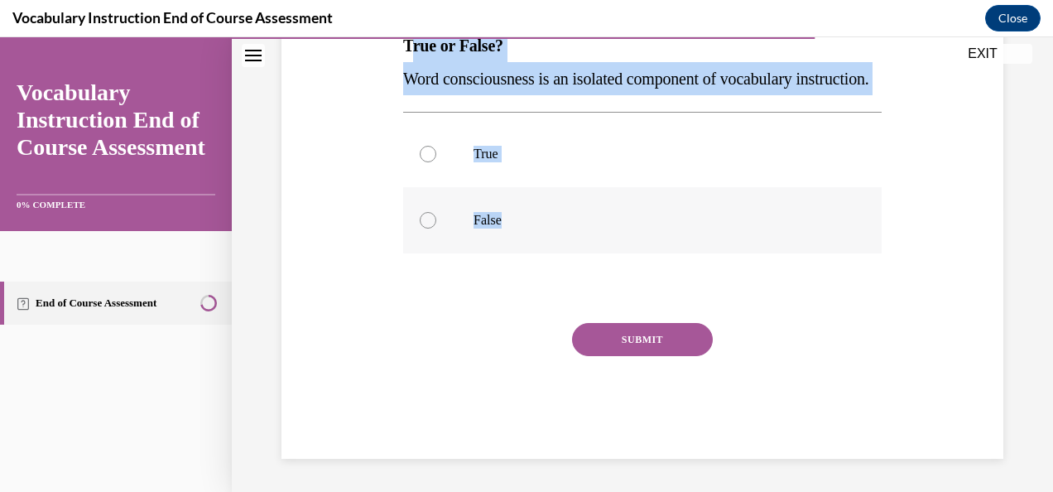
drag, startPoint x: 406, startPoint y: 237, endPoint x: 595, endPoint y: 211, distance: 190.6
click at [595, 211] on div "Question 18/24 True or False? Word consciousness is an isolated component of vo…" at bounding box center [642, 201] width 479 height 515
click at [520, 207] on label "False" at bounding box center [642, 220] width 479 height 66
click at [436, 212] on input "False" at bounding box center [428, 220] width 17 height 17
radio input "true"
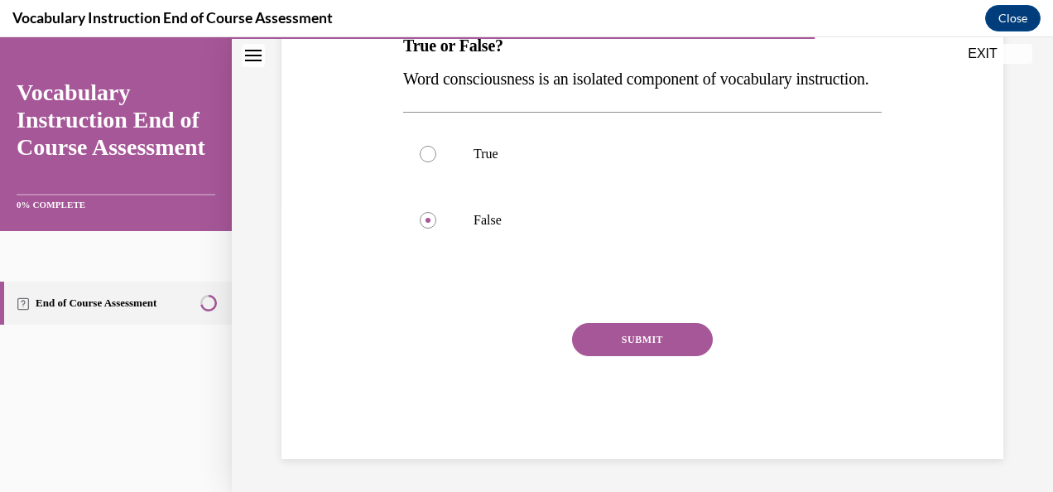
click at [677, 349] on button "SUBMIT" at bounding box center [642, 339] width 141 height 33
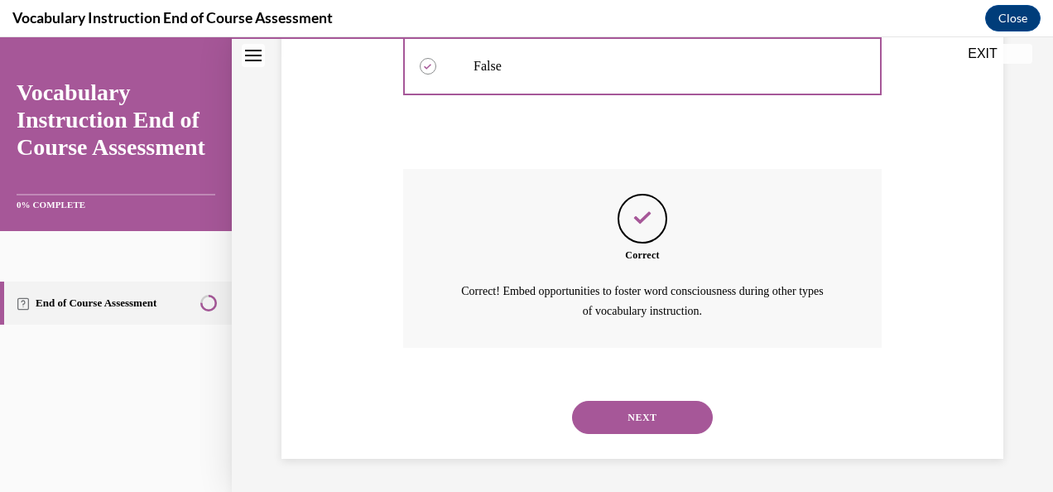
scroll to position [472, 0]
click at [649, 443] on div "NEXT" at bounding box center [642, 417] width 479 height 66
click at [653, 417] on button "NEXT" at bounding box center [642, 417] width 141 height 33
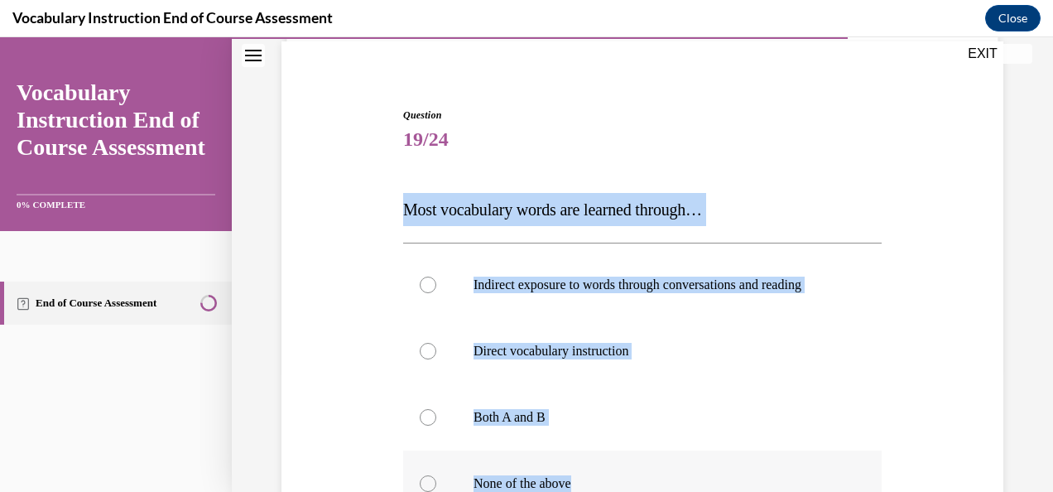
scroll to position [152, 0]
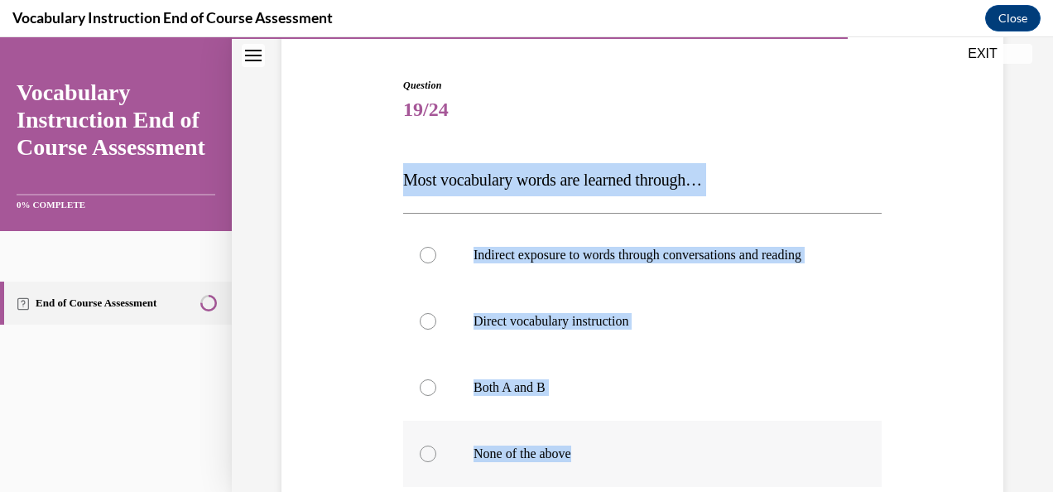
drag, startPoint x: 403, startPoint y: 237, endPoint x: 604, endPoint y: 469, distance: 307.0
click at [604, 469] on div "Question 19/24 Most vocabulary words are learned through… Indirect exposure to …" at bounding box center [642, 385] width 479 height 615
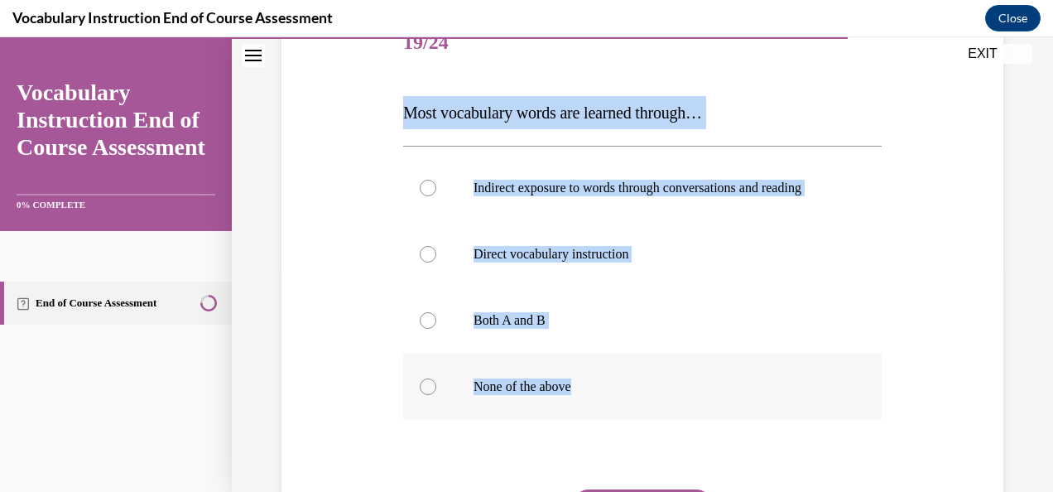
scroll to position [230, 0]
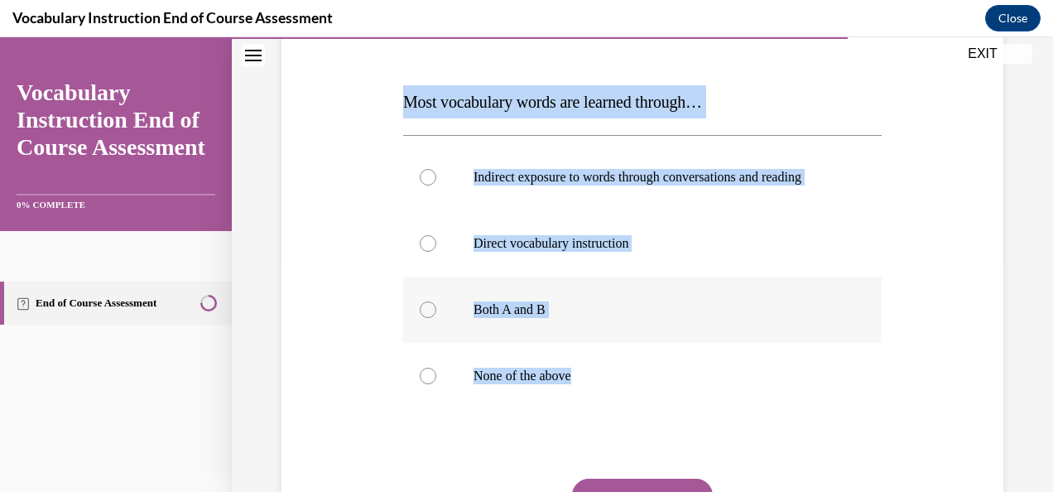
click at [523, 311] on label "Both A and B" at bounding box center [642, 310] width 479 height 66
click at [436, 311] on input "Both A and B" at bounding box center [428, 309] width 17 height 17
radio input "true"
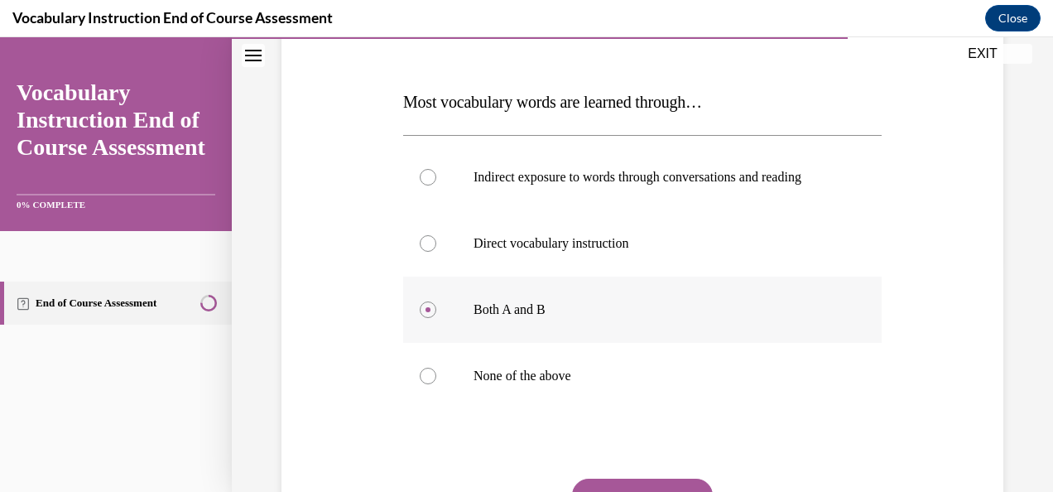
scroll to position [402, 0]
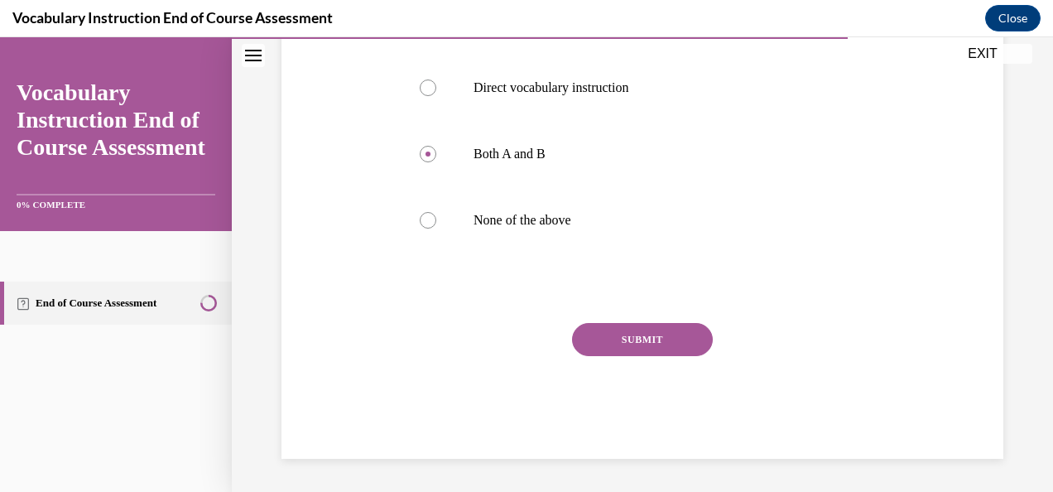
click at [682, 378] on div "SUBMIT" at bounding box center [642, 364] width 479 height 83
click at [646, 342] on button "SUBMIT" at bounding box center [642, 339] width 141 height 33
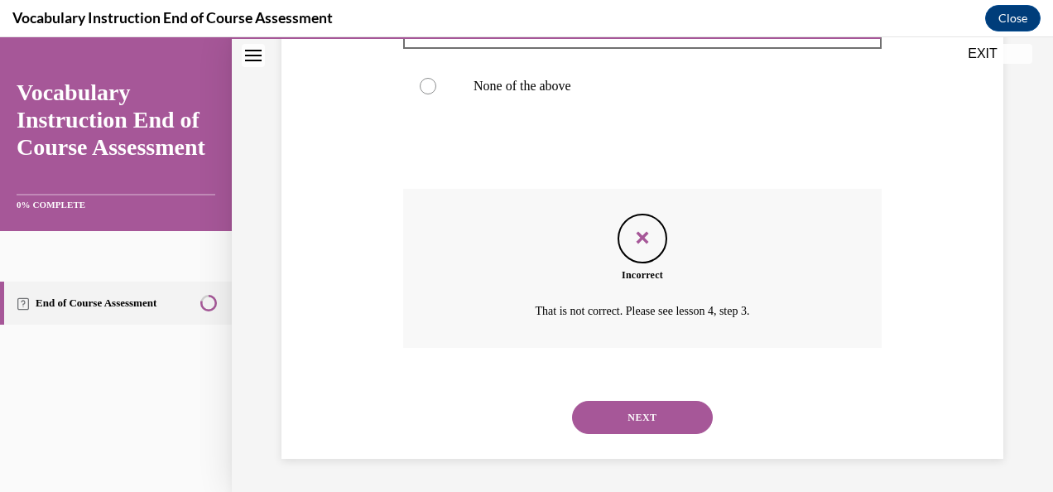
scroll to position [536, 0]
click at [646, 414] on button "NEXT" at bounding box center [642, 417] width 141 height 33
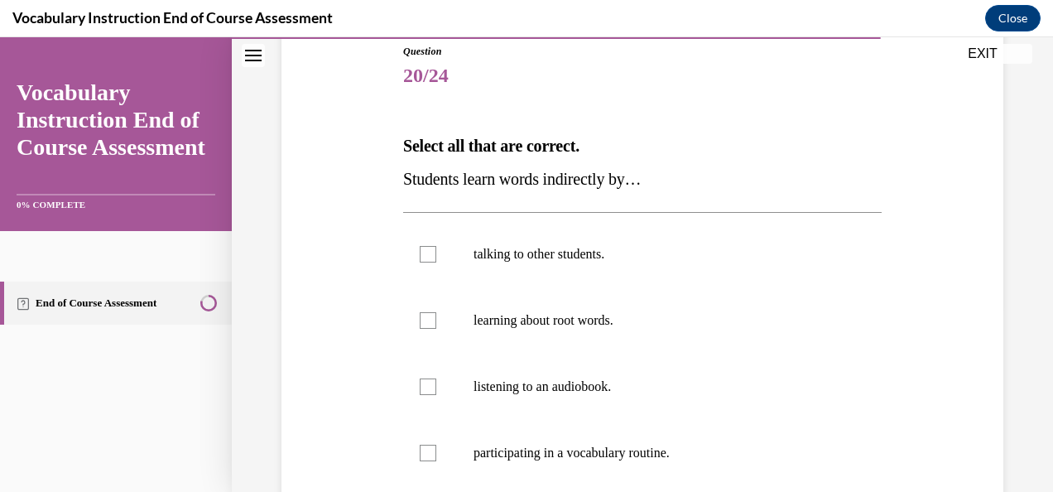
scroll to position [187, 0]
click at [456, 234] on label "talking to other students." at bounding box center [642, 253] width 479 height 66
click at [436, 245] on input "talking to other students." at bounding box center [428, 253] width 17 height 17
checkbox input "true"
click at [502, 339] on label "learning about root words." at bounding box center [642, 320] width 479 height 66
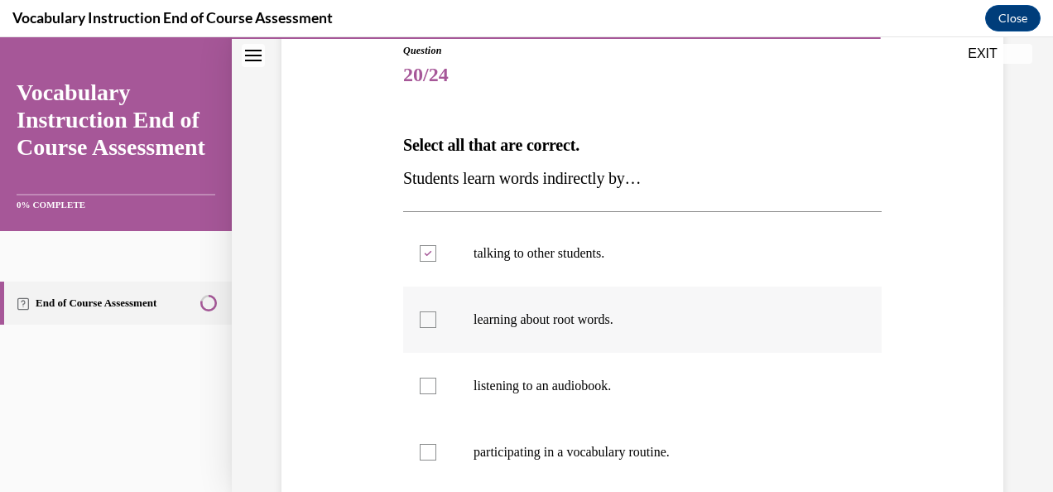
click at [436, 328] on input "learning about root words." at bounding box center [428, 319] width 17 height 17
checkbox input "true"
click at [506, 401] on label "listening to an audiobook." at bounding box center [642, 386] width 479 height 66
click at [436, 394] on input "listening to an audiobook." at bounding box center [428, 386] width 17 height 17
checkbox input "true"
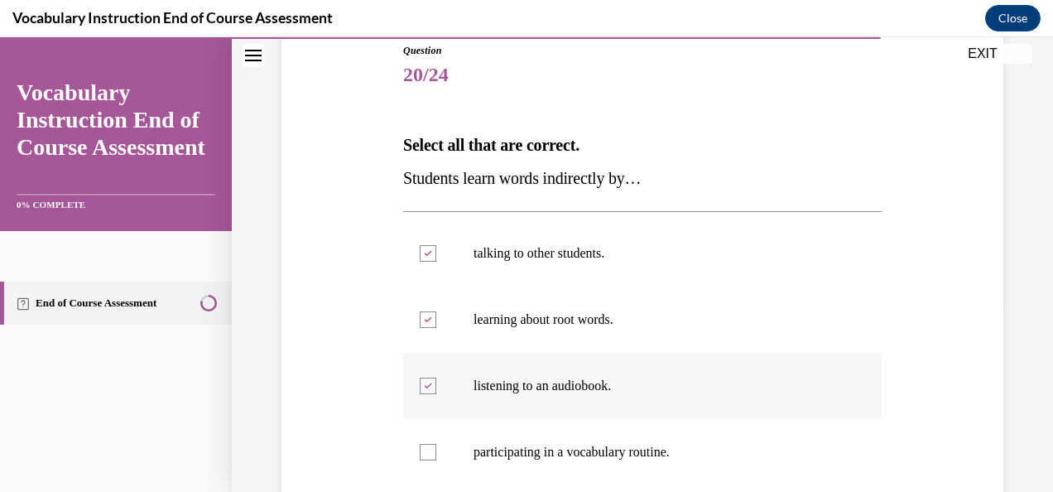
scroll to position [359, 0]
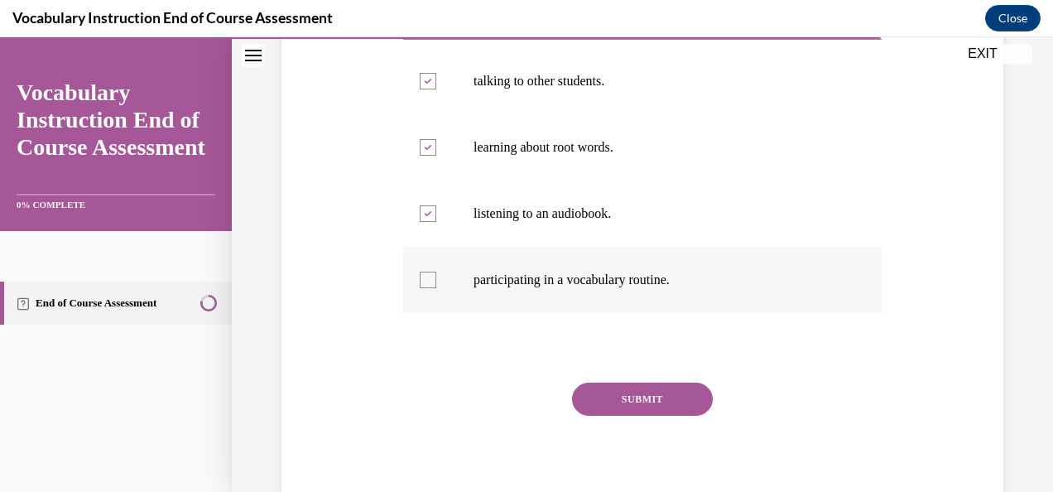
click at [567, 267] on label "participating in a vocabulary routine." at bounding box center [642, 280] width 479 height 66
click at [436, 272] on input "participating in a vocabulary routine." at bounding box center [428, 280] width 17 height 17
checkbox input "true"
click at [637, 401] on button "SUBMIT" at bounding box center [642, 399] width 141 height 33
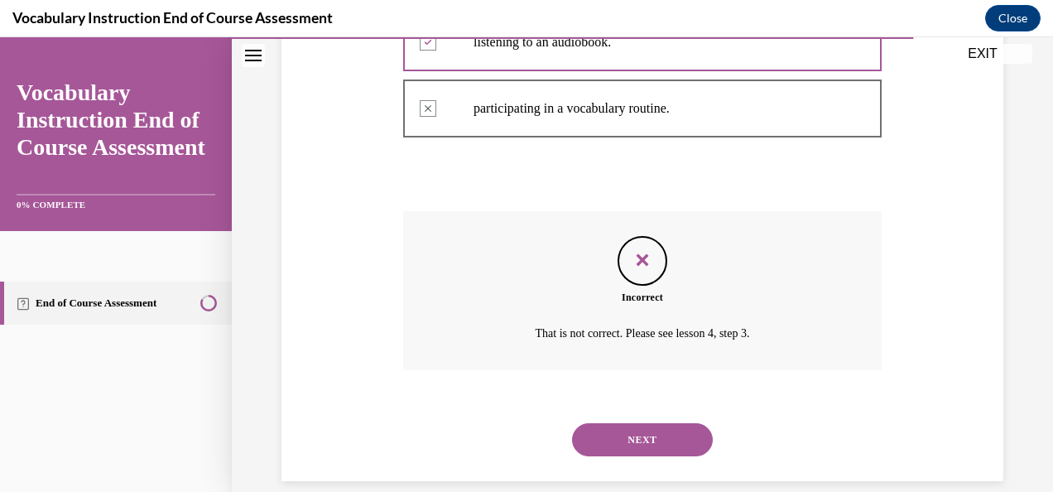
scroll to position [530, 0]
click at [653, 427] on button "NEXT" at bounding box center [642, 440] width 141 height 33
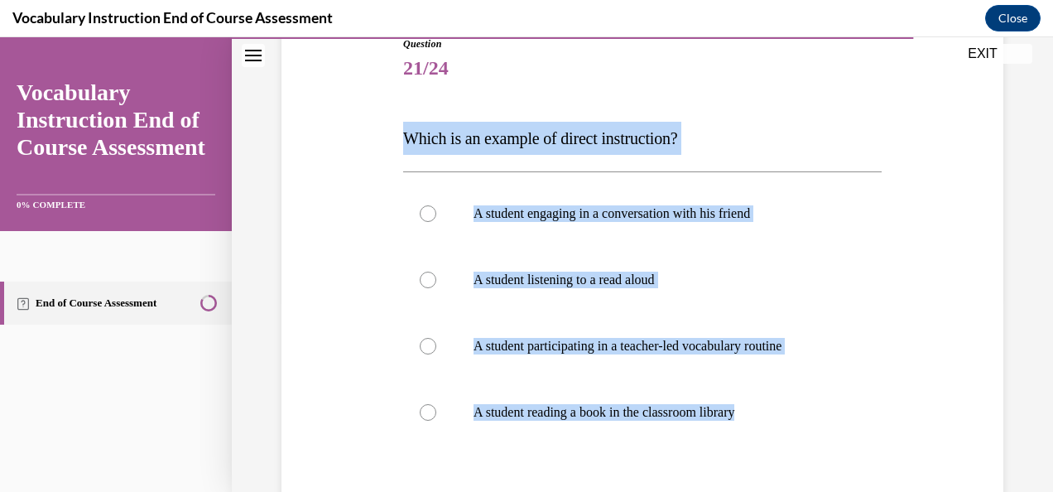
scroll to position [202, 0]
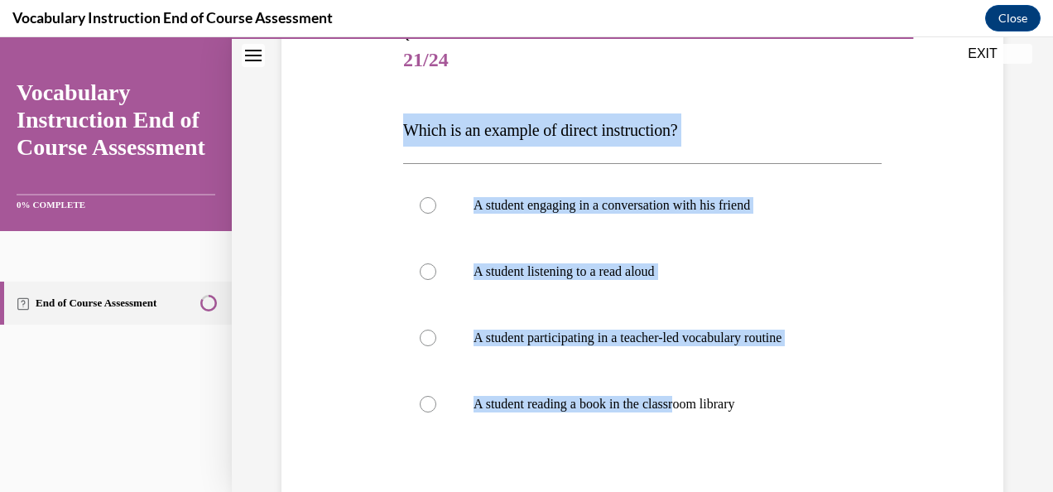
drag, startPoint x: 404, startPoint y: 242, endPoint x: 688, endPoint y: 437, distance: 344.8
click at [688, 437] on div "Question 21/24 Which is an example of direct instruction? A student engaging in…" at bounding box center [642, 335] width 479 height 615
click at [624, 311] on label "A student participating in a teacher-led vocabulary routine" at bounding box center [642, 338] width 479 height 66
click at [436, 330] on input "A student participating in a teacher-led vocabulary routine" at bounding box center [428, 338] width 17 height 17
radio input "true"
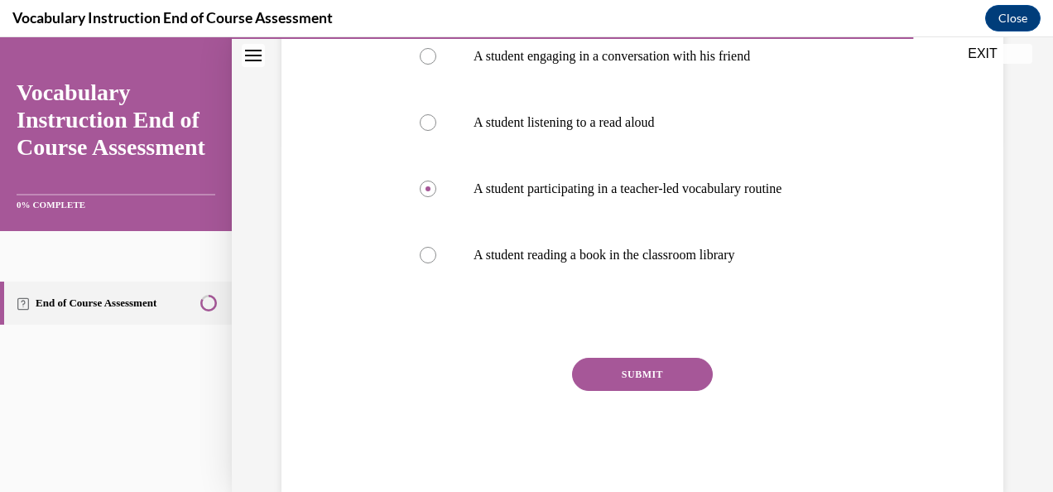
click at [648, 363] on button "SUBMIT" at bounding box center [642, 374] width 141 height 33
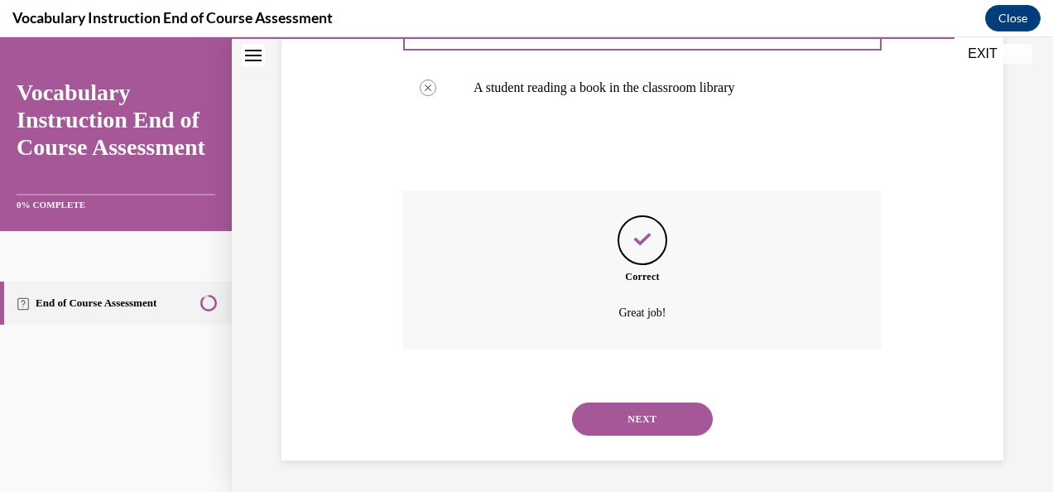
scroll to position [519, 0]
click at [654, 412] on button "NEXT" at bounding box center [642, 418] width 141 height 33
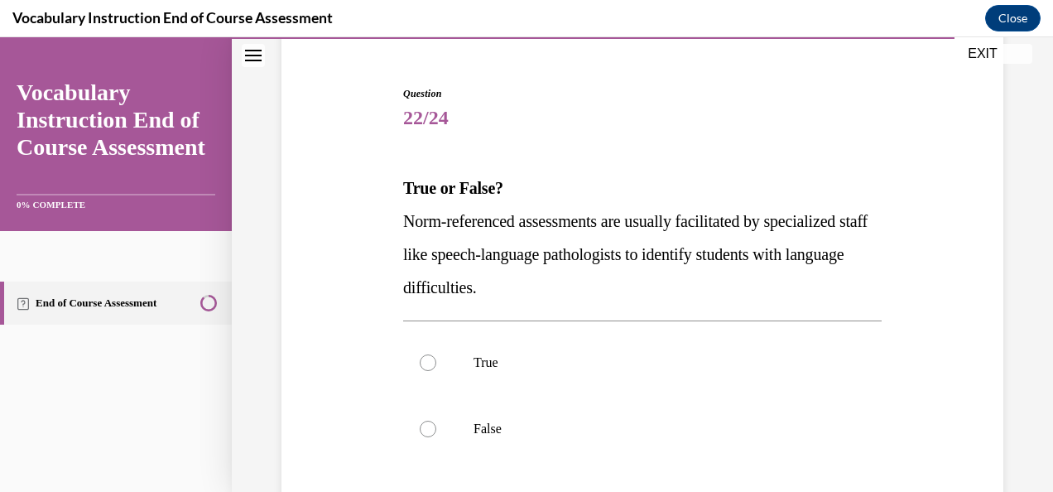
scroll to position [148, 0]
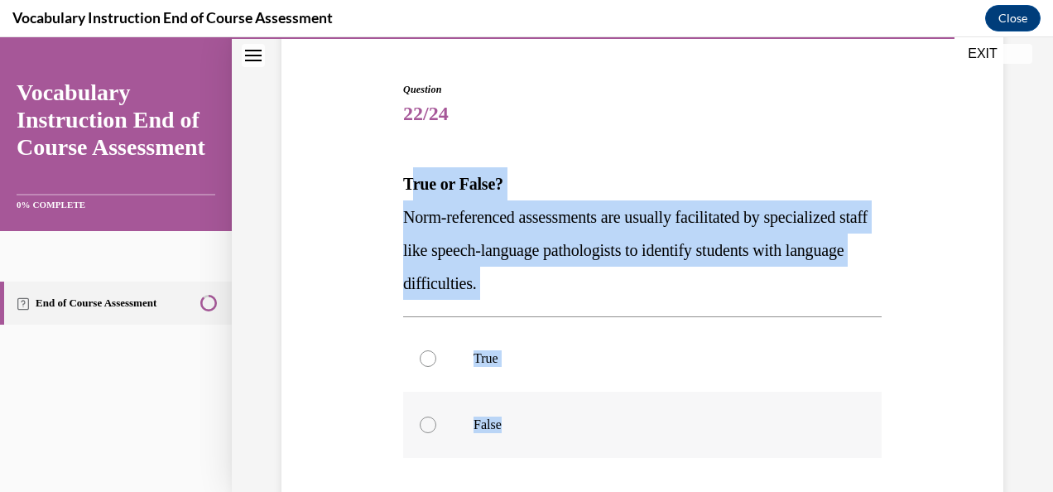
drag, startPoint x: 407, startPoint y: 181, endPoint x: 535, endPoint y: 436, distance: 285.9
click at [535, 436] on div "Question 22/24 True or False? Norm-referenced assessments are usually facilitat…" at bounding box center [642, 372] width 479 height 581
click at [499, 368] on label "True" at bounding box center [642, 358] width 479 height 66
click at [436, 367] on input "True" at bounding box center [428, 358] width 17 height 17
radio input "true"
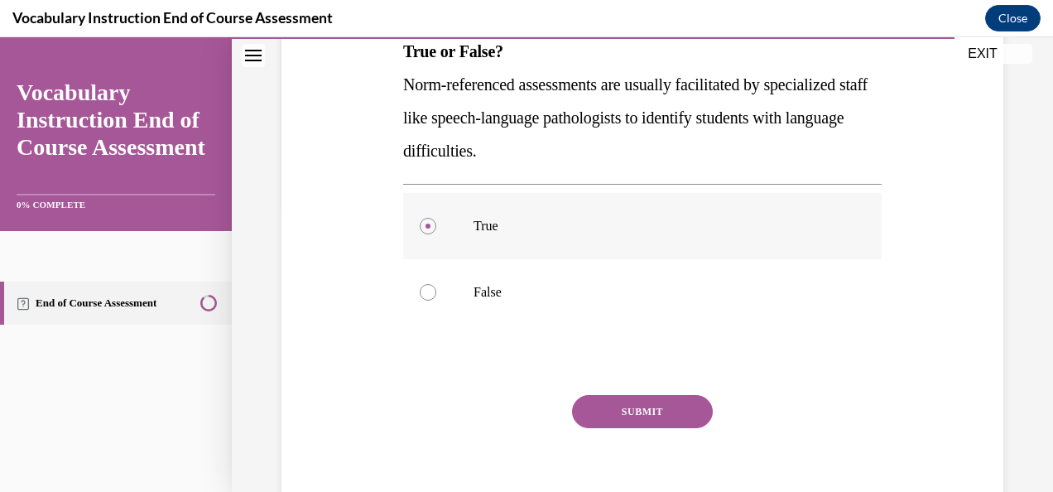
scroll to position [282, 0]
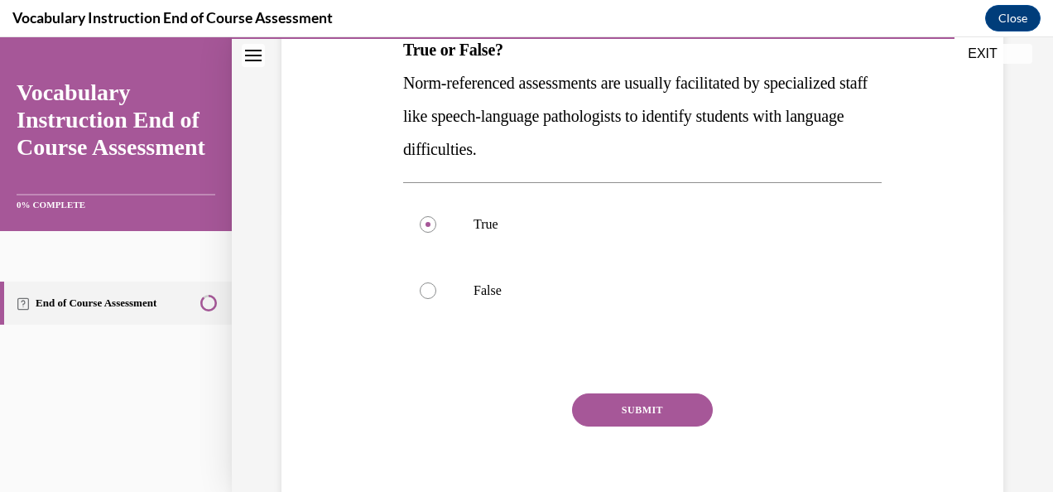
click at [623, 400] on button "SUBMIT" at bounding box center [642, 409] width 141 height 33
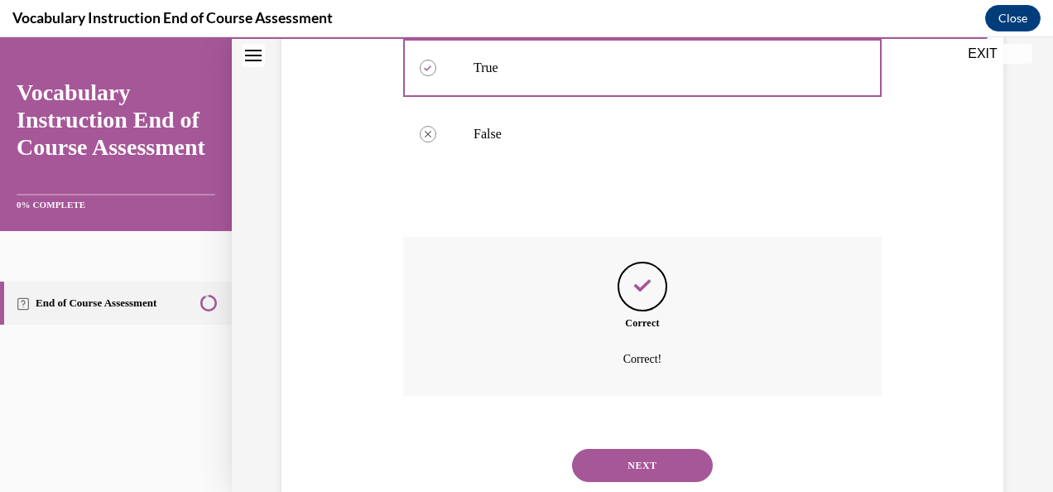
scroll to position [486, 0]
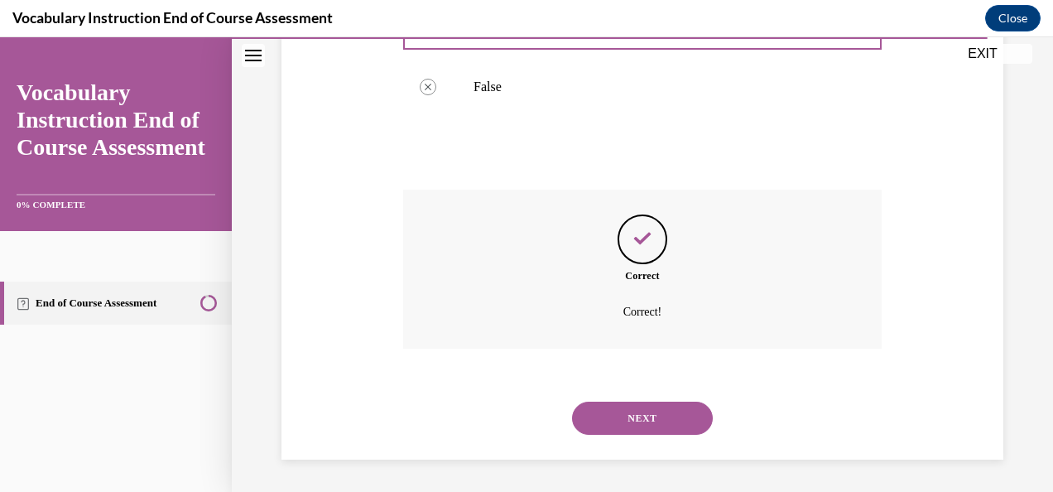
click at [646, 421] on button "NEXT" at bounding box center [642, 418] width 141 height 33
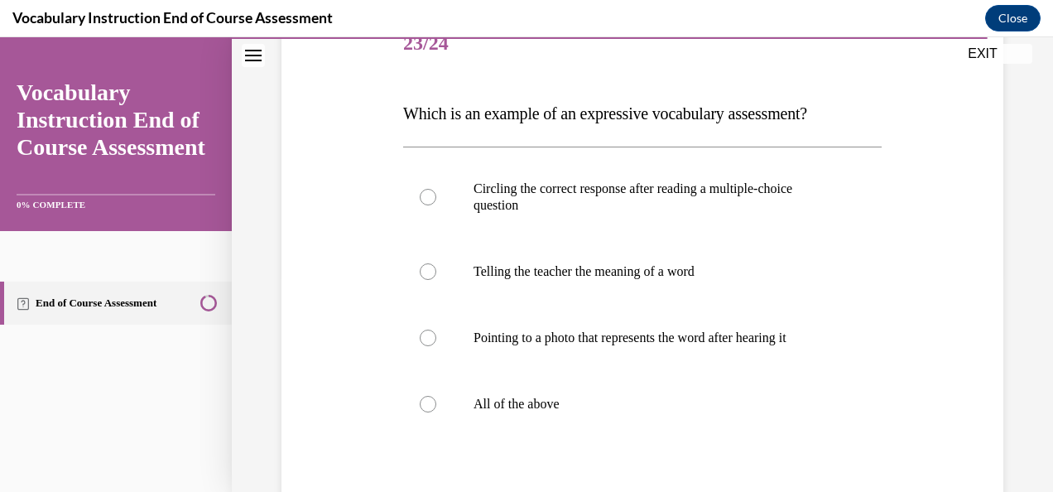
scroll to position [222, 0]
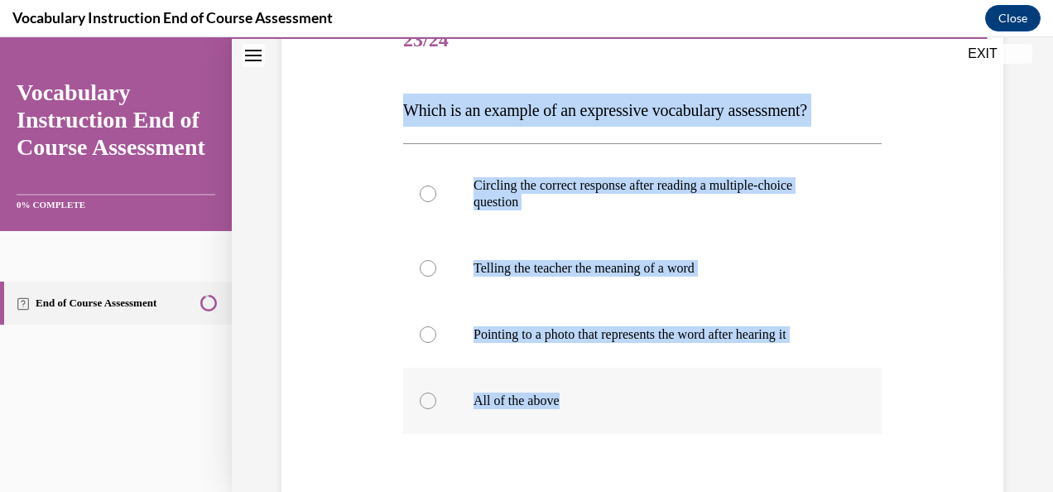
drag, startPoint x: 407, startPoint y: 109, endPoint x: 616, endPoint y: 381, distance: 342.6
click at [616, 381] on div "Question 23/24 Which is an example of an expressive vocabulary assessment? Circ…" at bounding box center [642, 323] width 479 height 631
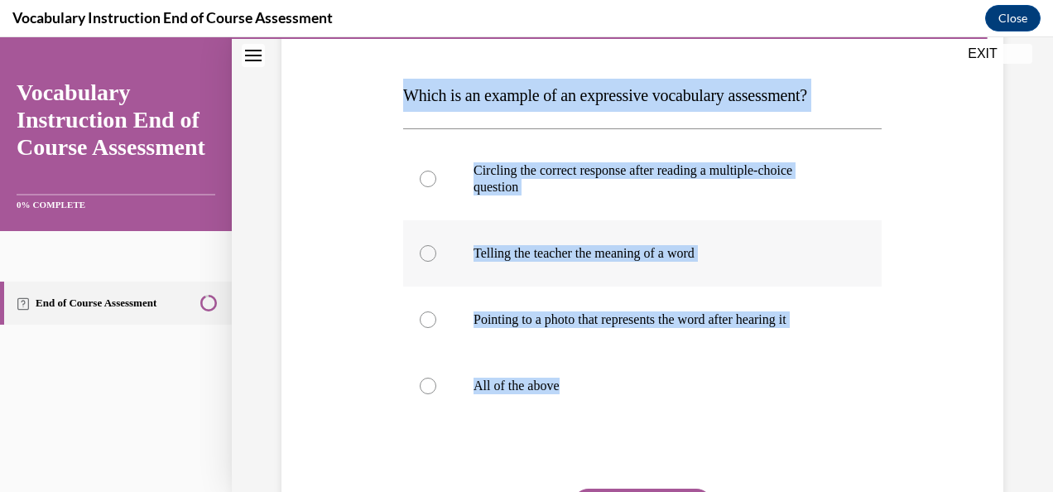
click at [588, 253] on p "Telling the teacher the meaning of a word" at bounding box center [657, 253] width 367 height 17
click at [436, 253] on input "Telling the teacher the meaning of a word" at bounding box center [428, 253] width 17 height 17
radio input "true"
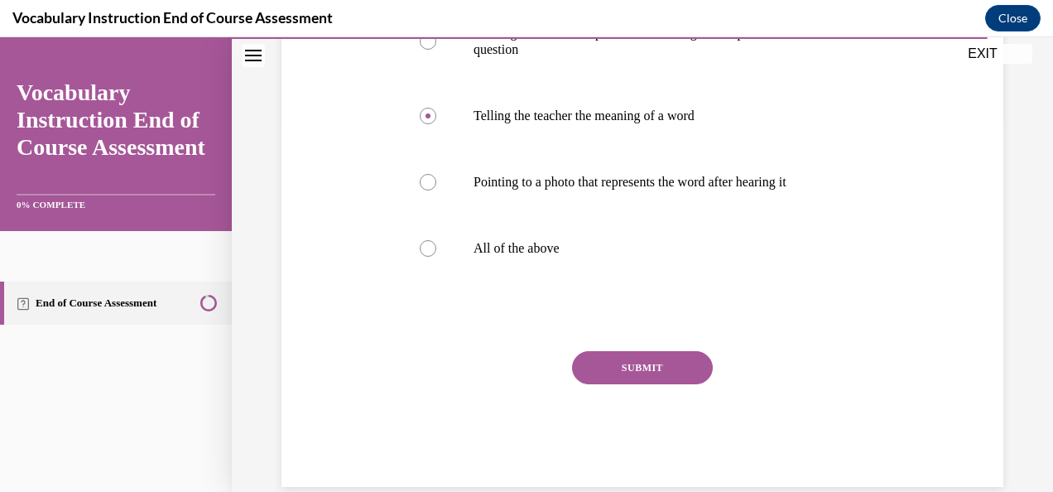
click at [645, 359] on button "SUBMIT" at bounding box center [642, 367] width 141 height 33
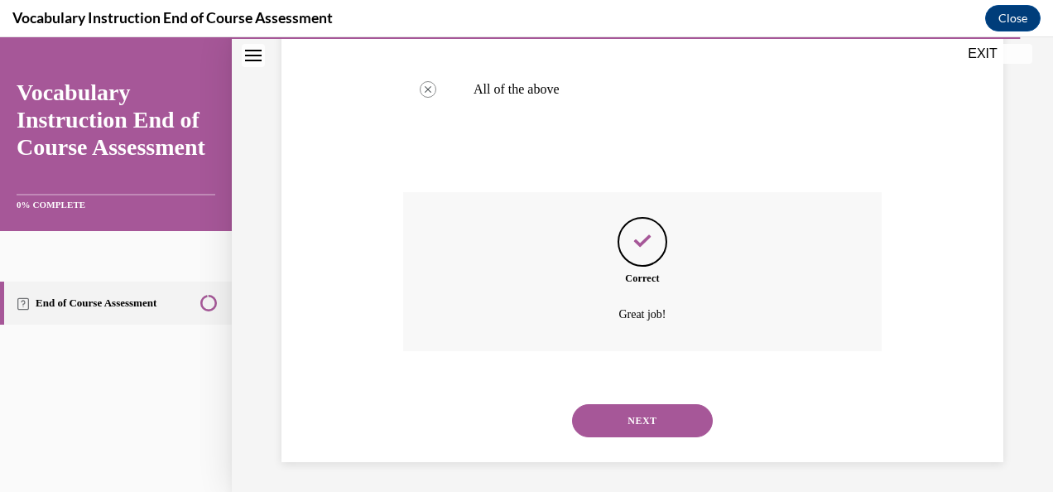
scroll to position [536, 0]
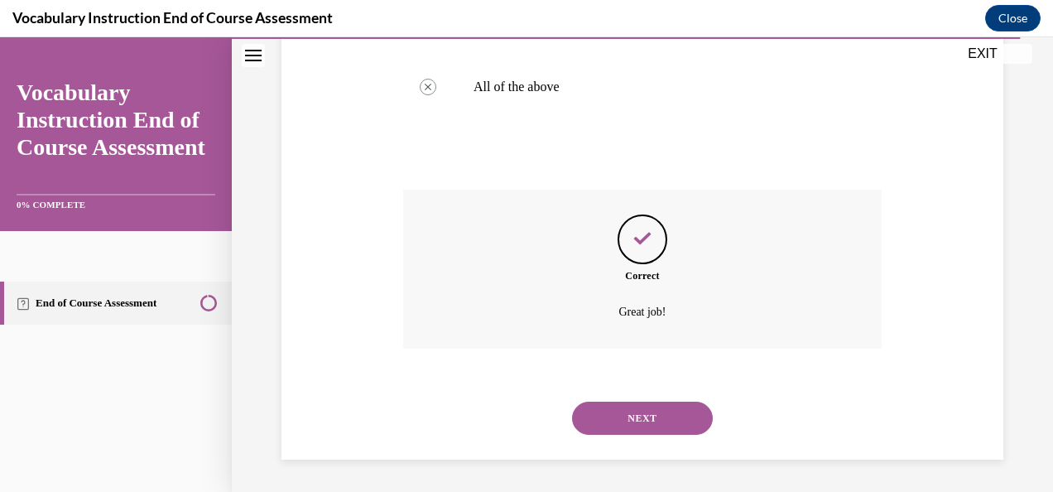
click at [660, 419] on button "NEXT" at bounding box center [642, 418] width 141 height 33
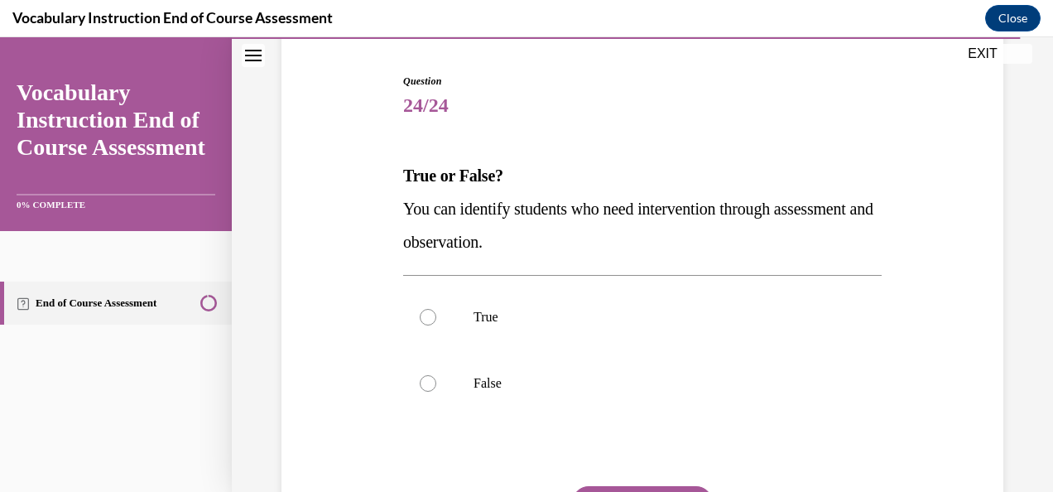
scroll to position [159, 0]
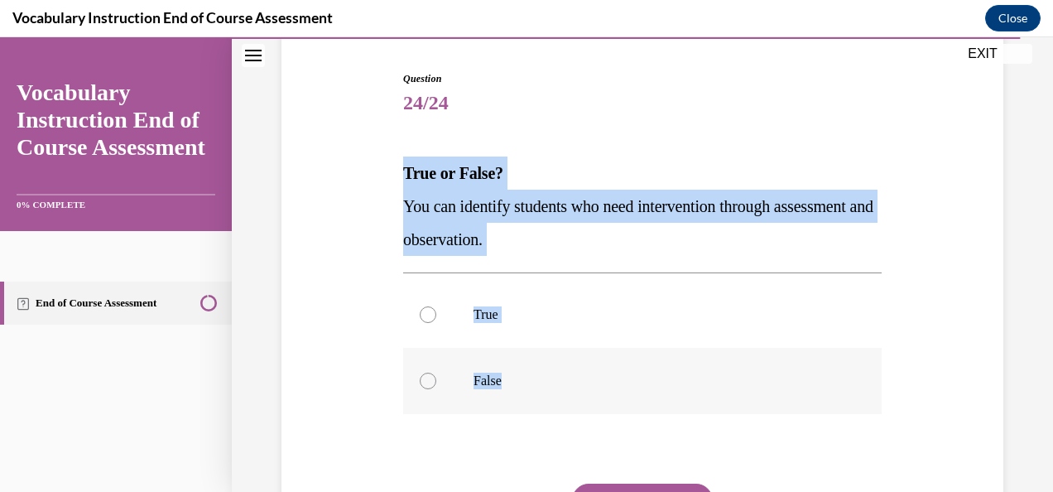
drag, startPoint x: 404, startPoint y: 171, endPoint x: 554, endPoint y: 400, distance: 273.4
click at [554, 400] on div "Question 24/24 True or False? You can identify students who need intervention t…" at bounding box center [642, 345] width 479 height 548
click at [533, 336] on label "True" at bounding box center [642, 315] width 479 height 66
click at [436, 323] on input "True" at bounding box center [428, 314] width 17 height 17
radio input "true"
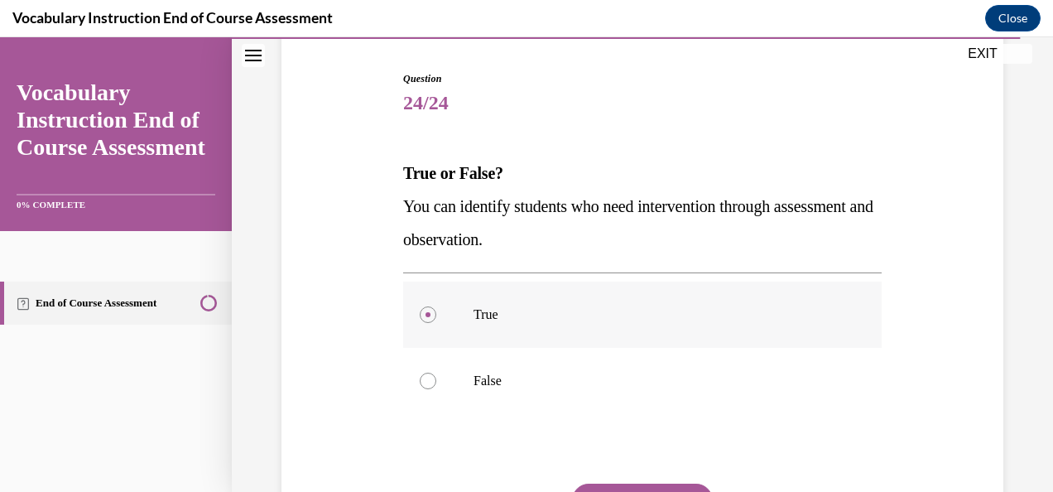
scroll to position [319, 0]
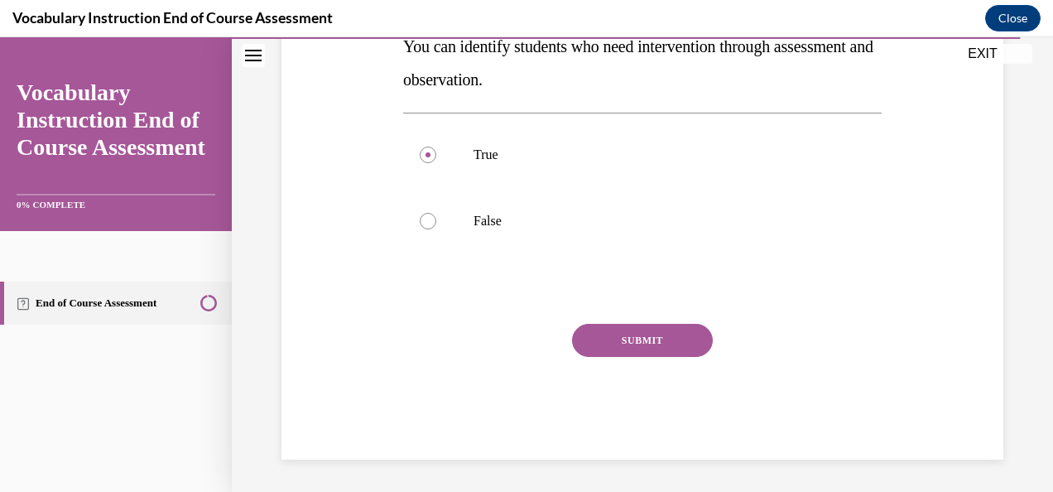
click at [639, 358] on div "SUBMIT" at bounding box center [642, 365] width 479 height 83
click at [636, 345] on button "SUBMIT" at bounding box center [642, 340] width 141 height 33
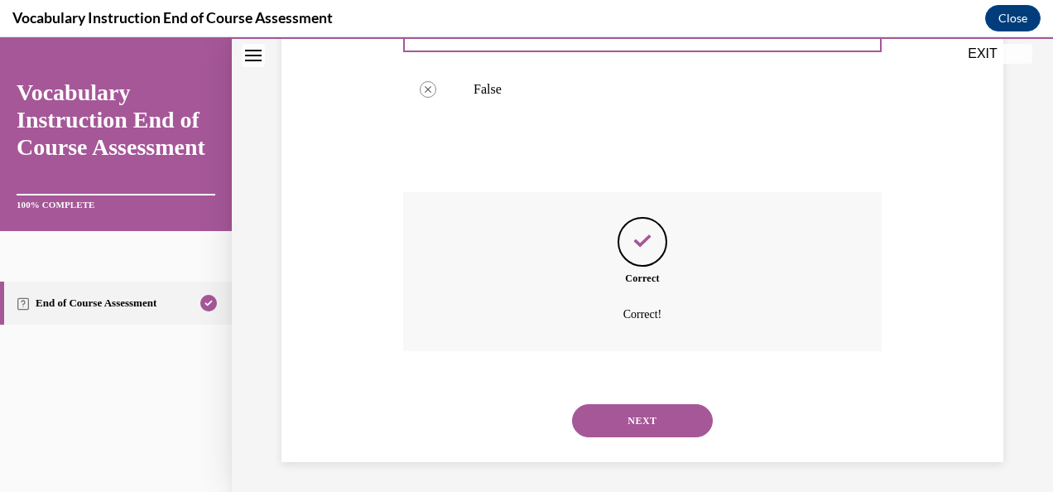
scroll to position [453, 0]
click at [656, 408] on button "NEXT" at bounding box center [642, 418] width 141 height 33
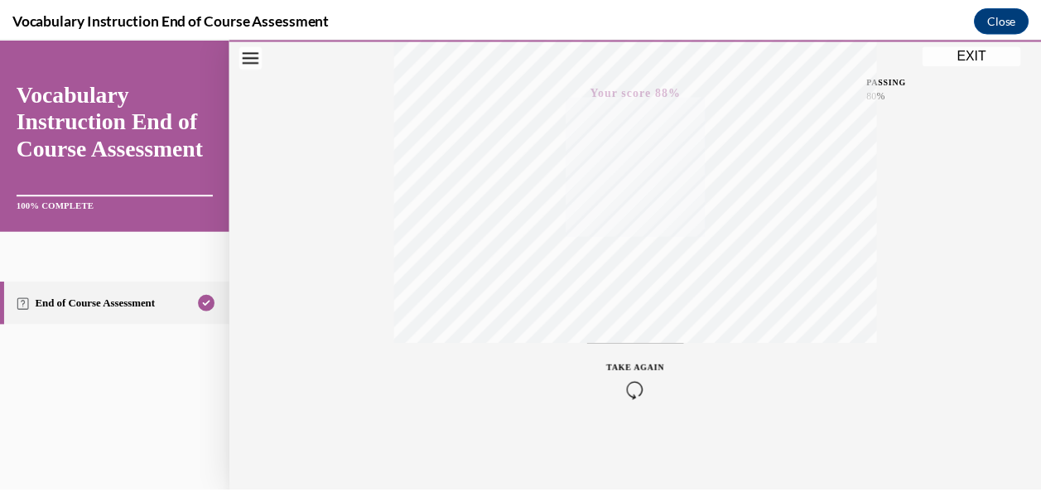
scroll to position [0, 0]
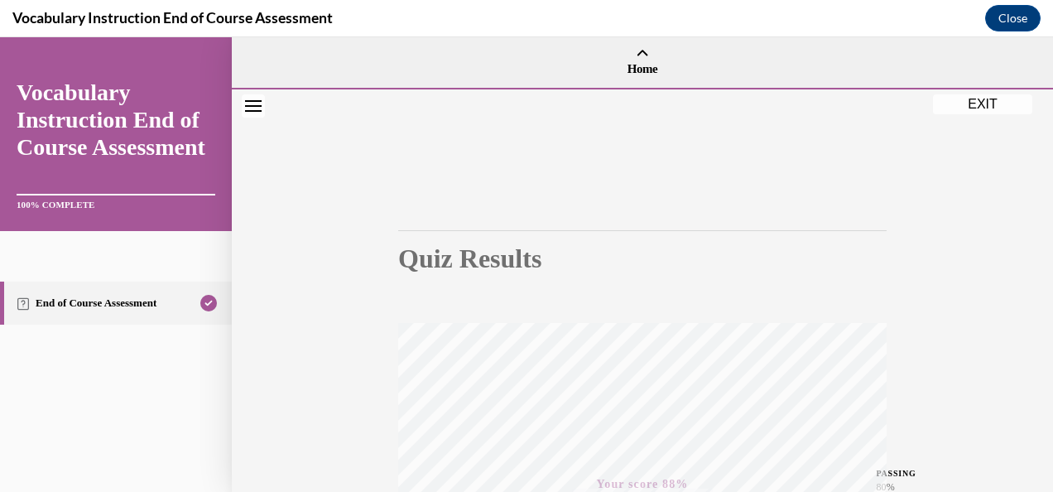
click at [993, 108] on button "EXIT" at bounding box center [982, 104] width 99 height 20
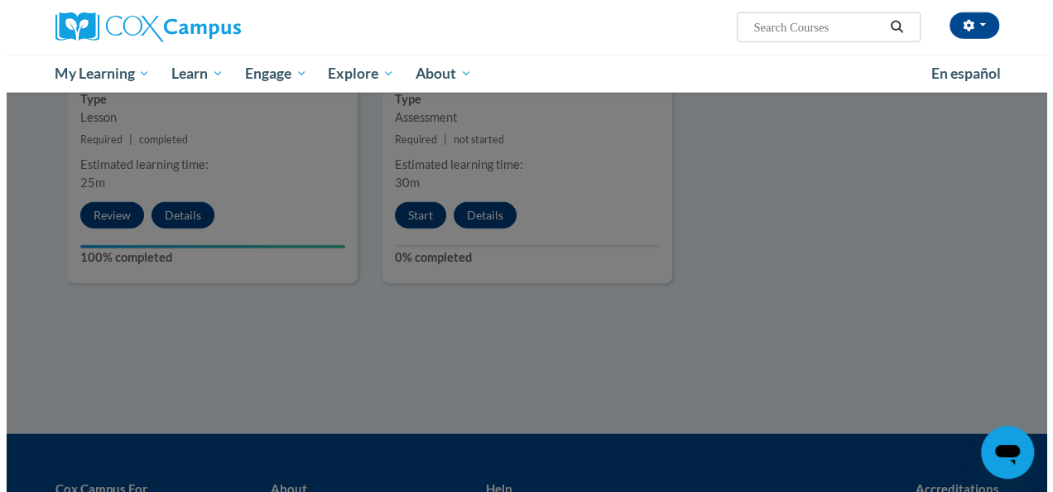
scroll to position [1970, 0]
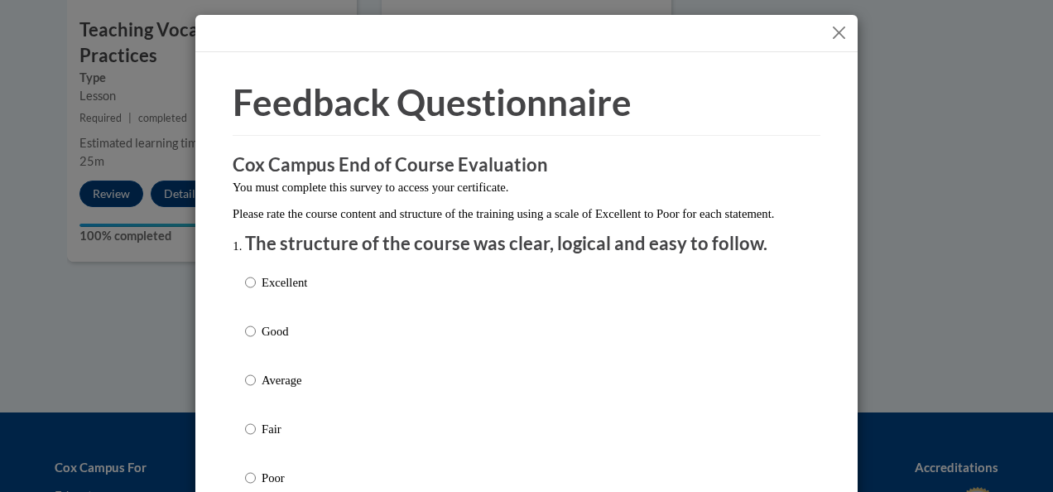
click at [405, 326] on div "Excellent Good Average Fair Poor" at bounding box center [526, 400] width 563 height 270
click at [250, 303] on label "Excellent" at bounding box center [276, 295] width 62 height 45
click at [250, 292] on input "Excellent" at bounding box center [250, 282] width 11 height 18
radio input "true"
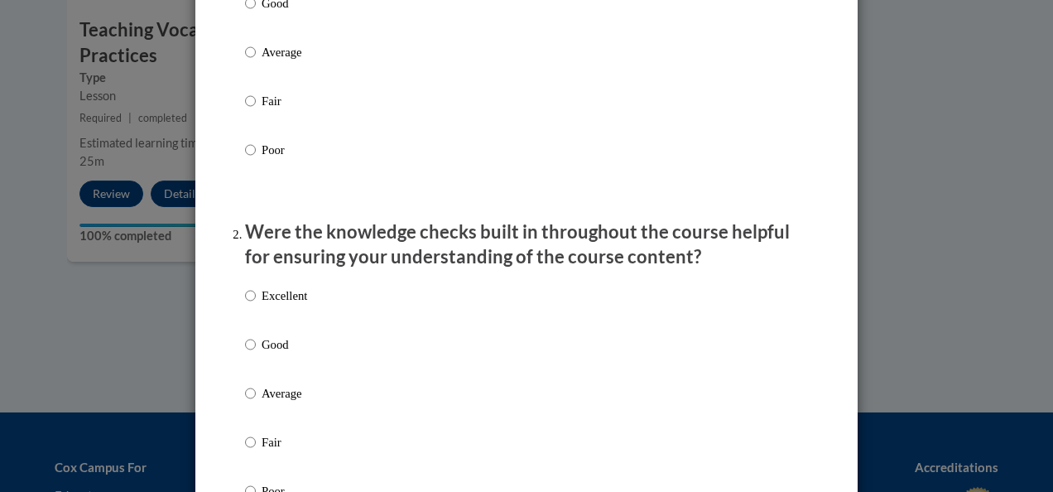
click at [262, 305] on p "Excellent" at bounding box center [285, 296] width 46 height 18
click at [256, 305] on input "Excellent" at bounding box center [250, 296] width 11 height 18
radio input "true"
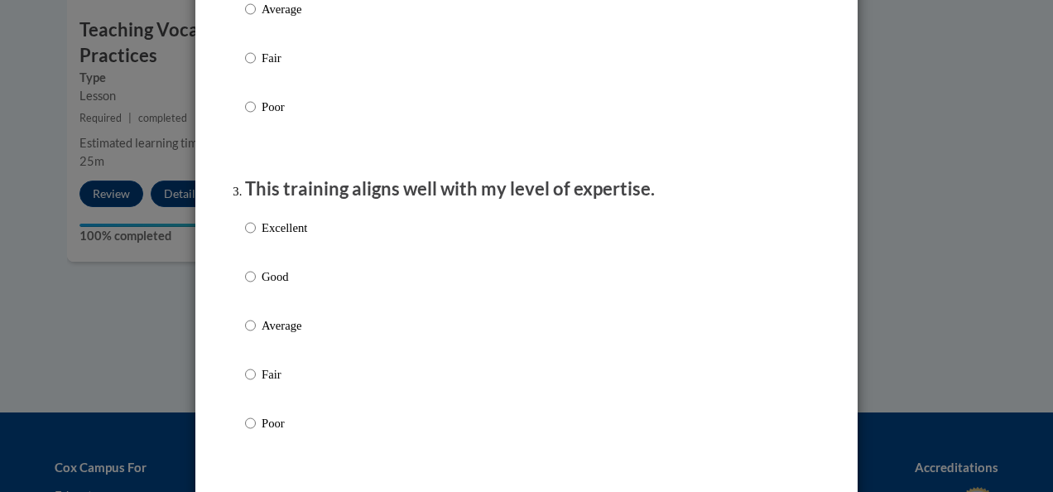
click at [283, 237] on p "Excellent" at bounding box center [285, 228] width 46 height 18
click at [256, 237] on input "Excellent" at bounding box center [250, 228] width 11 height 18
radio input "true"
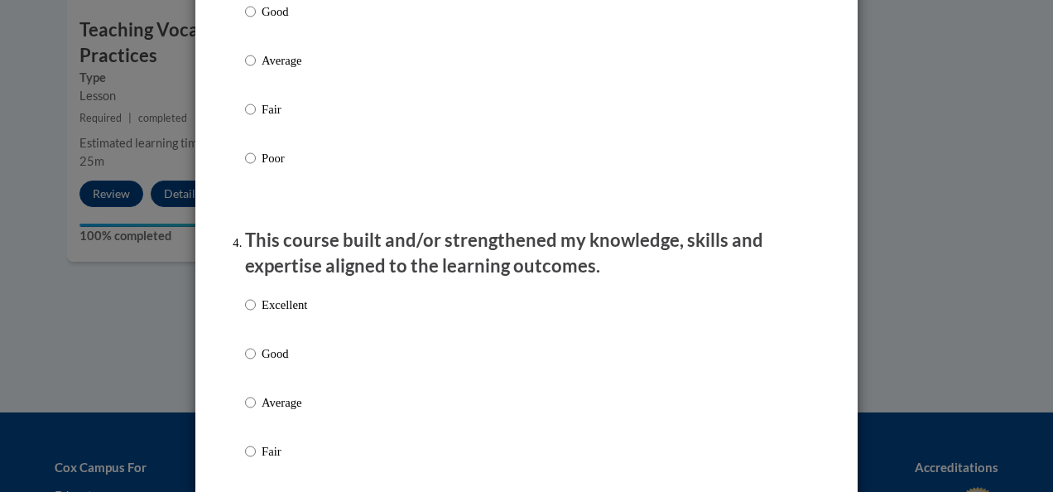
scroll to position [979, 0]
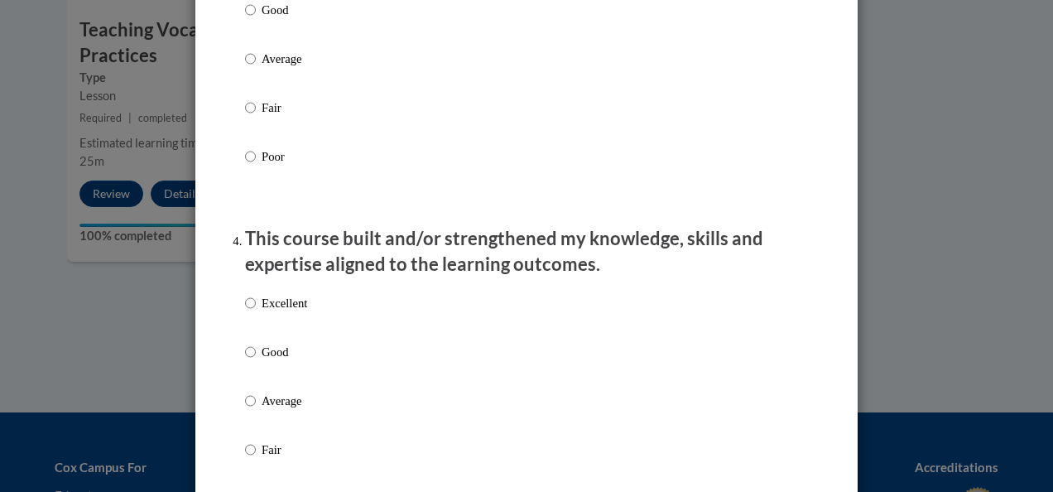
click at [268, 312] on p "Excellent" at bounding box center [285, 303] width 46 height 18
click at [256, 312] on input "Excellent" at bounding box center [250, 303] width 11 height 18
radio input "true"
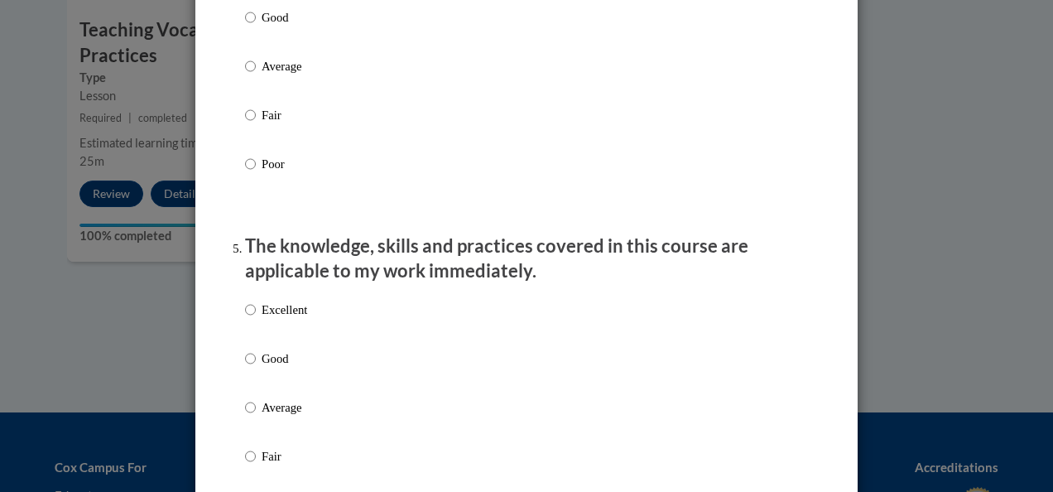
click at [270, 319] on p "Excellent" at bounding box center [285, 310] width 46 height 18
click at [256, 319] on input "Excellent" at bounding box center [250, 310] width 11 height 18
radio input "true"
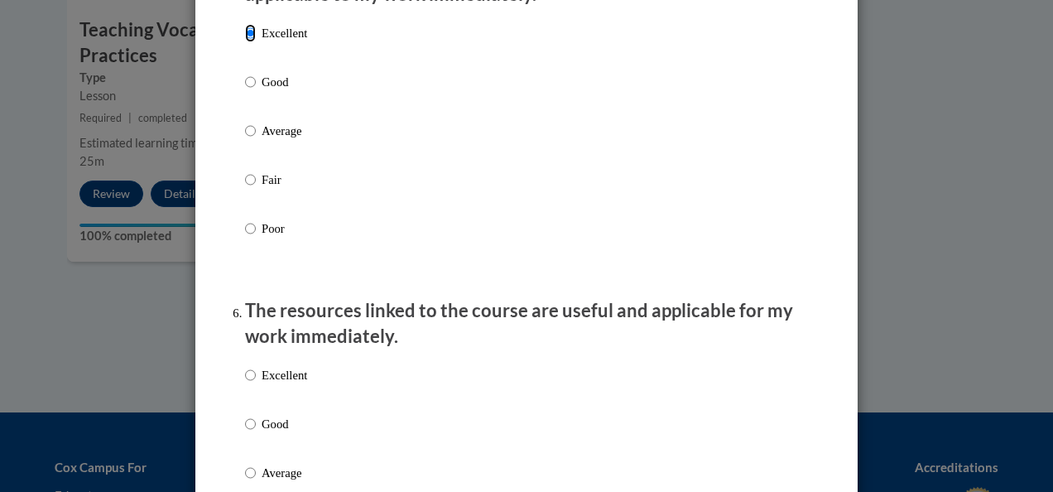
scroll to position [1592, 0]
click at [262, 383] on p "Excellent" at bounding box center [285, 373] width 46 height 18
click at [256, 383] on input "Excellent" at bounding box center [250, 373] width 11 height 18
radio input "true"
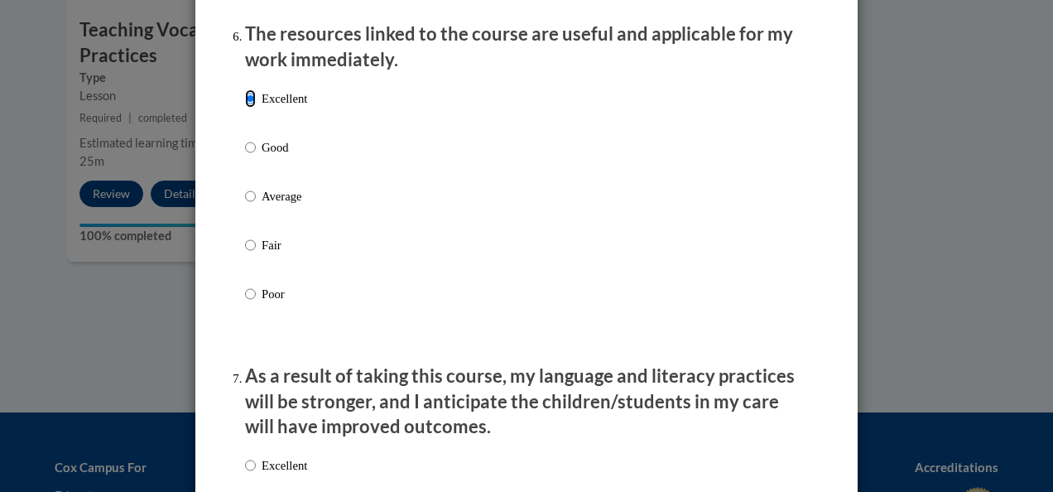
scroll to position [1991, 0]
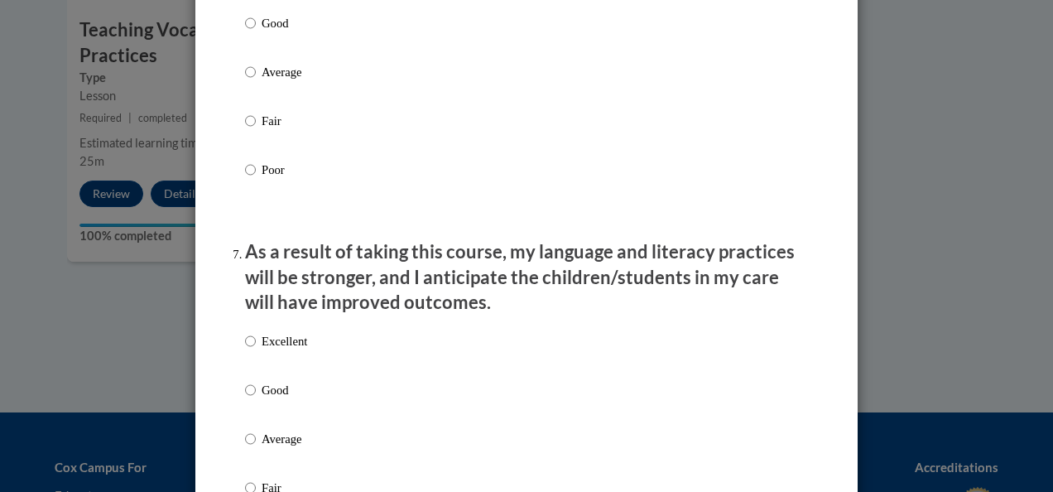
click at [282, 350] on p "Excellent" at bounding box center [285, 341] width 46 height 18
click at [256, 350] on input "Excellent" at bounding box center [250, 341] width 11 height 18
radio input "true"
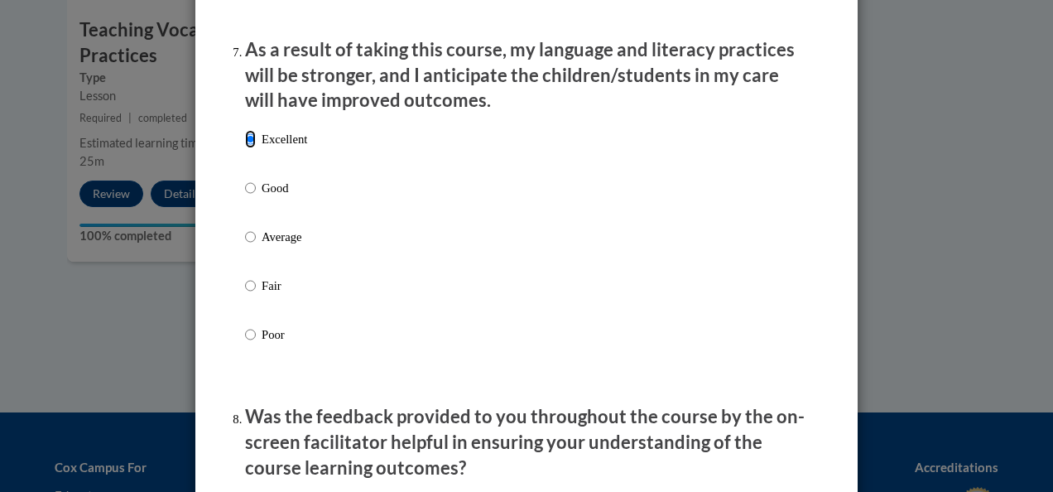
scroll to position [2489, 0]
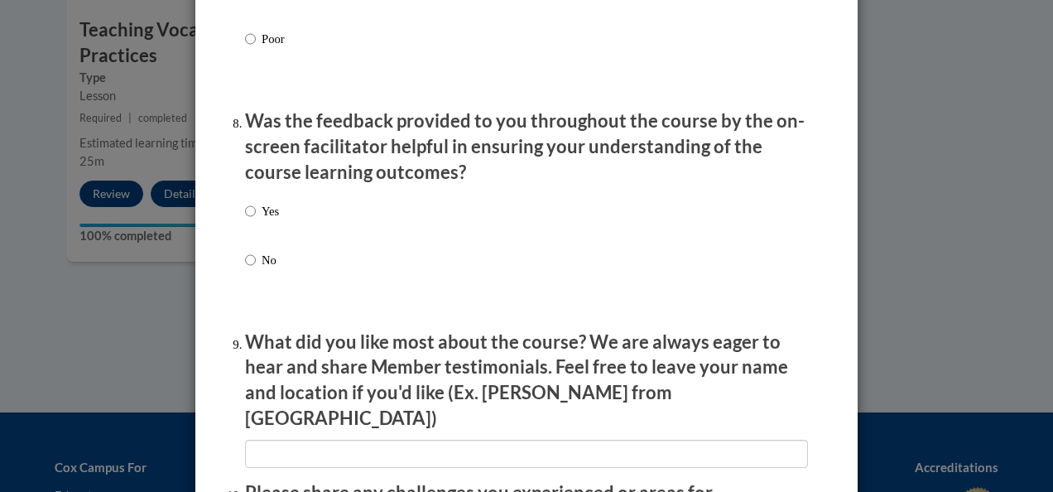
click at [262, 219] on p "Yes" at bounding box center [270, 211] width 17 height 18
click at [256, 219] on input "Yes" at bounding box center [250, 211] width 11 height 18
radio input "true"
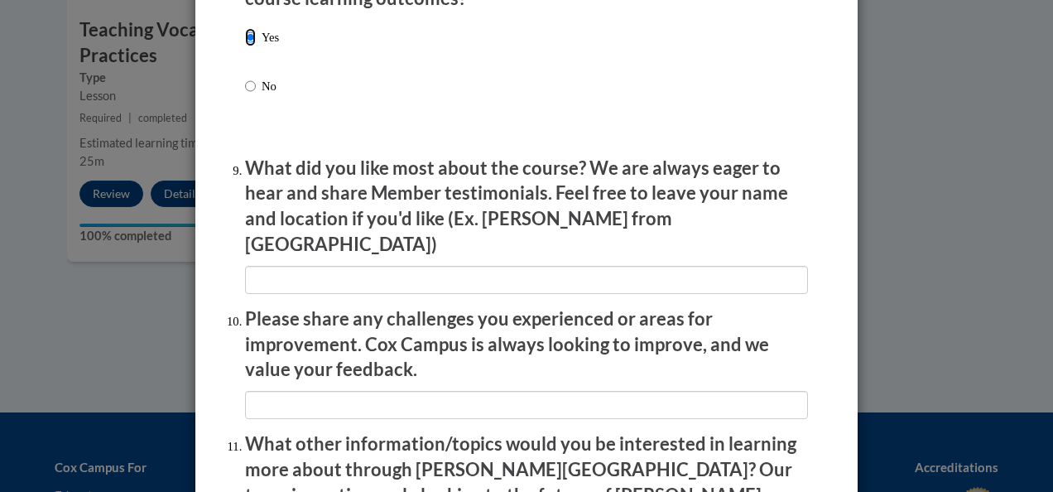
scroll to position [2664, 0]
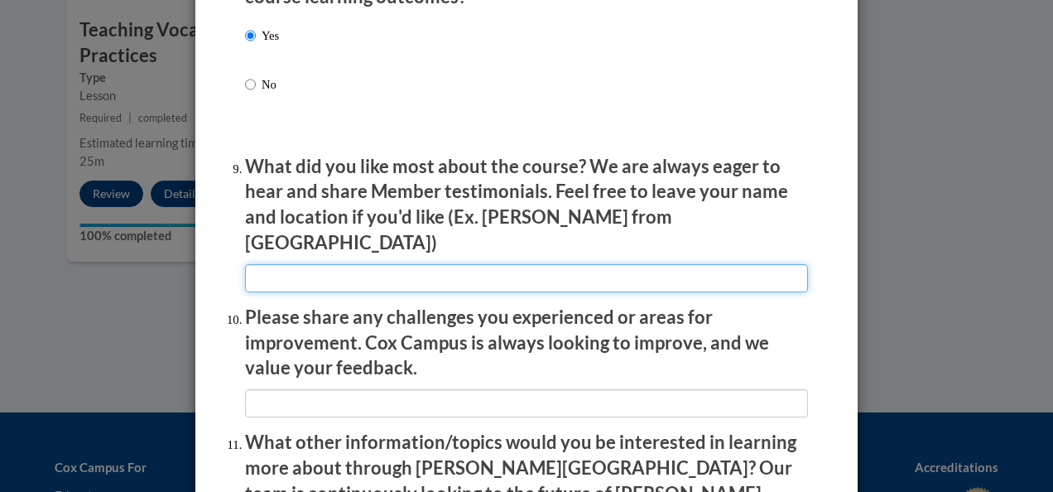
click at [368, 264] on input "textbox" at bounding box center [526, 278] width 563 height 28
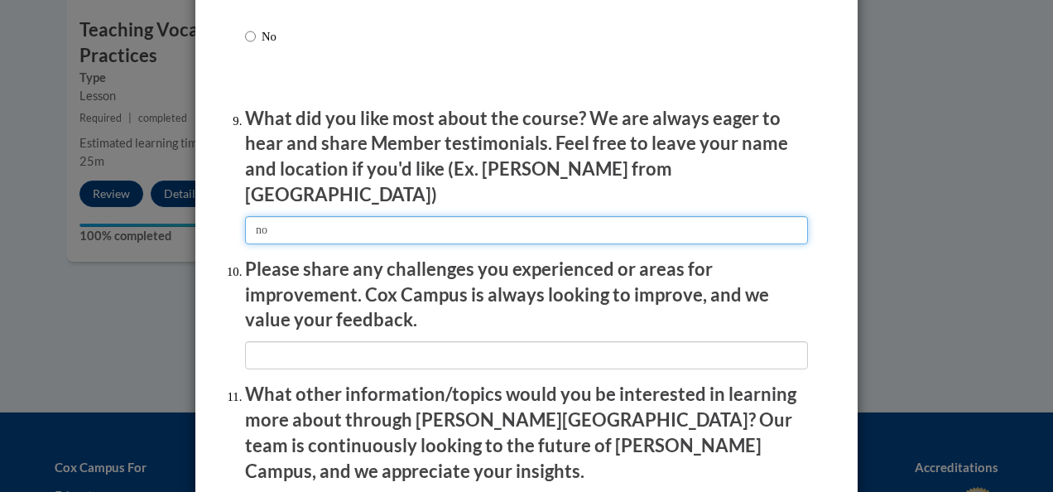
type input "no"
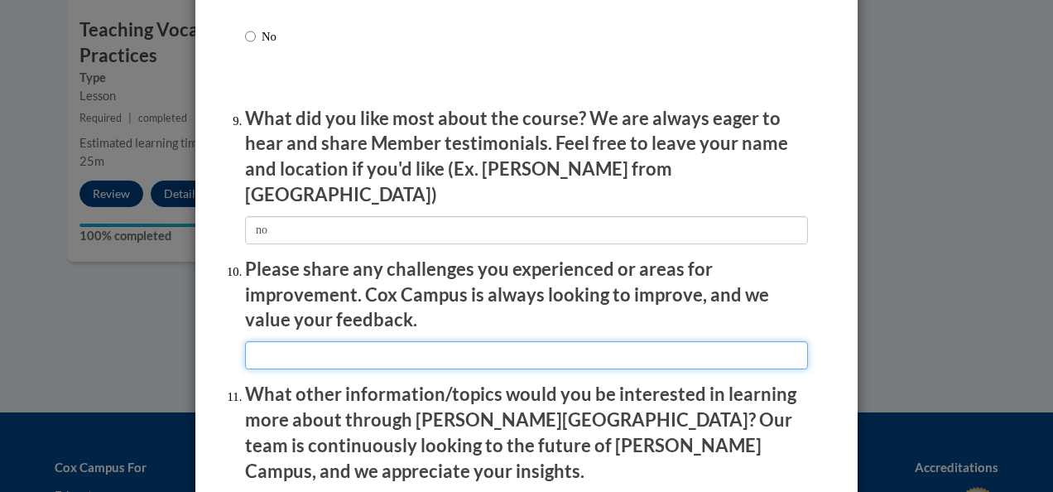
click at [427, 341] on input "textbox" at bounding box center [526, 355] width 563 height 28
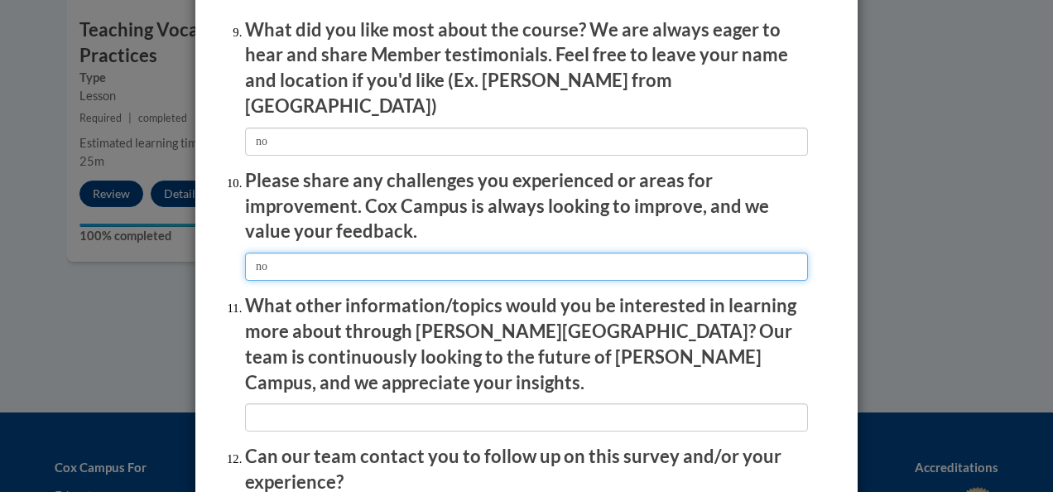
type input "no"
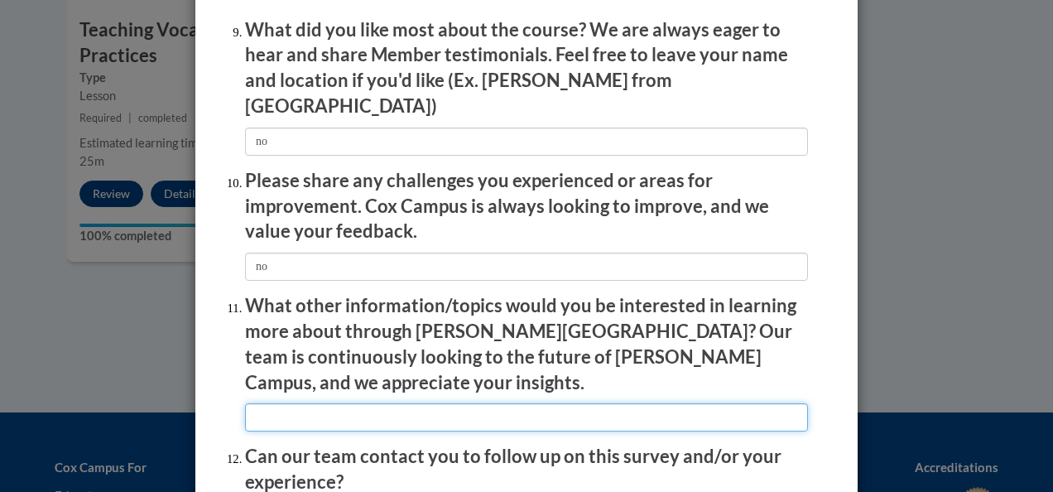
click at [437, 403] on input "textbox" at bounding box center [526, 417] width 563 height 28
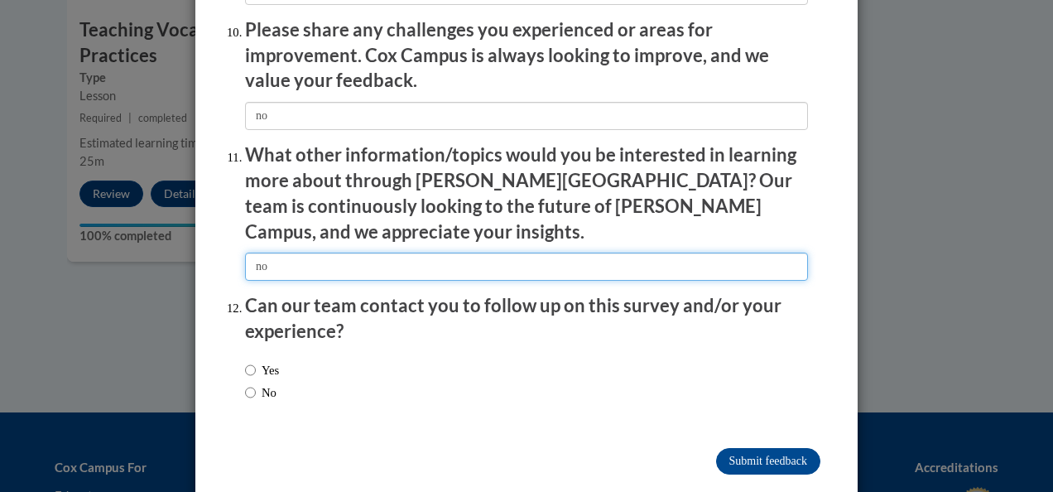
type input "no"
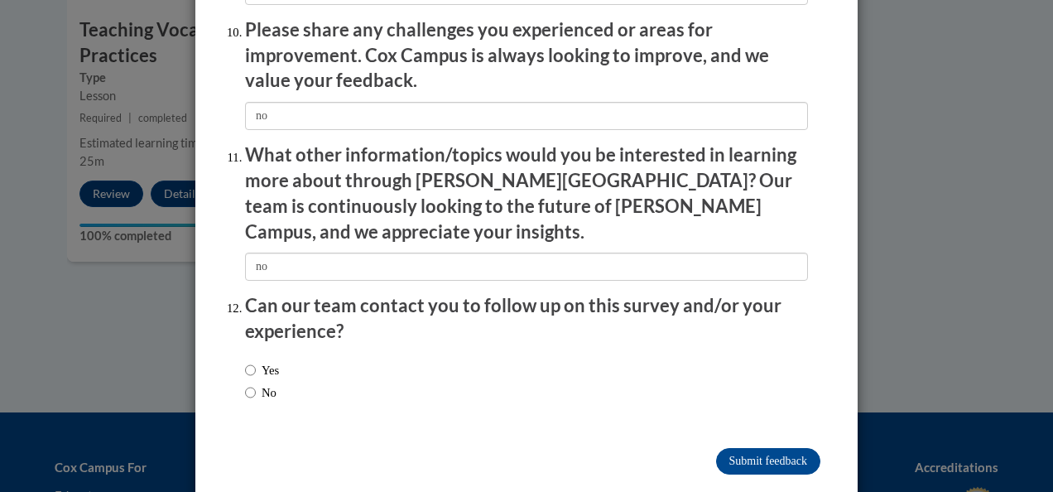
click at [257, 361] on label "Yes" at bounding box center [262, 370] width 34 height 18
click at [256, 361] on input "Yes" at bounding box center [250, 370] width 11 height 18
radio input "true"
click at [716, 448] on input "Submit feedback" at bounding box center [768, 461] width 104 height 27
